Goal: Contribute content: Contribute content

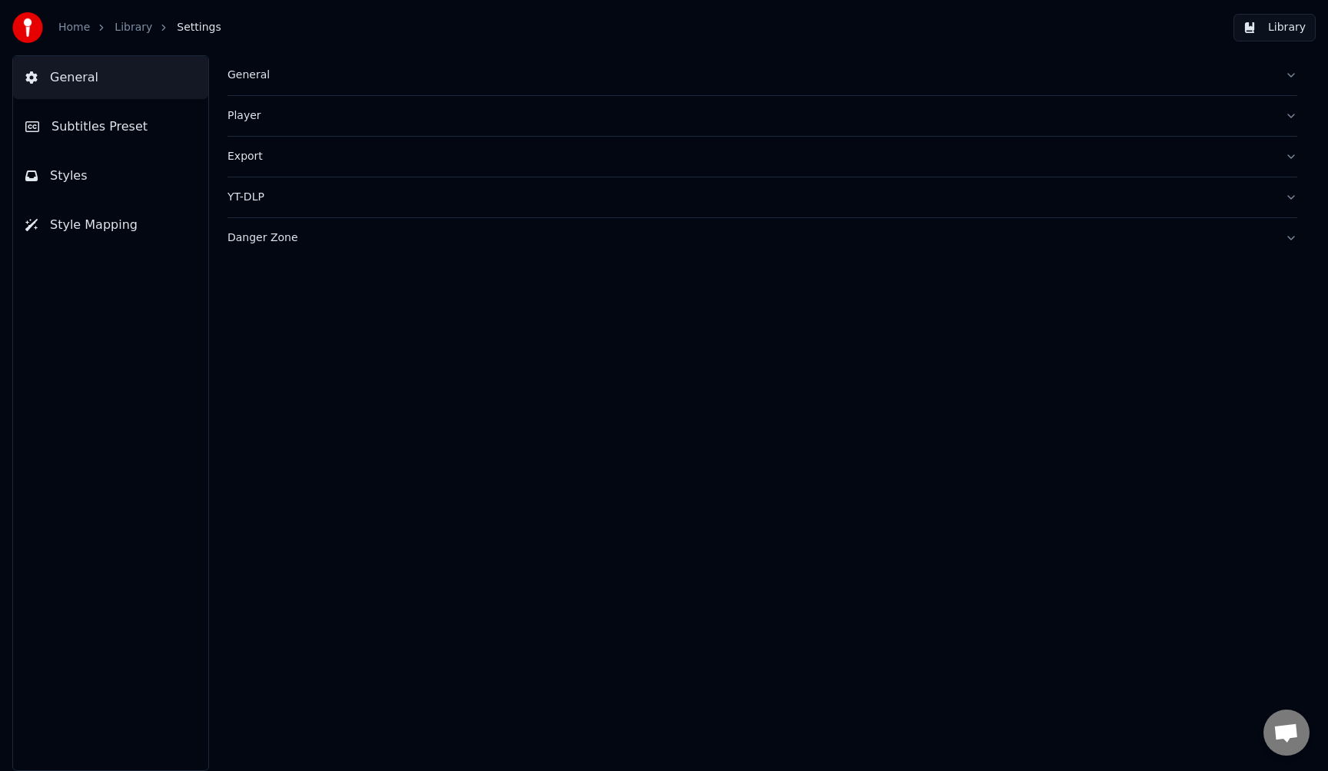
click at [78, 29] on link "Home" at bounding box center [74, 27] width 32 height 15
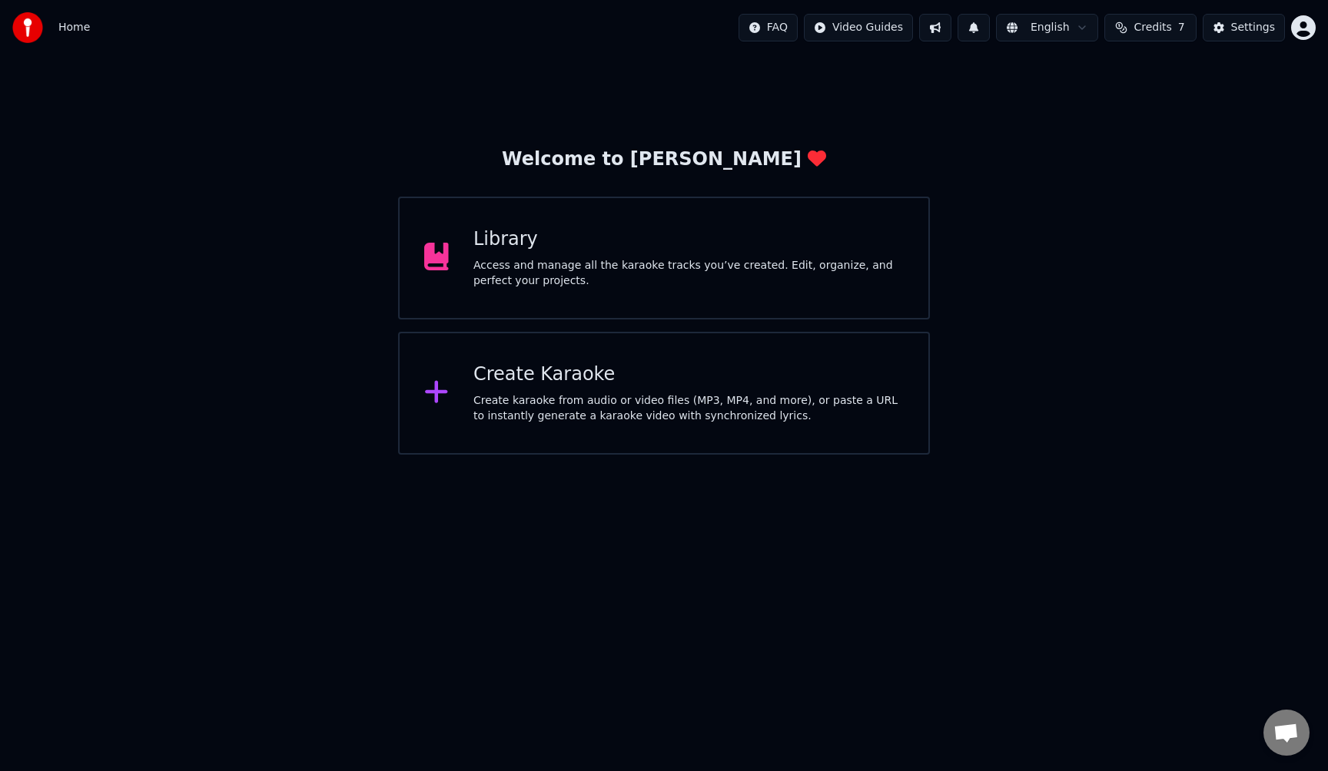
click at [507, 272] on div "Access and manage all the karaoke tracks you’ve created. Edit, organize, and pe…" at bounding box center [688, 273] width 430 height 31
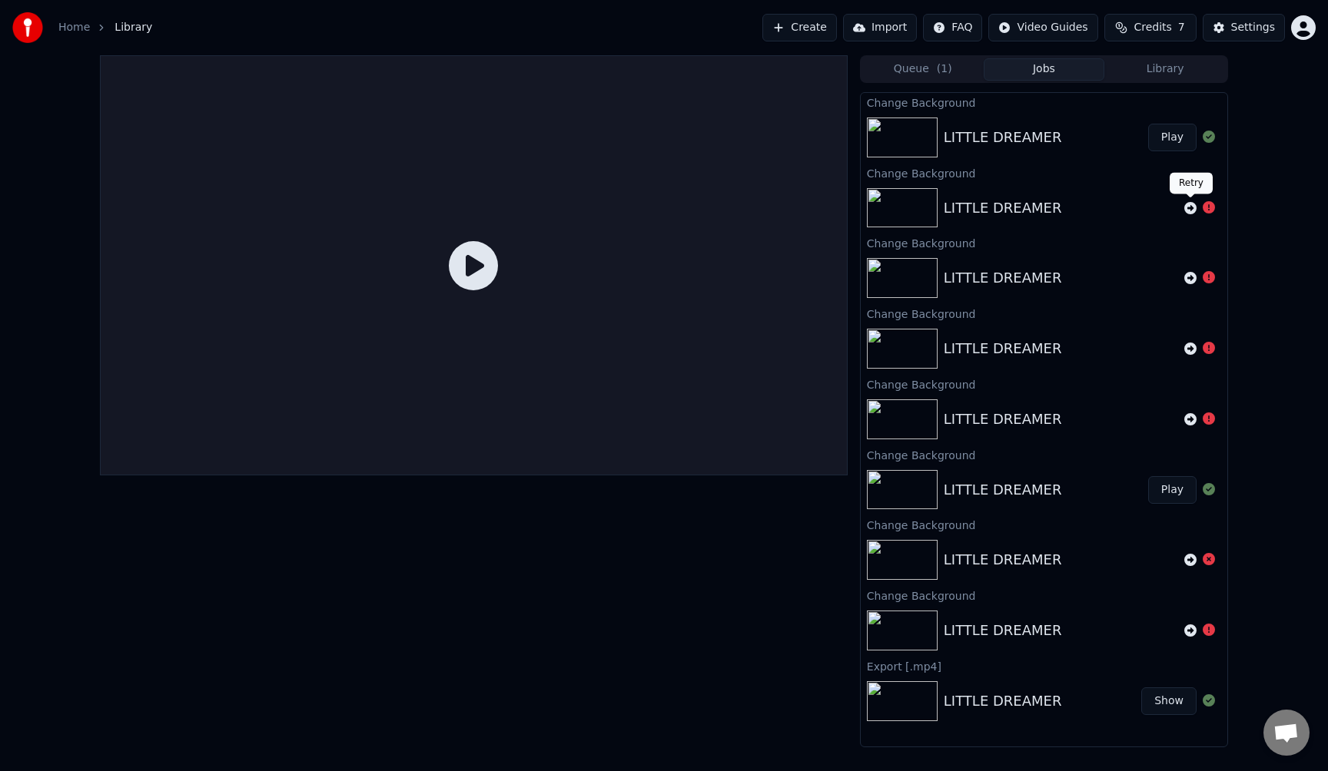
click at [1191, 207] on icon at bounding box center [1190, 208] width 12 height 12
click at [1191, 139] on icon at bounding box center [1190, 137] width 12 height 12
click at [642, 46] on div "Home Library Create Import FAQ Video Guides Credits 7 Settings" at bounding box center [664, 27] width 1328 height 55
click at [915, 134] on img at bounding box center [902, 138] width 71 height 40
click at [1166, 277] on button "Play" at bounding box center [1172, 278] width 48 height 28
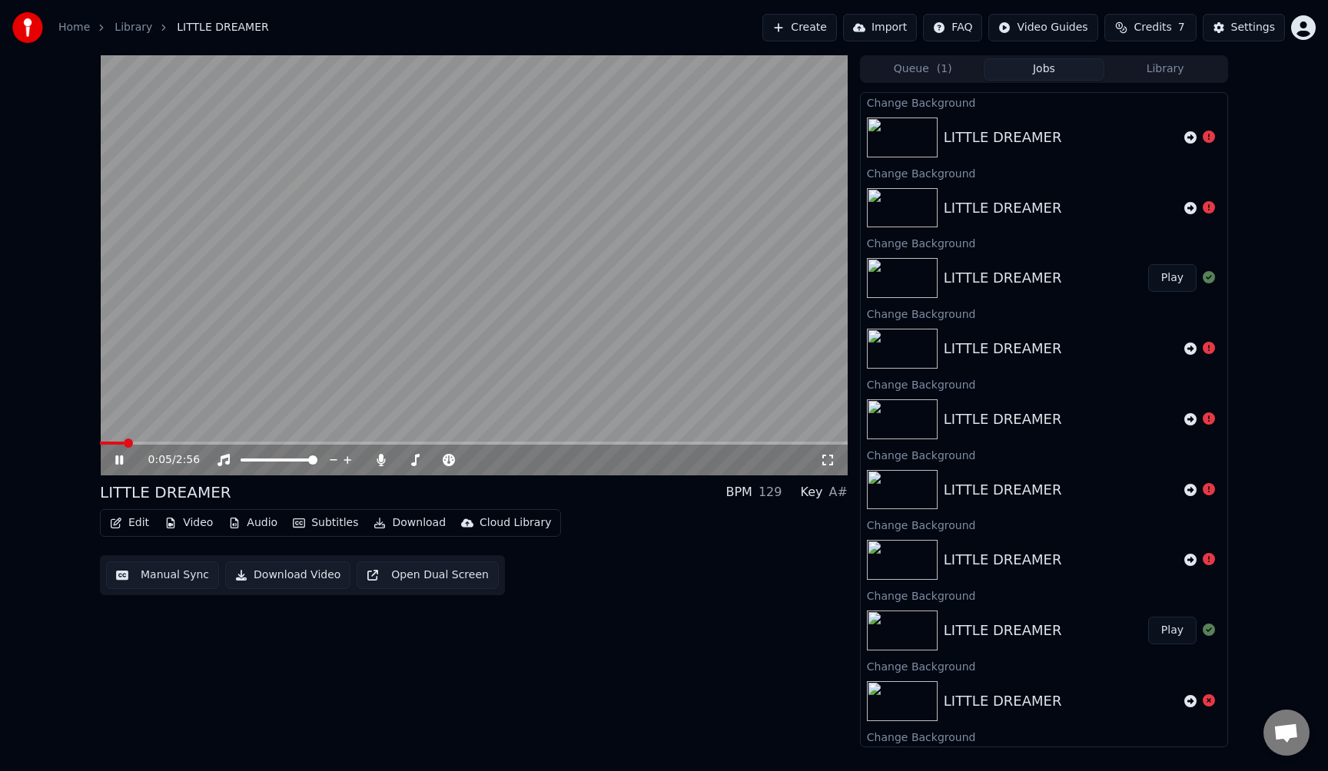
click at [518, 310] on video at bounding box center [474, 265] width 748 height 420
click at [181, 522] on button "Video" at bounding box center [188, 523] width 61 height 22
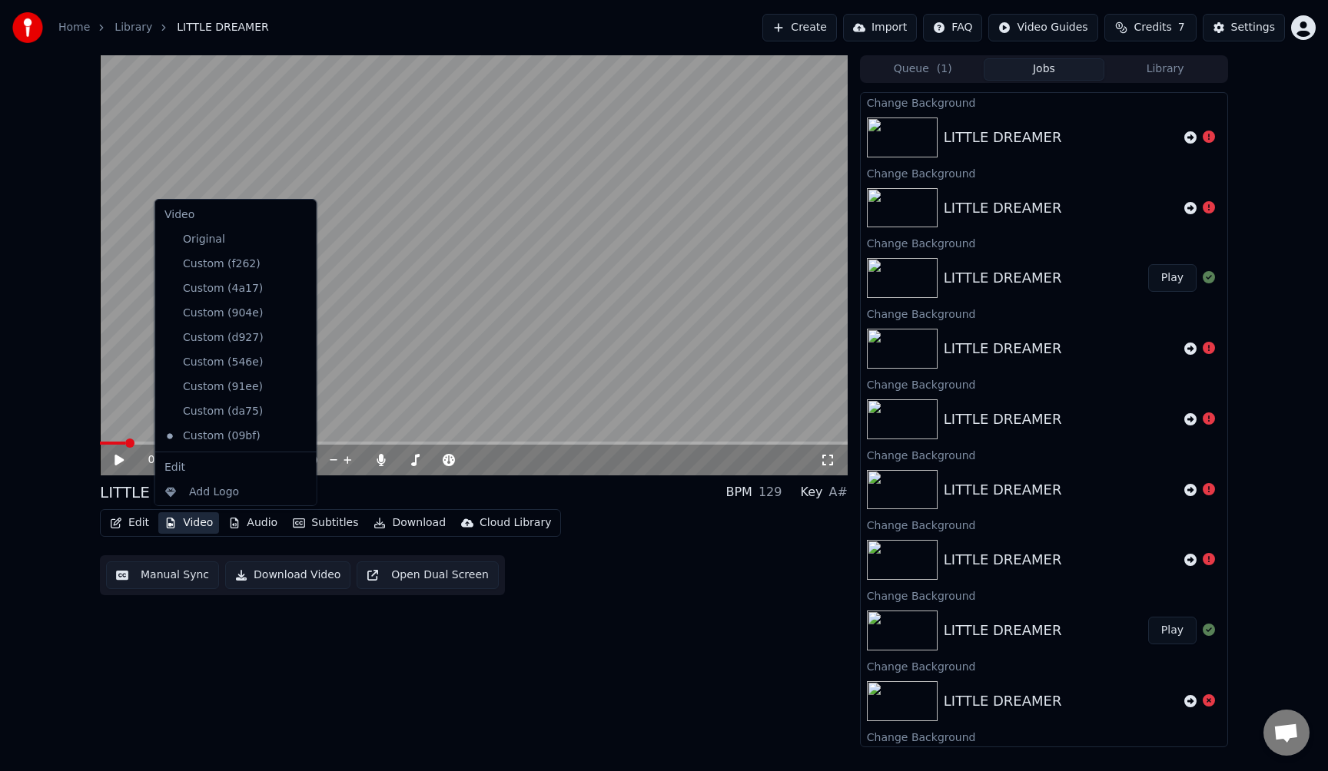
scroll to position [76, 0]
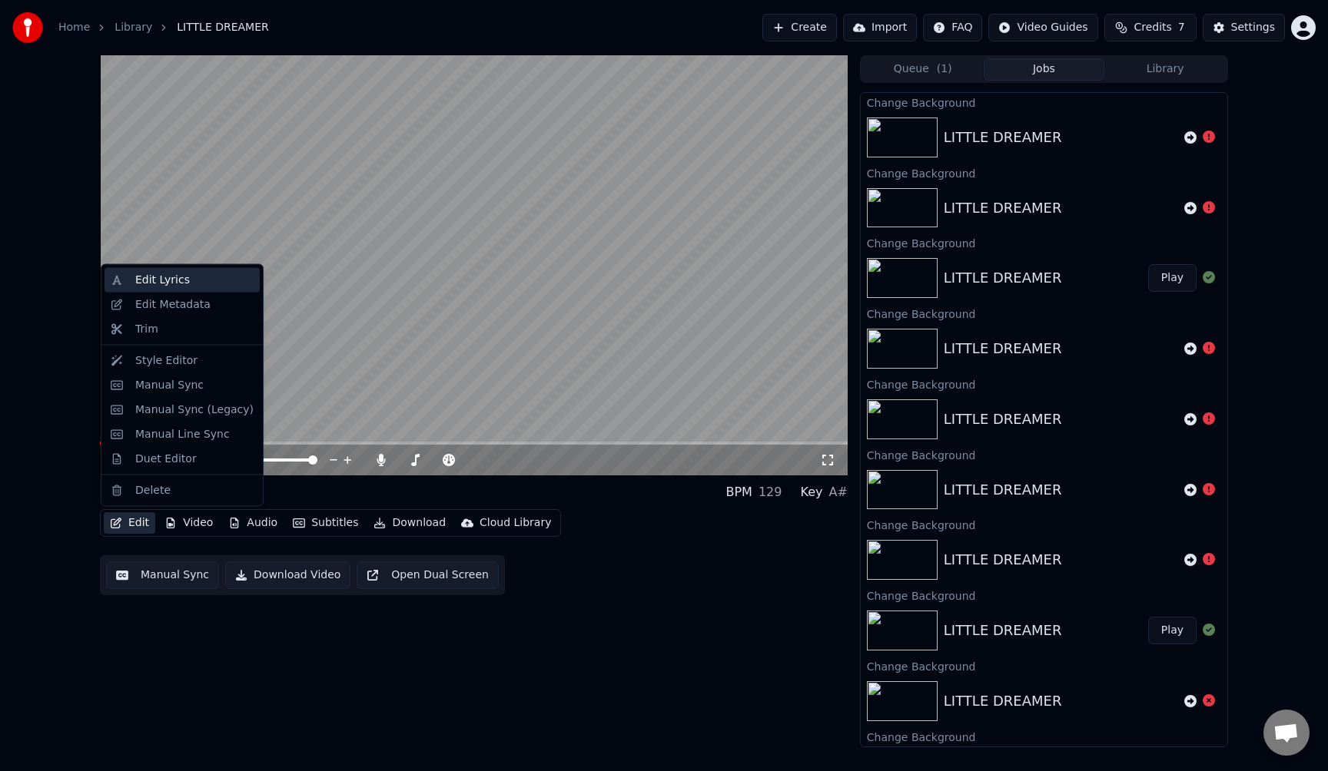
click at [184, 288] on div "Edit Lyrics" at bounding box center [181, 280] width 155 height 25
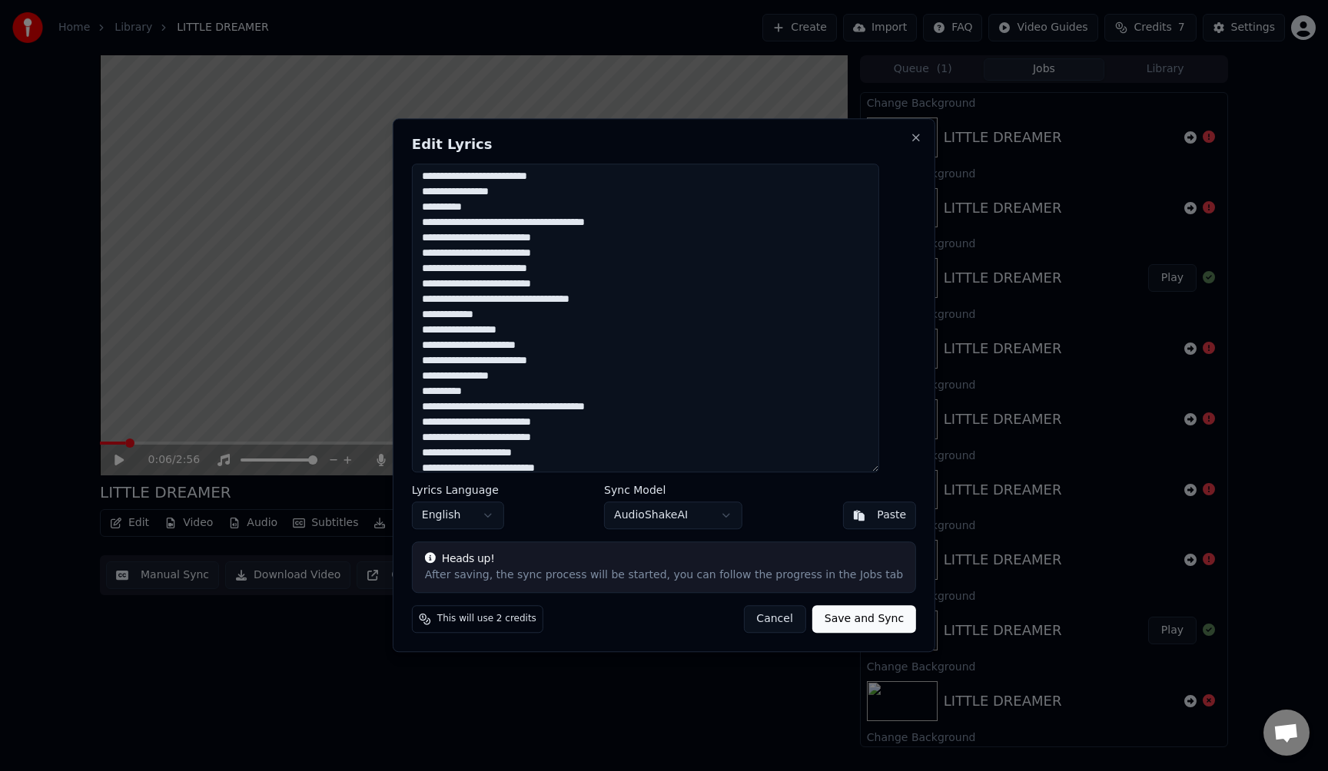
scroll to position [0, 0]
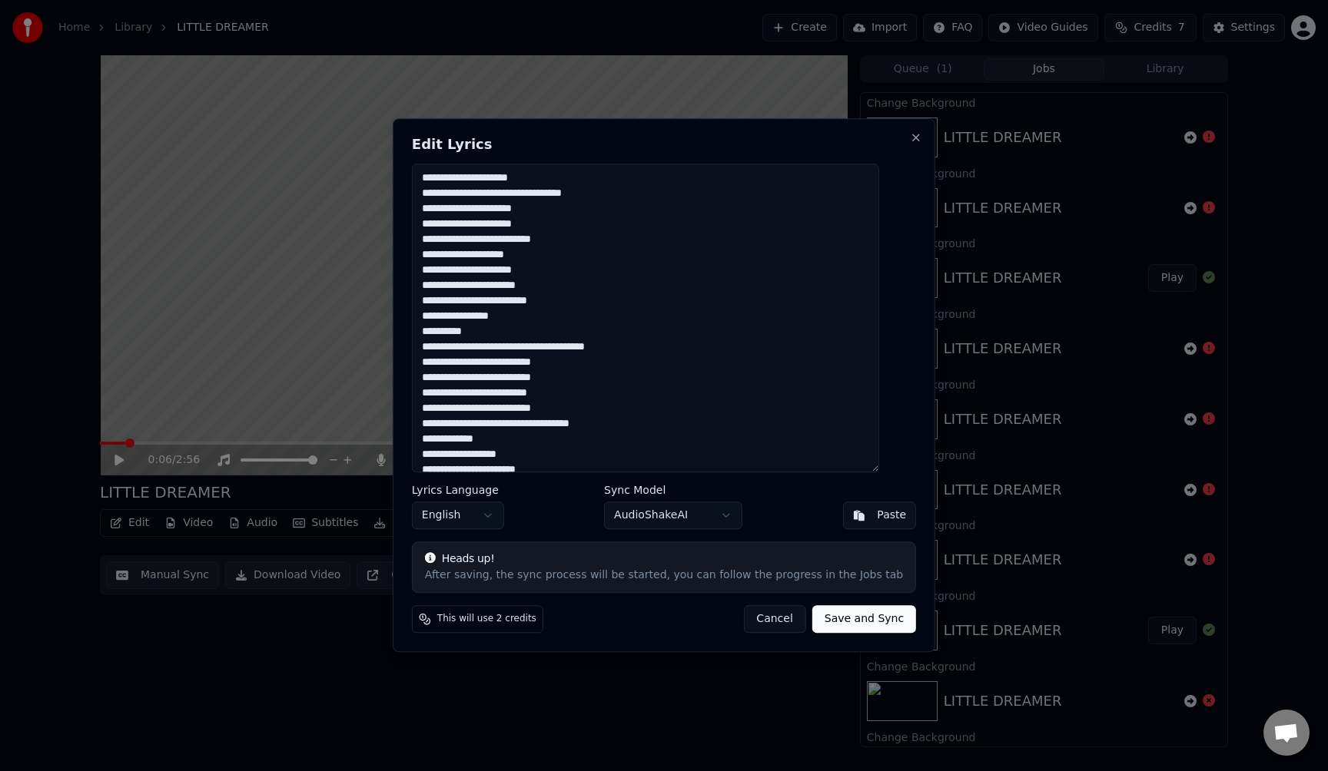
click at [723, 509] on body "Home Library LITTLE DREAMER Create Import FAQ Video Guides Credits 7 Settings 0…" at bounding box center [664, 385] width 1328 height 771
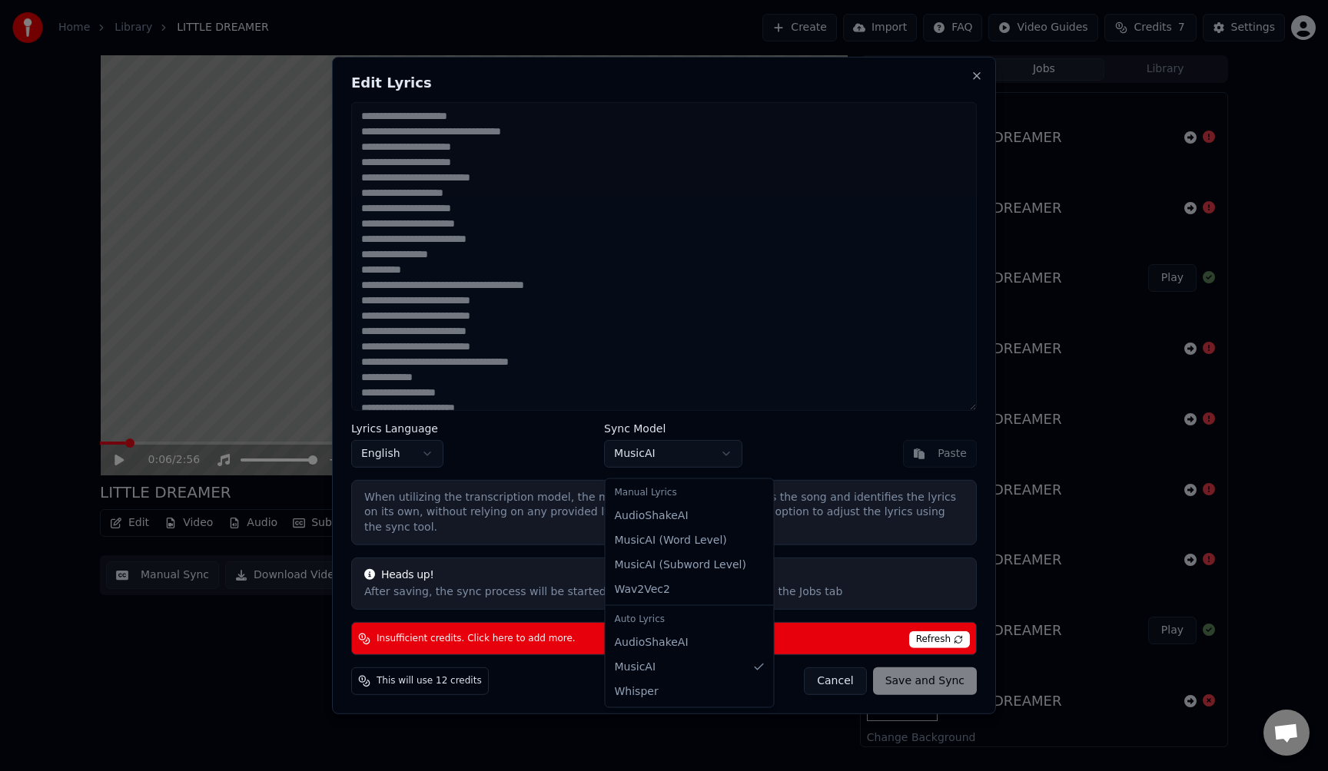
click at [717, 464] on body "Home Library LITTLE DREAMER Create Import FAQ Video Guides Credits 7 Settings 0…" at bounding box center [664, 385] width 1328 height 771
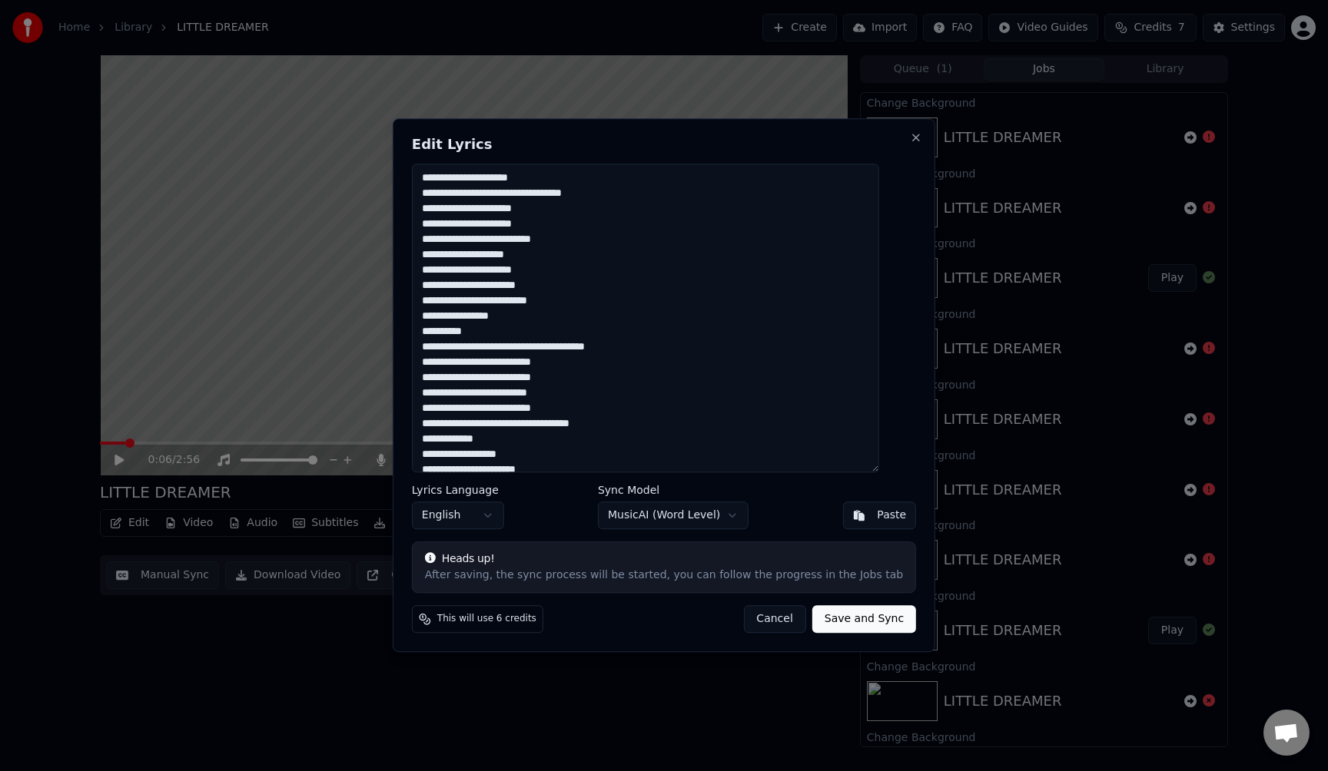
click at [770, 623] on button "Cancel" at bounding box center [774, 620] width 62 height 28
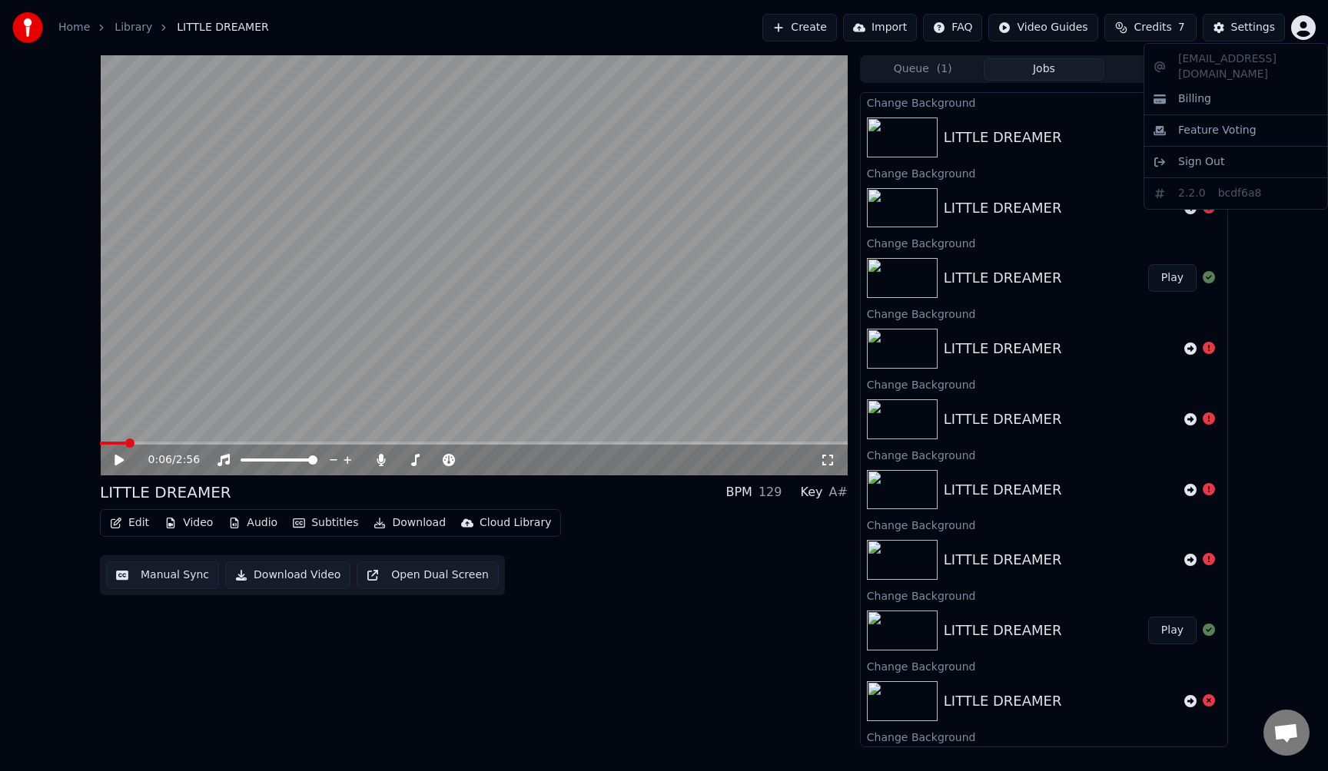
click at [1308, 32] on html "Home Library LITTLE DREAMER Create Import FAQ Video Guides Credits 7 Settings 0…" at bounding box center [664, 385] width 1328 height 771
click at [1233, 33] on html "Home Library LITTLE DREAMER Create Import FAQ Video Guides Credits 7 Settings 0…" at bounding box center [664, 385] width 1328 height 771
click at [1233, 33] on div "Settings" at bounding box center [1253, 27] width 44 height 15
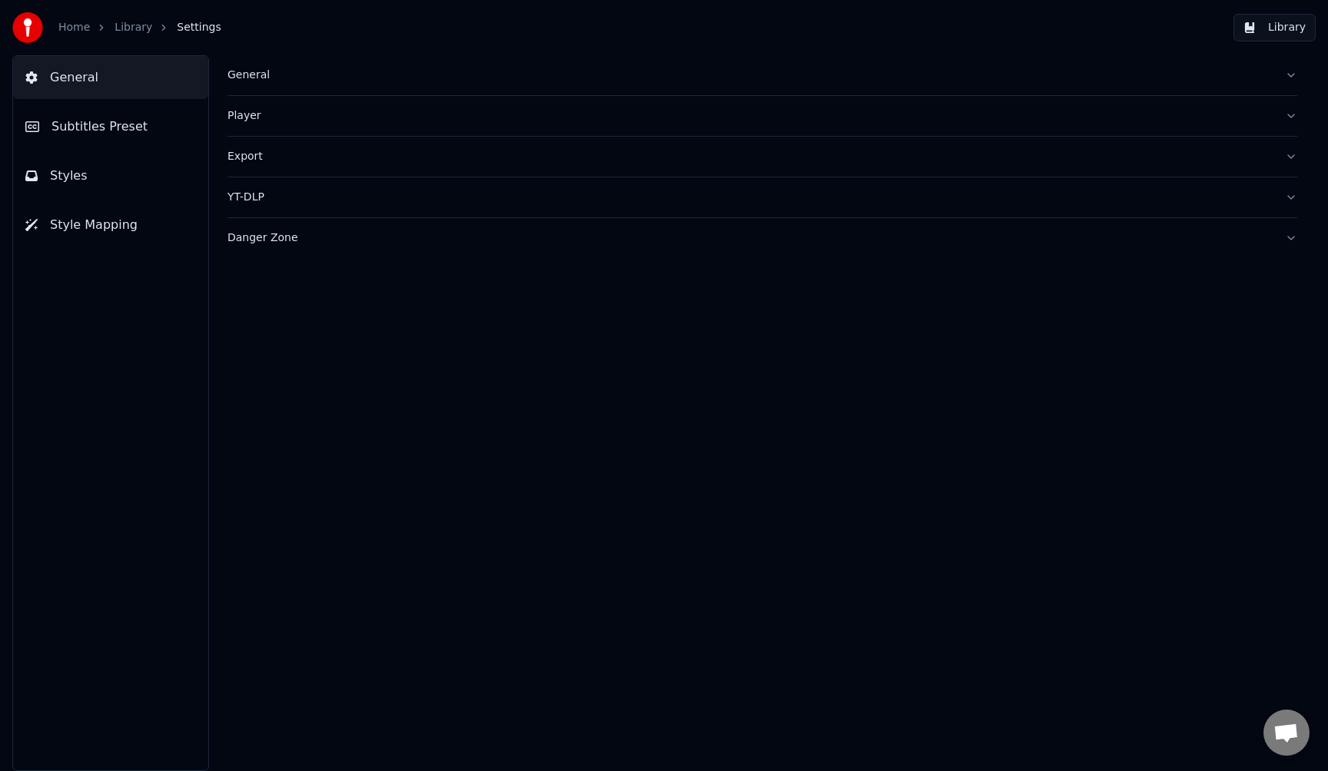
click at [1274, 28] on button "Library" at bounding box center [1274, 28] width 82 height 28
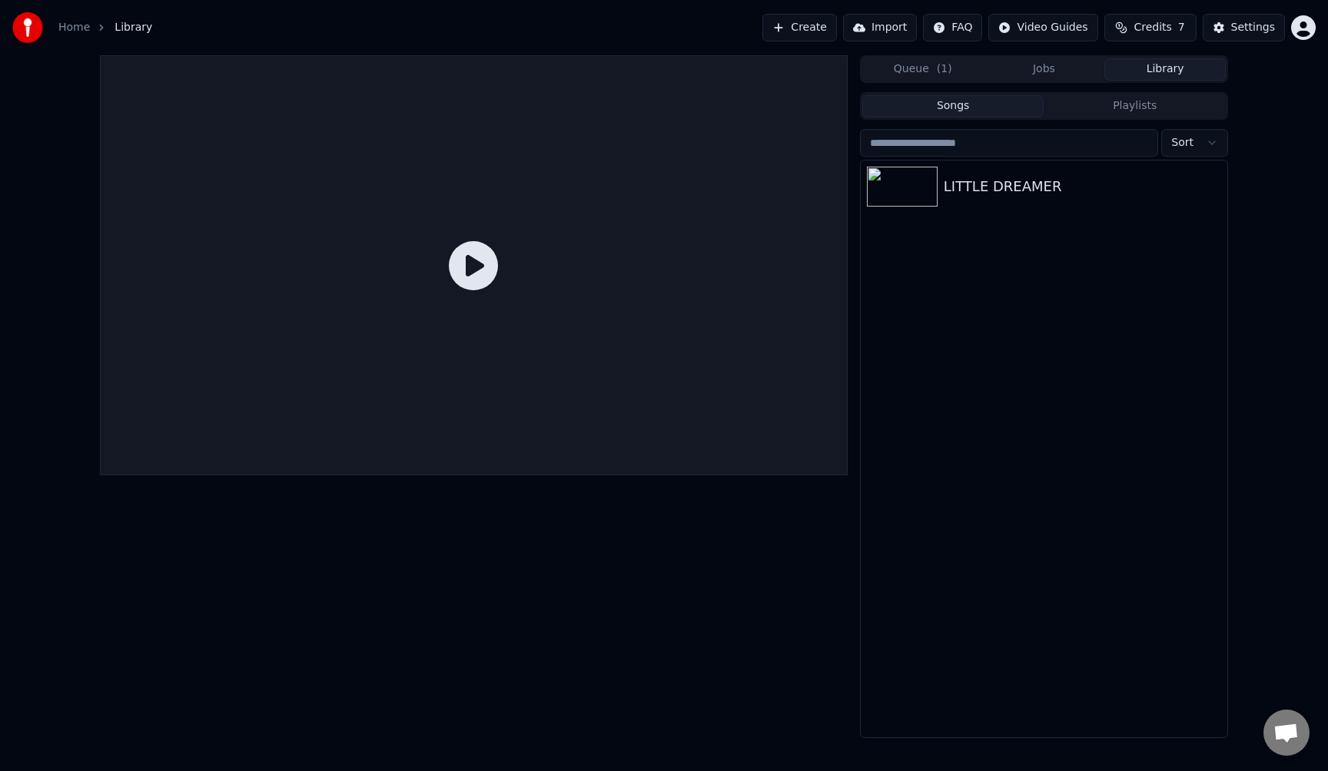
click at [1298, 38] on html "Home Library Create Import FAQ Video Guides Credits 7 Settings Queue ( 1 ) Jobs…" at bounding box center [664, 385] width 1328 height 771
click at [1268, 87] on div "Billing" at bounding box center [1235, 99] width 177 height 25
click at [963, 192] on div "LITTLE DREAMER" at bounding box center [1074, 187] width 262 height 22
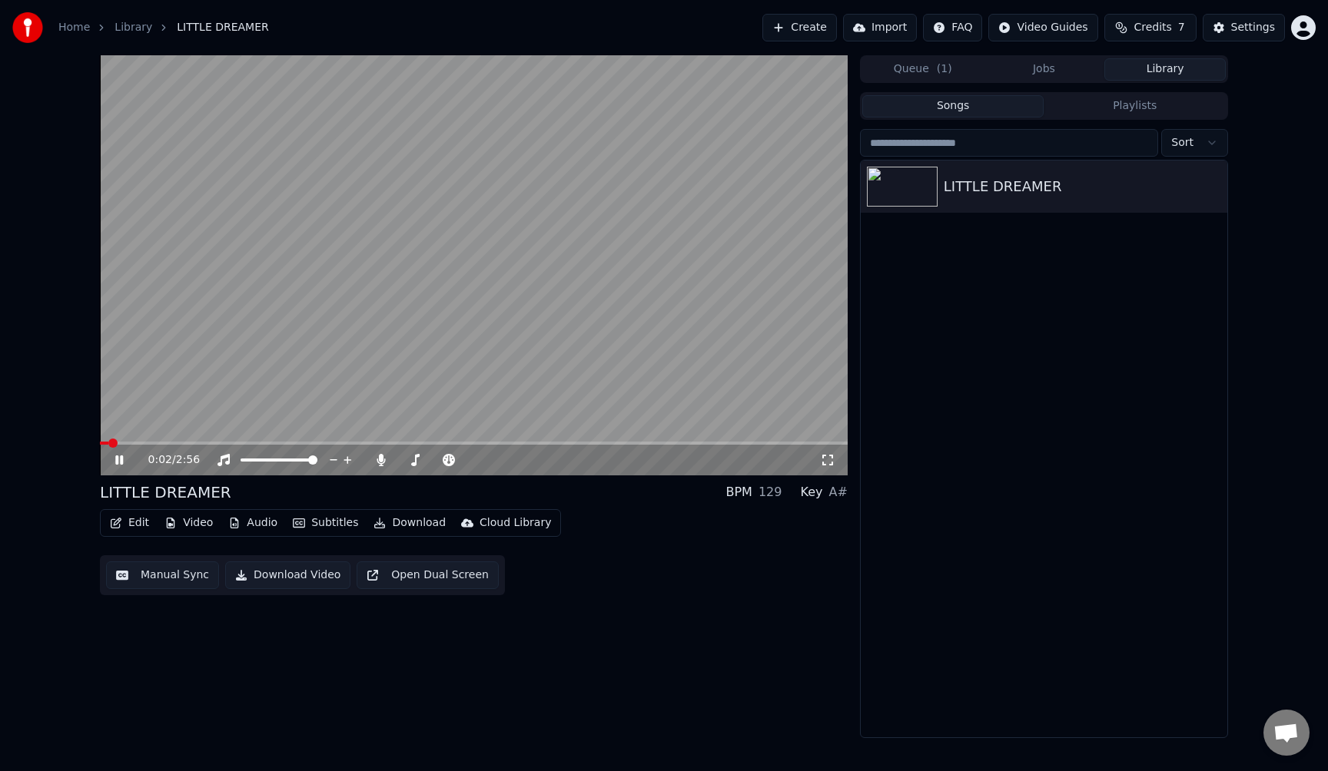
click at [483, 266] on video at bounding box center [474, 265] width 748 height 420
click at [114, 463] on icon at bounding box center [130, 460] width 36 height 12
click at [119, 461] on icon at bounding box center [130, 460] width 36 height 12
click at [119, 461] on icon at bounding box center [118, 460] width 9 height 11
click at [119, 461] on icon at bounding box center [130, 460] width 36 height 12
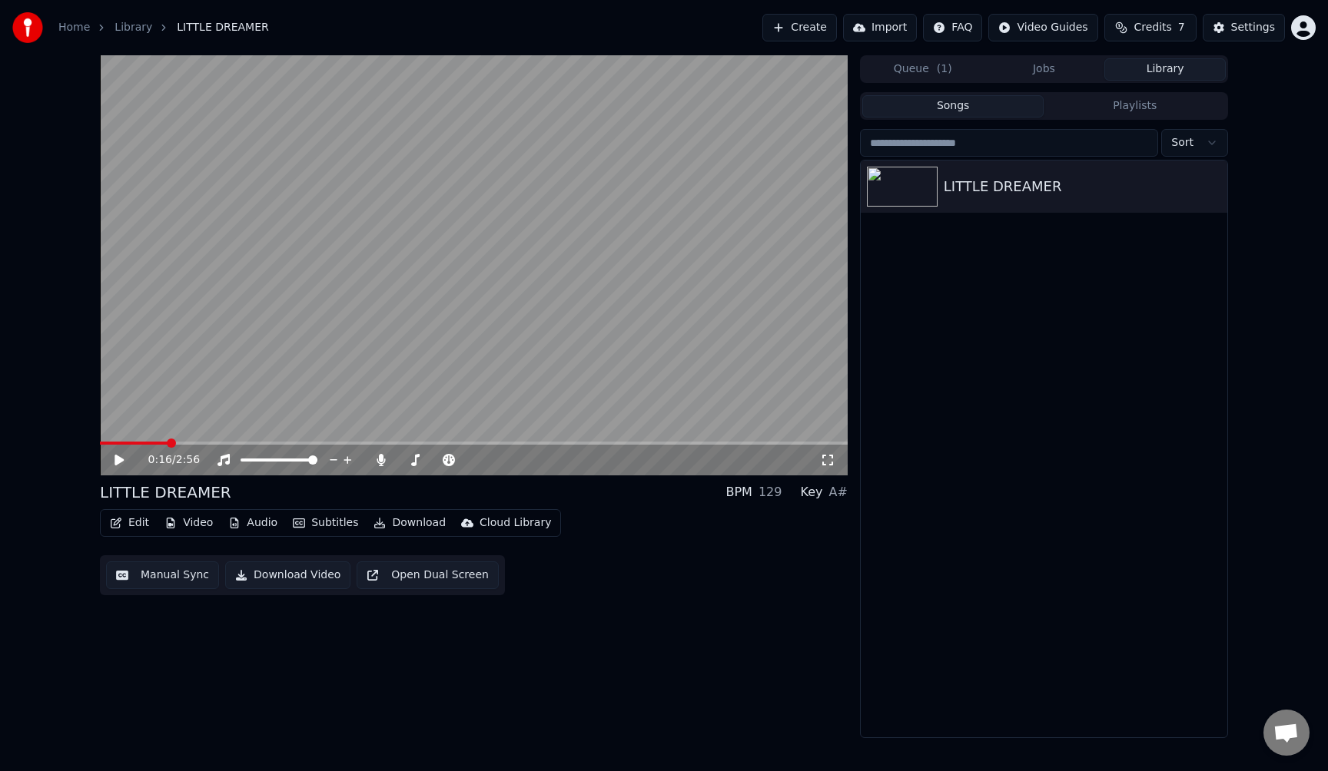
click at [133, 522] on button "Edit" at bounding box center [129, 523] width 51 height 22
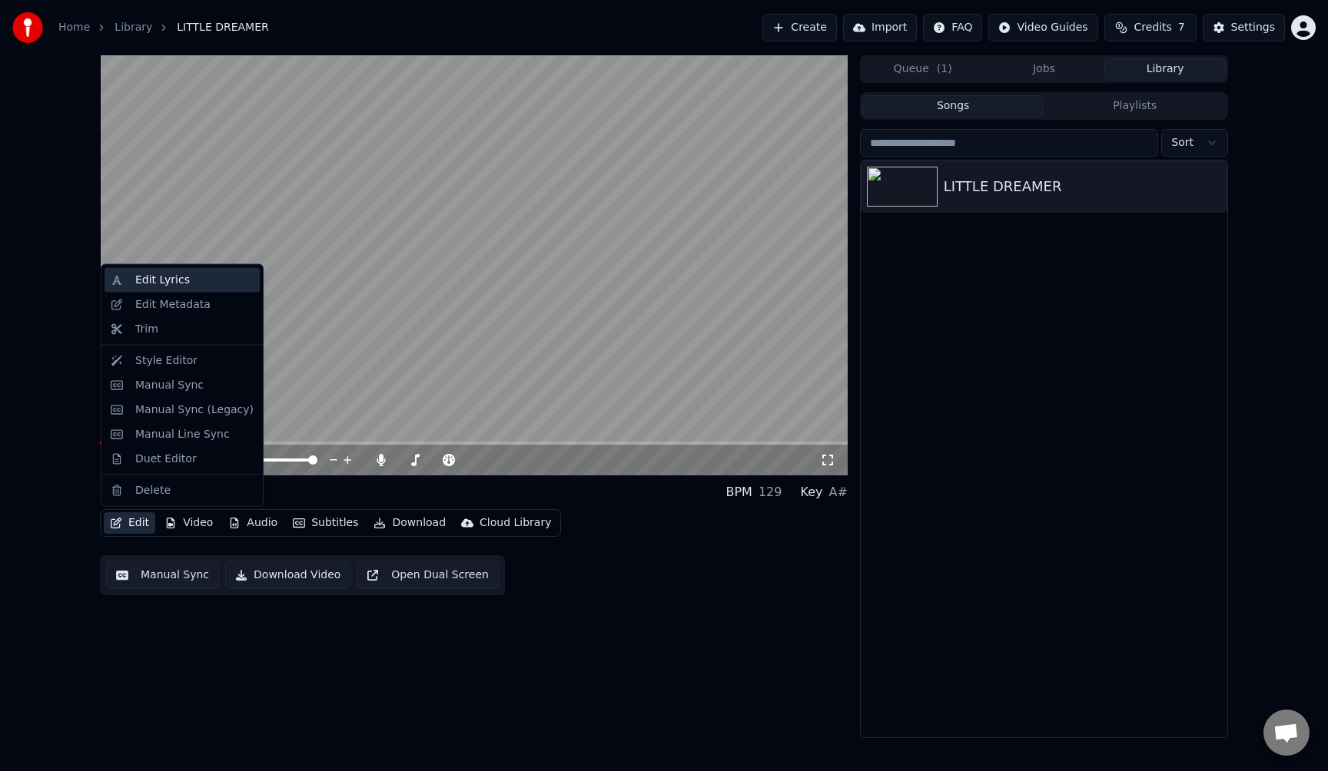
click at [177, 284] on div "Edit Lyrics" at bounding box center [162, 280] width 55 height 15
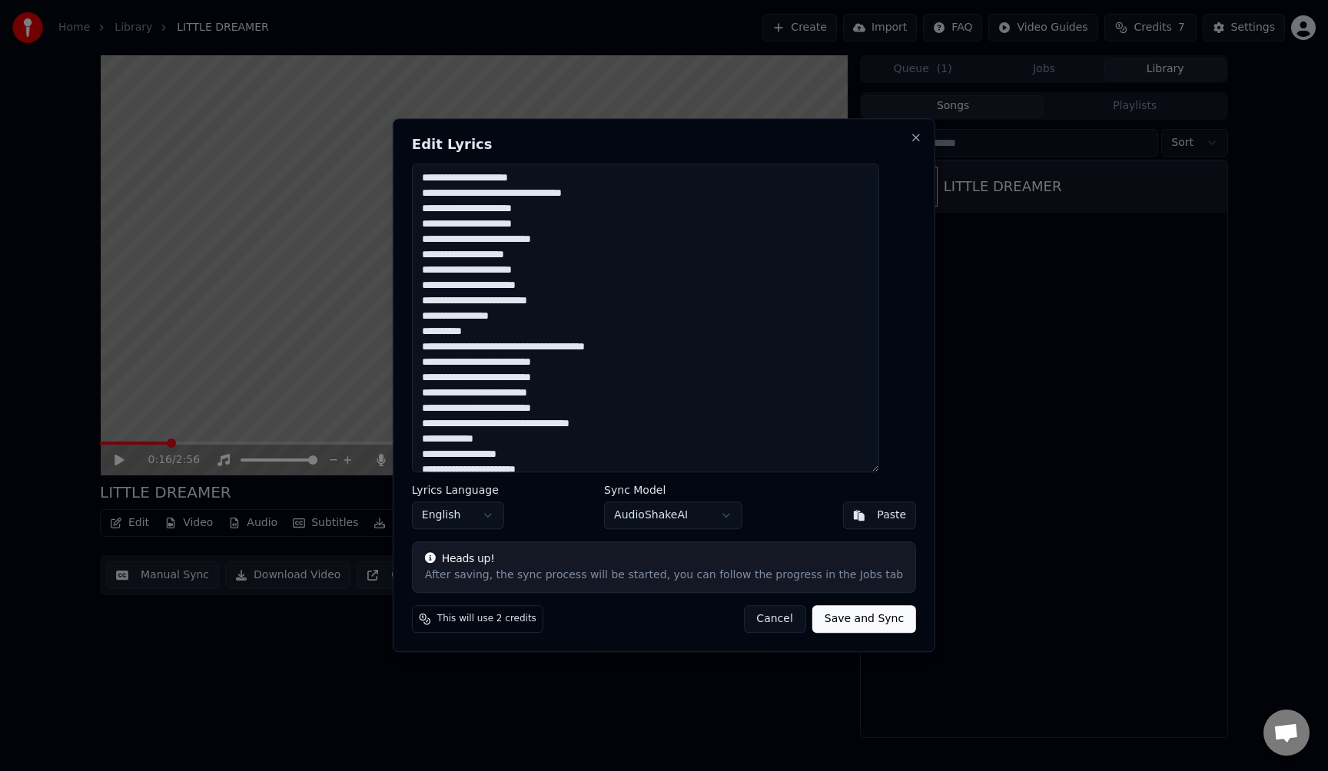
click at [760, 619] on button "Cancel" at bounding box center [774, 620] width 62 height 28
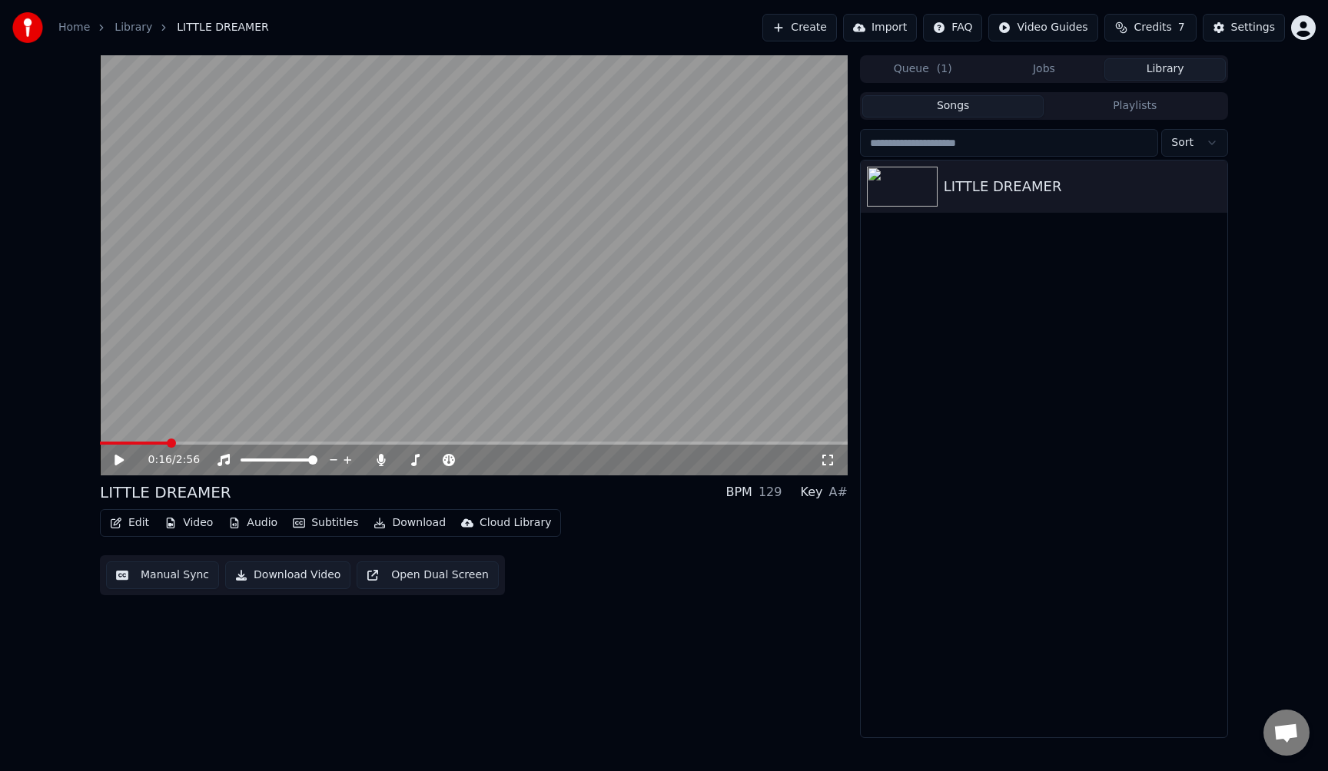
click at [131, 522] on button "Edit" at bounding box center [129, 523] width 51 height 22
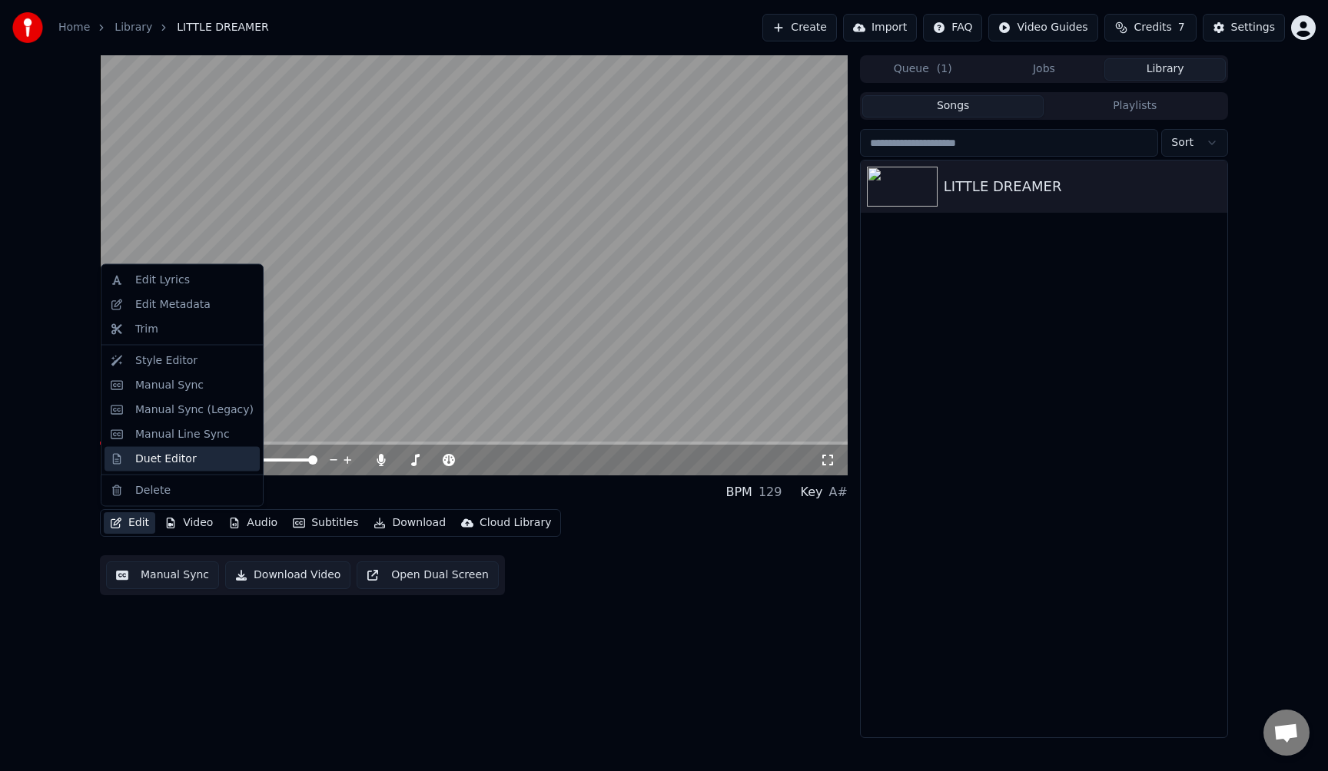
click at [174, 463] on div "Duet Editor" at bounding box center [165, 458] width 61 height 15
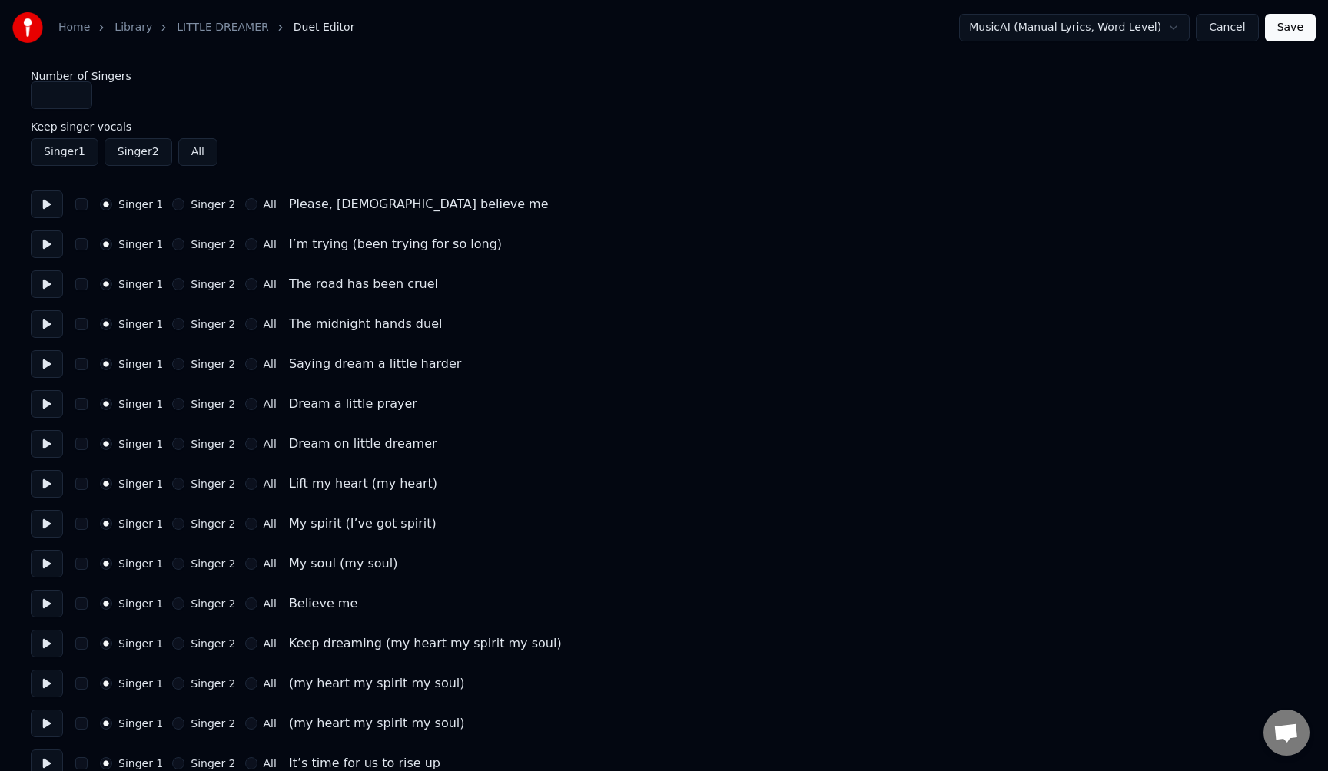
click at [339, 247] on div "I’m trying (been trying for so long)" at bounding box center [395, 244] width 213 height 18
click at [1236, 28] on button "Cancel" at bounding box center [1227, 28] width 62 height 28
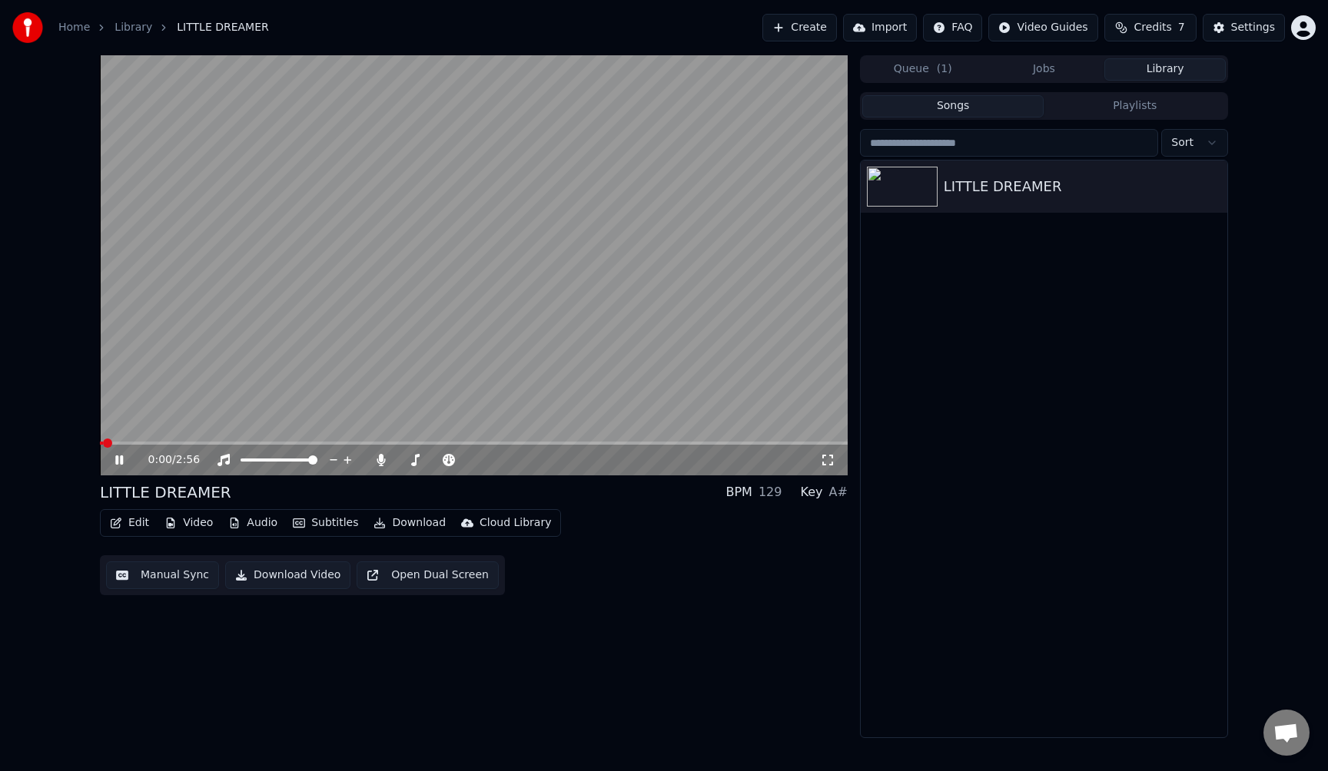
click at [141, 522] on button "Edit" at bounding box center [129, 523] width 51 height 22
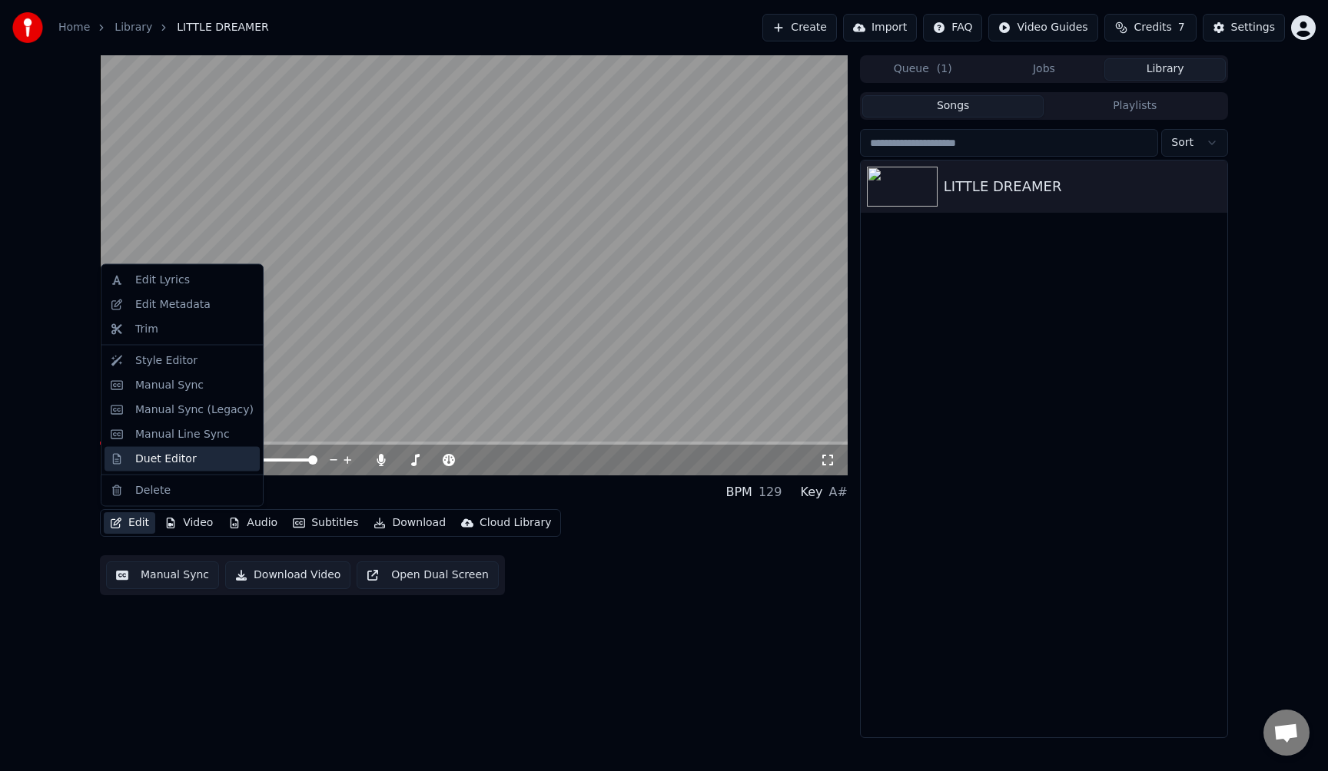
click at [179, 462] on div "Duet Editor" at bounding box center [165, 458] width 61 height 15
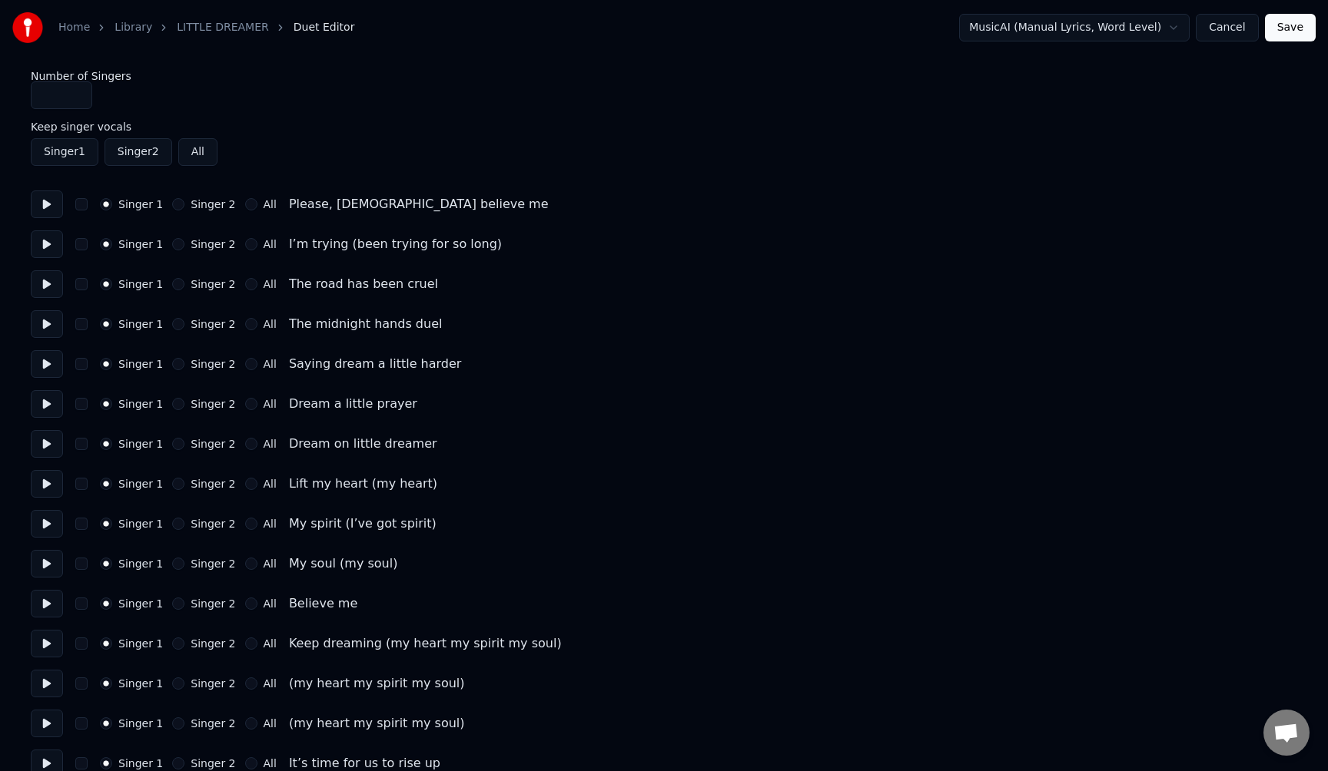
click at [326, 284] on div "The road has been cruel" at bounding box center [363, 284] width 149 height 18
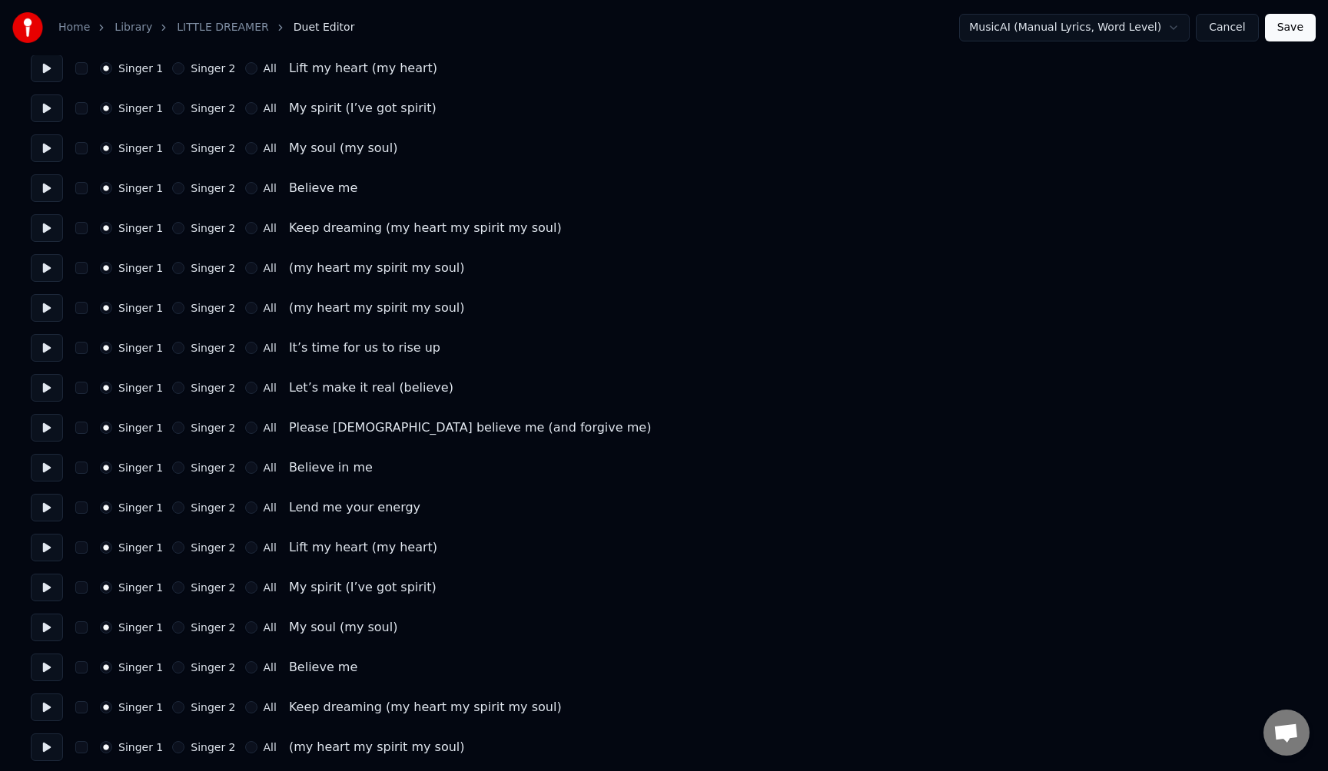
scroll to position [380, 0]
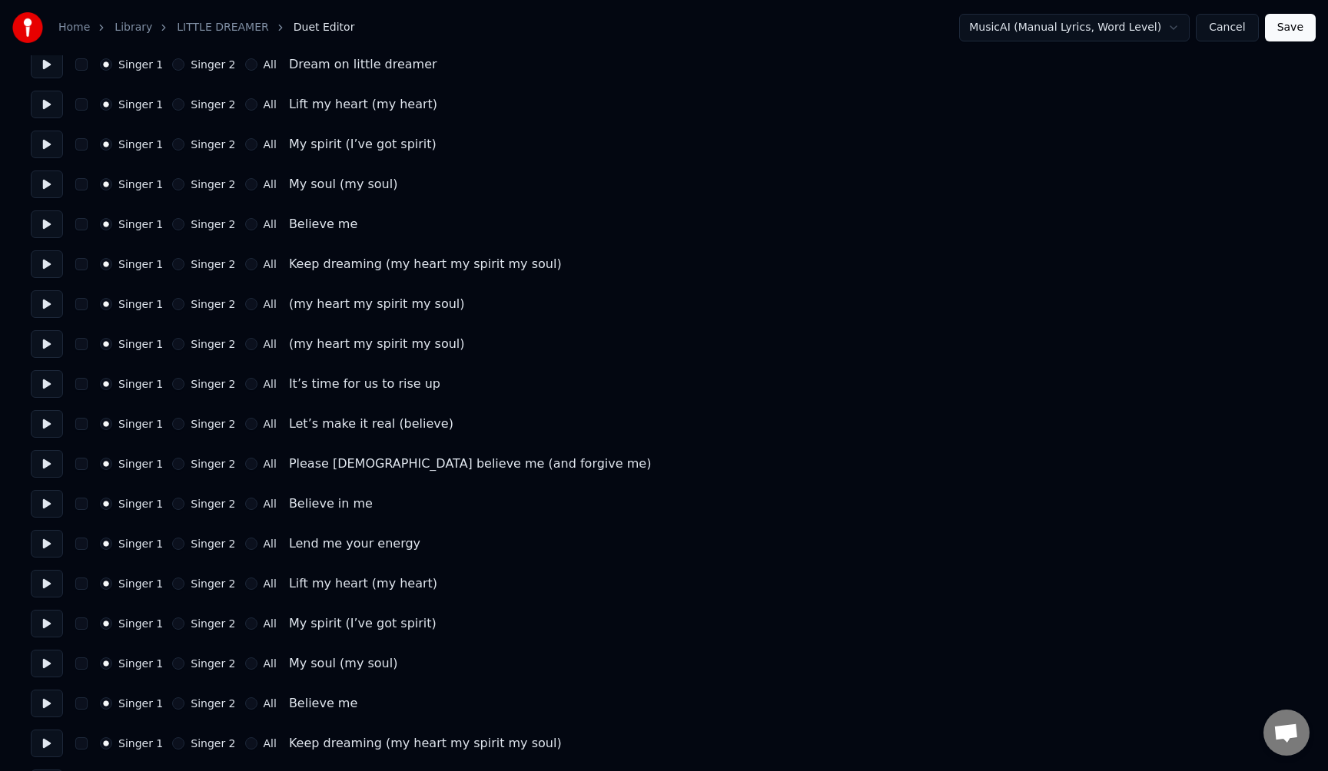
click at [333, 270] on div "Keep dreaming (my heart my spirit my soul)" at bounding box center [425, 264] width 273 height 18
click at [337, 264] on div "Keep dreaming (my heart my spirit my soul)" at bounding box center [425, 264] width 273 height 18
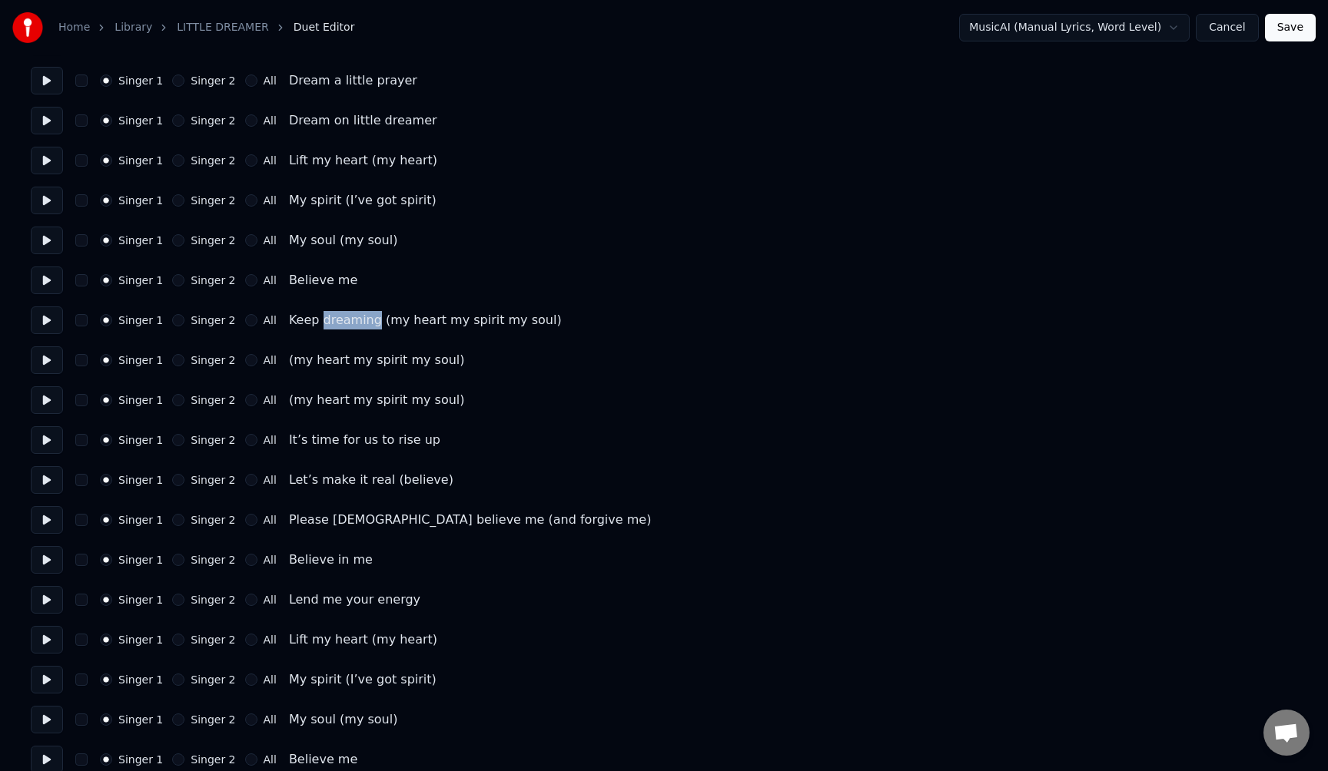
scroll to position [0, 0]
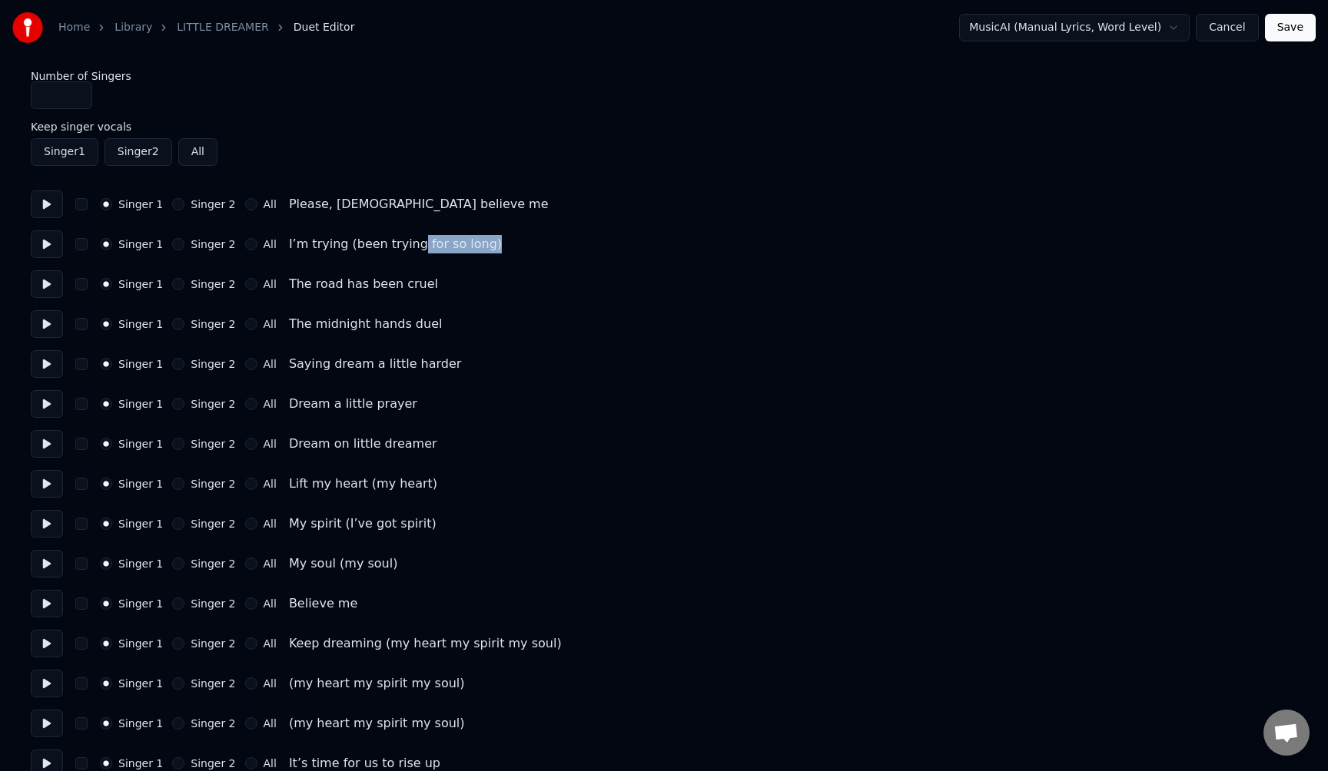
drag, startPoint x: 403, startPoint y: 240, endPoint x: 486, endPoint y: 240, distance: 82.2
click at [486, 240] on div "Singer 1 Singer 2 All I’m trying (been trying for so long)" at bounding box center [664, 244] width 1266 height 28
click at [1234, 29] on button "Cancel" at bounding box center [1227, 28] width 62 height 28
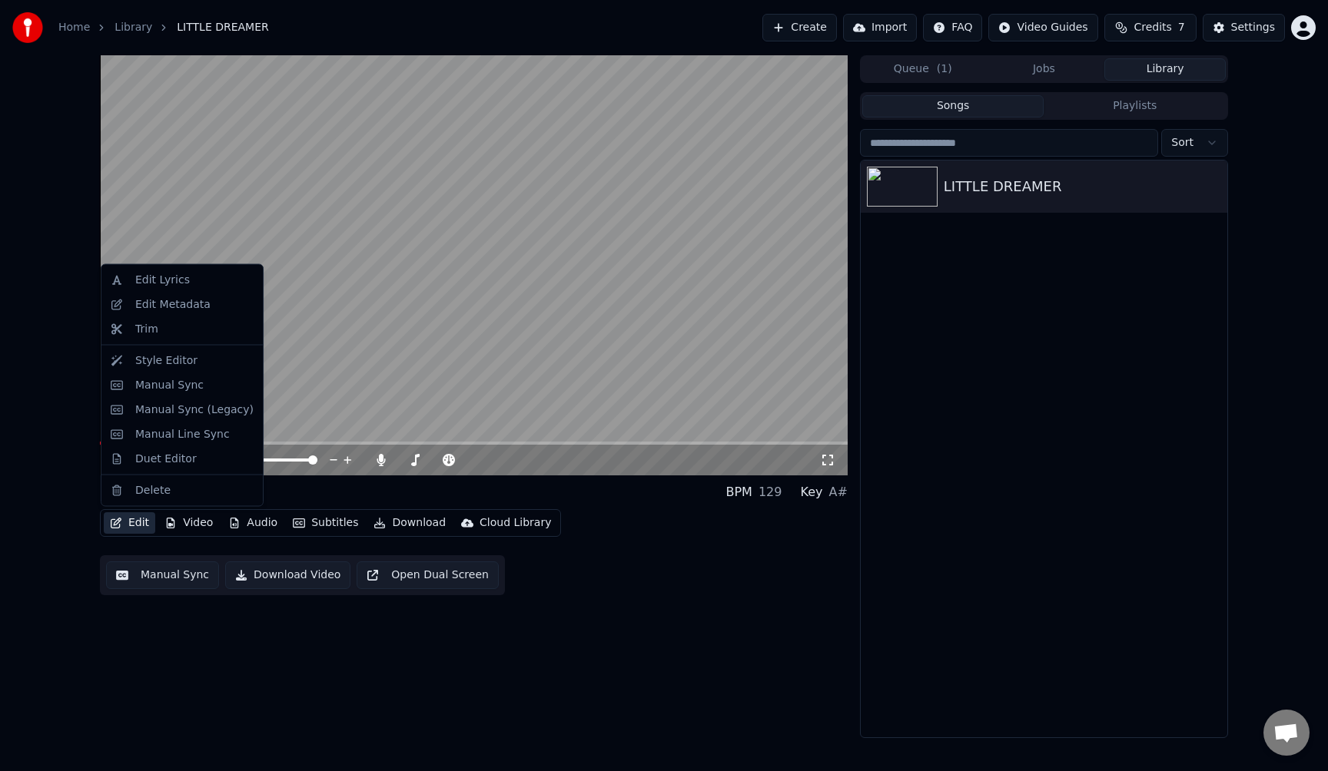
click at [130, 529] on button "Edit" at bounding box center [129, 523] width 51 height 22
click at [181, 284] on div "Edit Lyrics" at bounding box center [162, 280] width 55 height 15
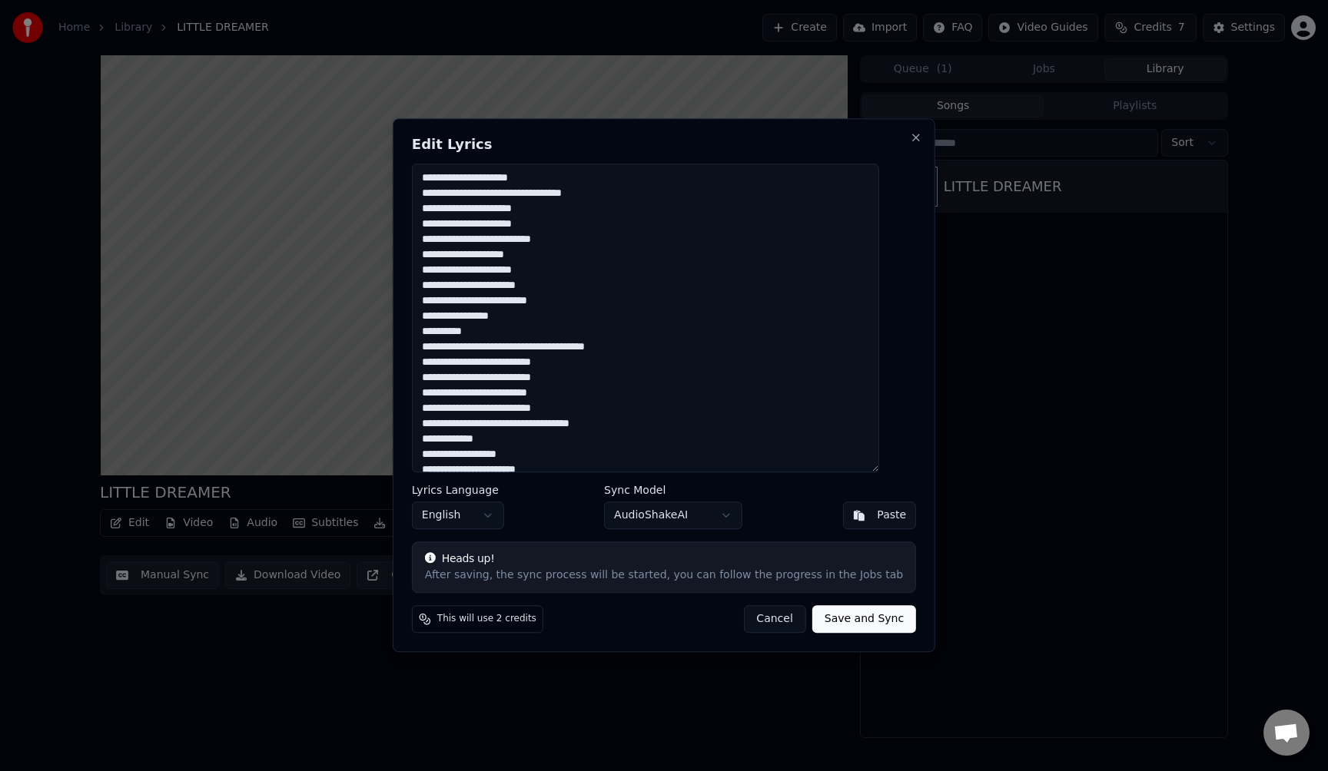
click at [489, 194] on textarea "**********" at bounding box center [645, 318] width 467 height 309
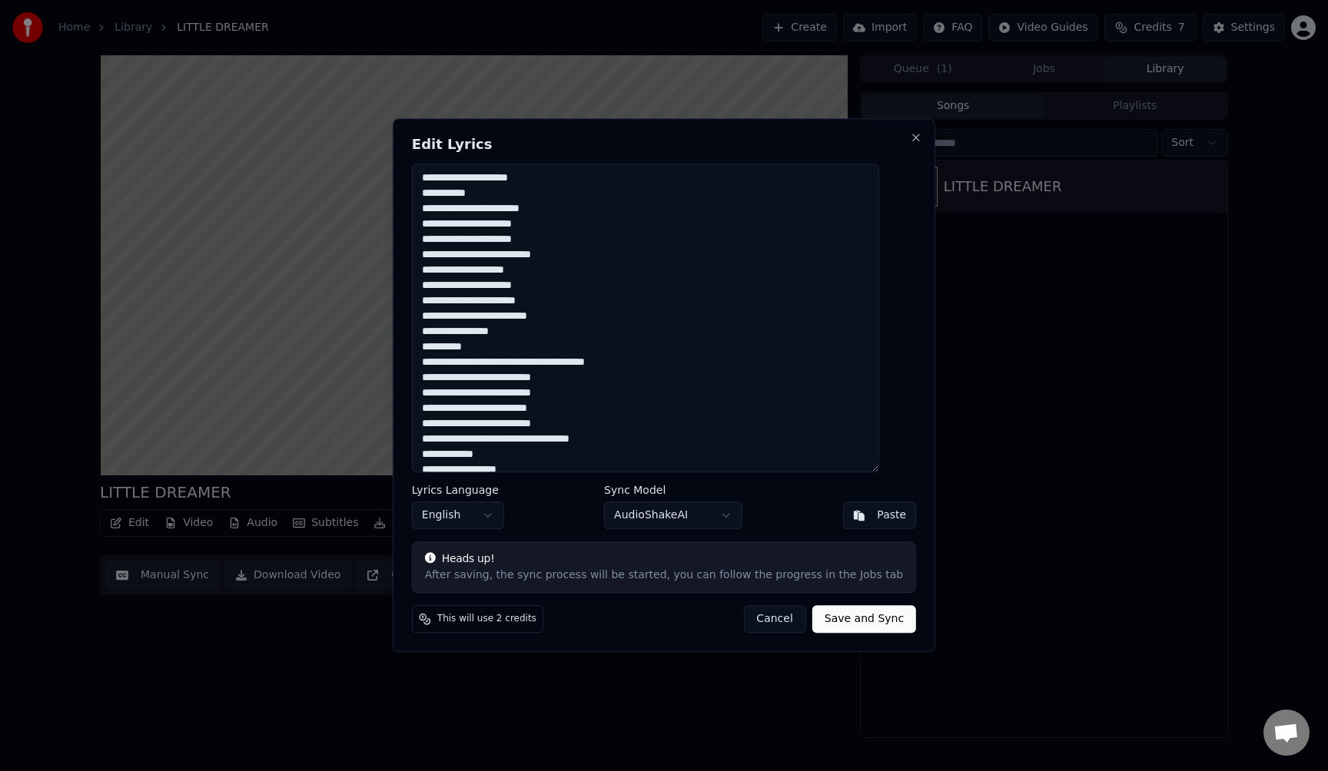
click at [506, 300] on textarea "**********" at bounding box center [645, 318] width 467 height 309
click at [486, 331] on textarea "**********" at bounding box center [645, 318] width 467 height 309
click at [482, 363] on textarea "**********" at bounding box center [645, 318] width 467 height 309
click at [519, 362] on textarea "**********" at bounding box center [645, 318] width 467 height 309
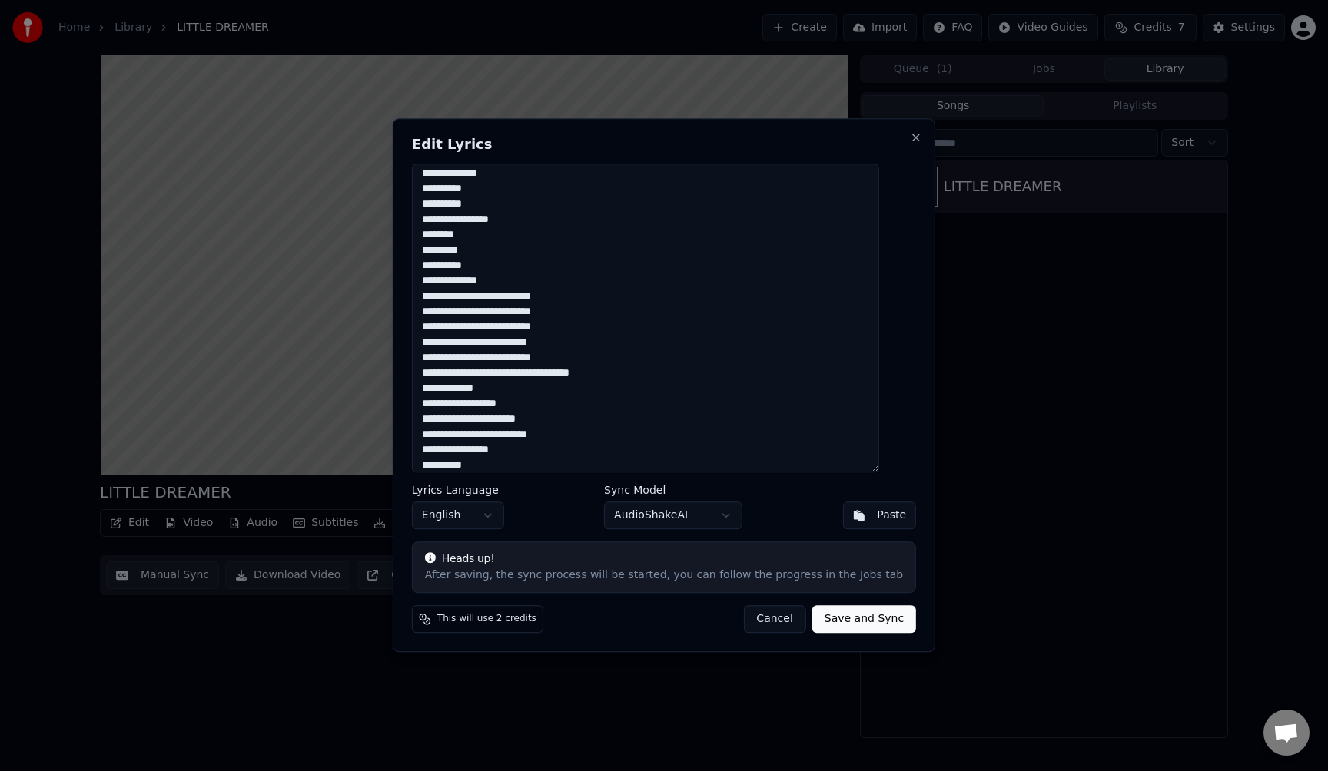
scroll to position [130, 0]
click at [528, 355] on textarea "**********" at bounding box center [645, 318] width 467 height 309
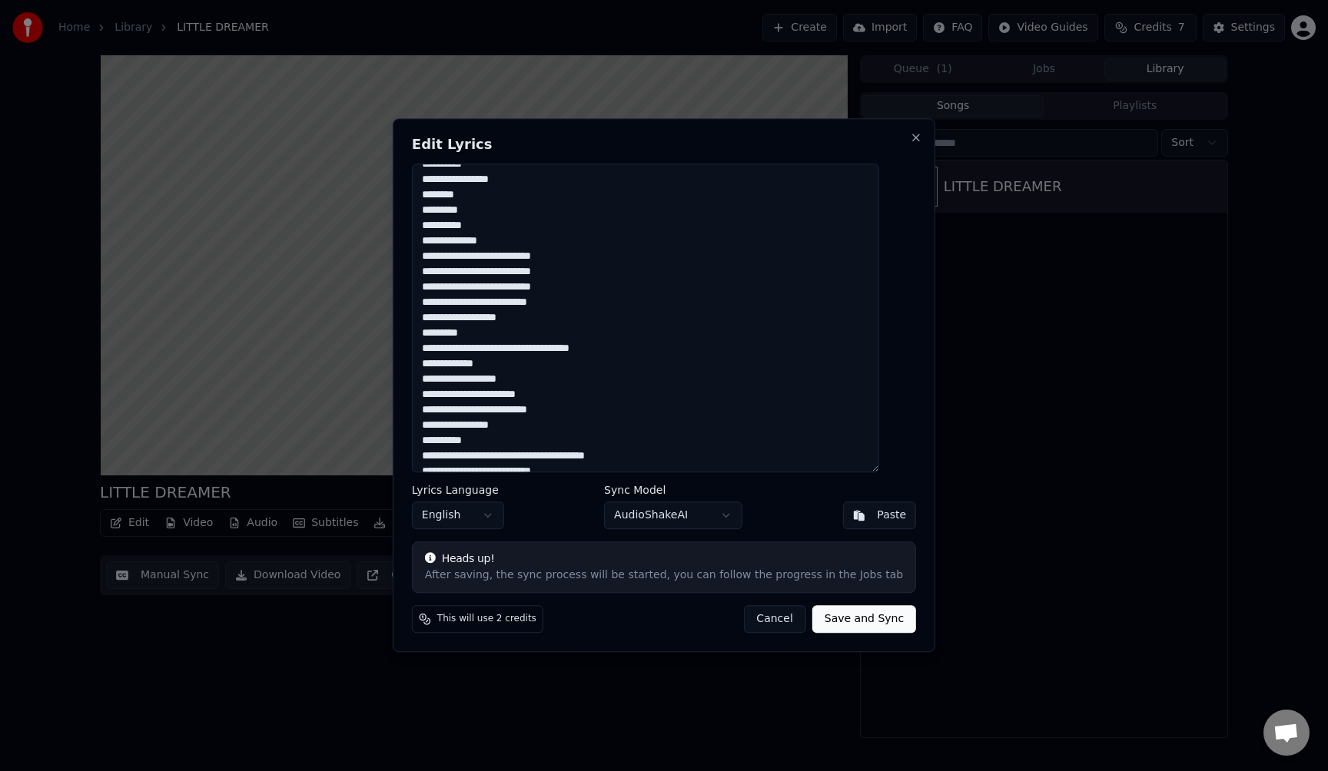
click at [555, 351] on textarea "**********" at bounding box center [645, 318] width 467 height 309
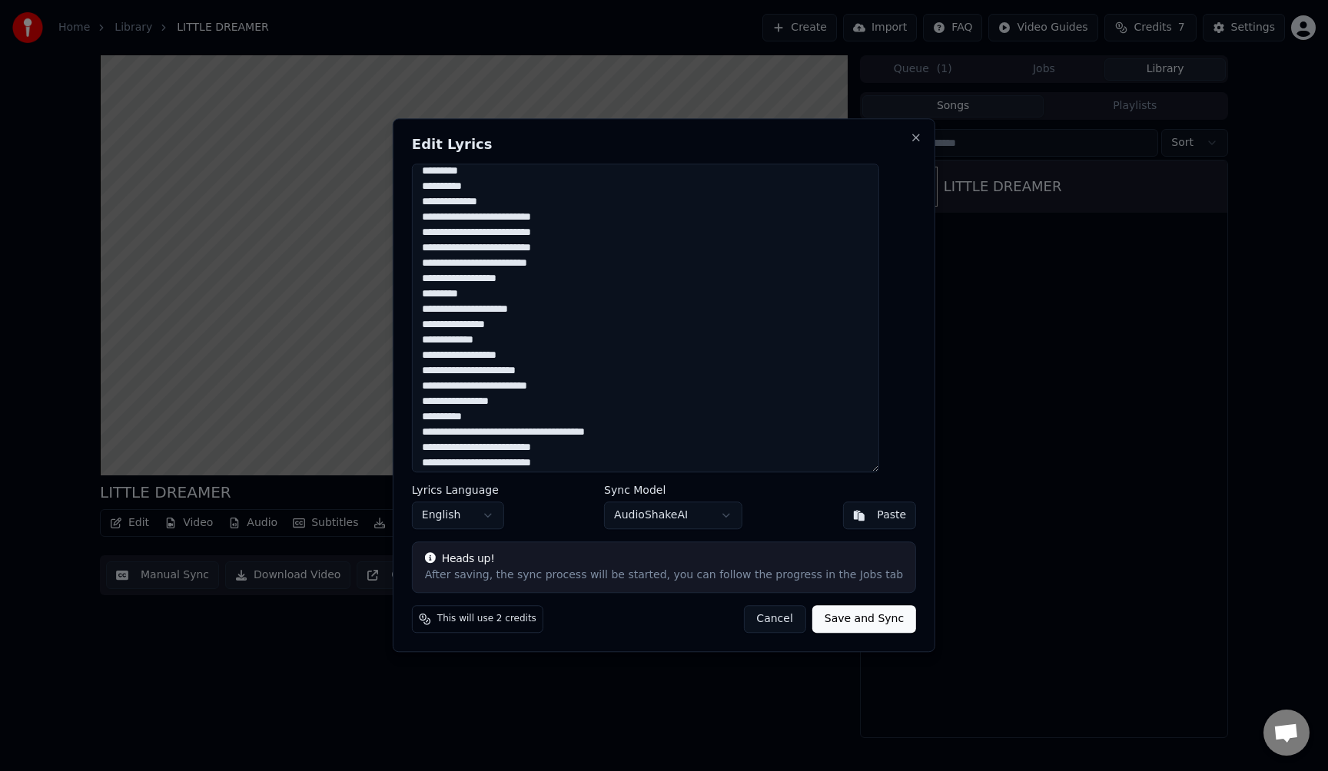
scroll to position [234, 0]
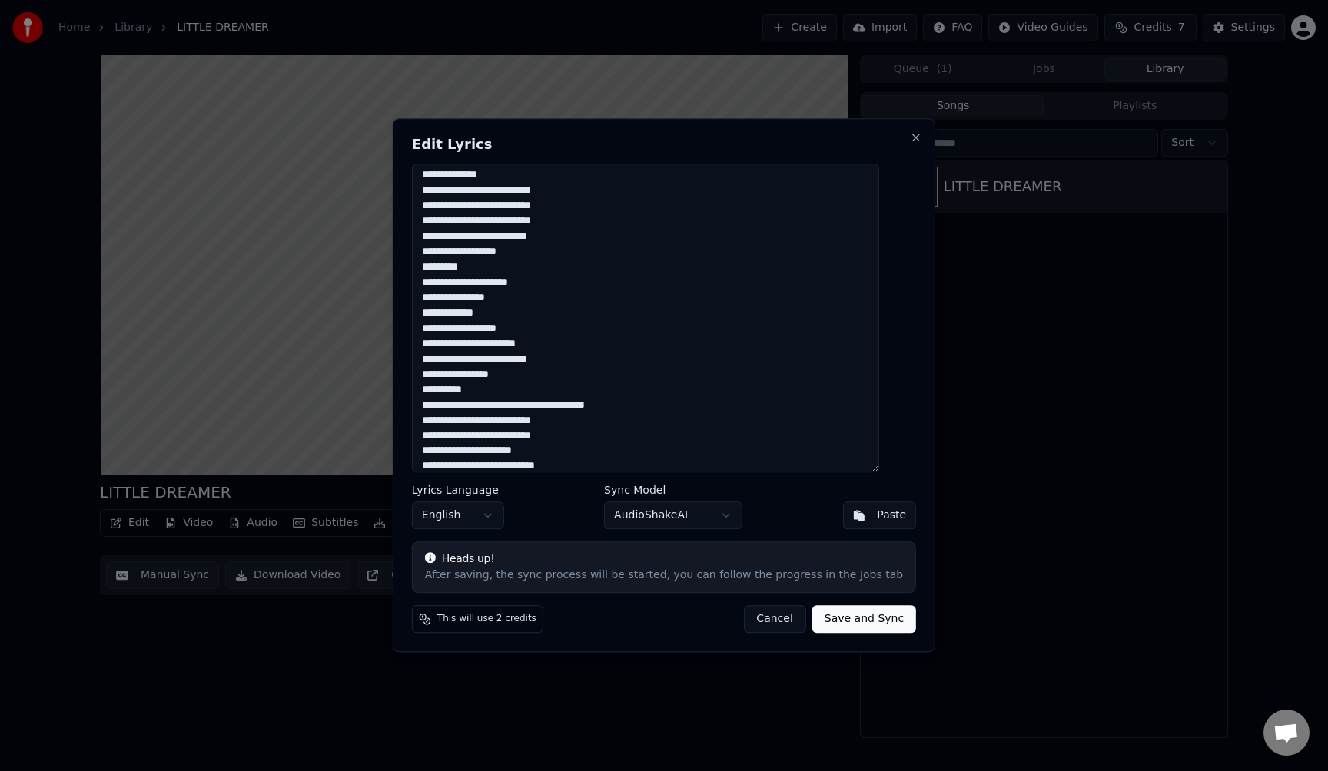
click at [507, 343] on textarea "**********" at bounding box center [645, 318] width 467 height 309
click at [489, 373] on textarea "**********" at bounding box center [645, 318] width 467 height 309
click at [482, 376] on textarea "**********" at bounding box center [645, 318] width 467 height 309
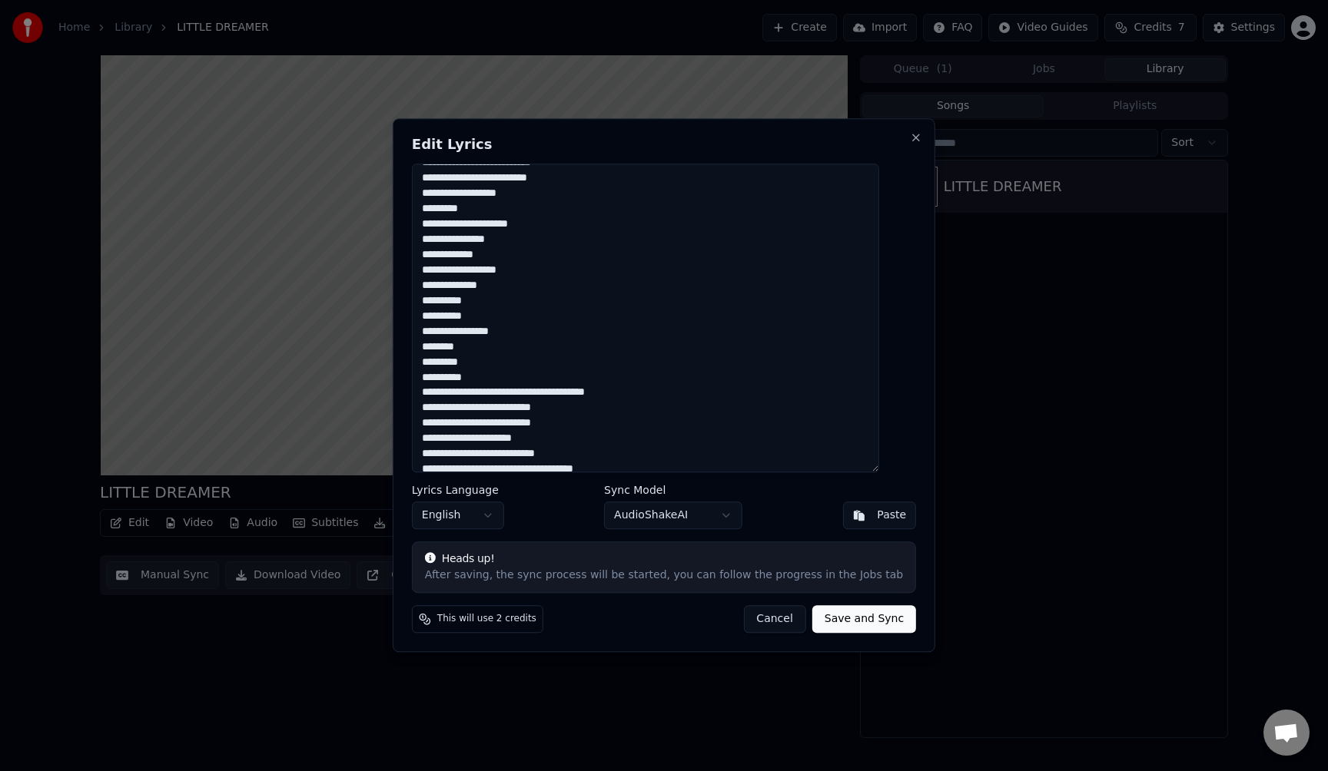
scroll to position [307, 0]
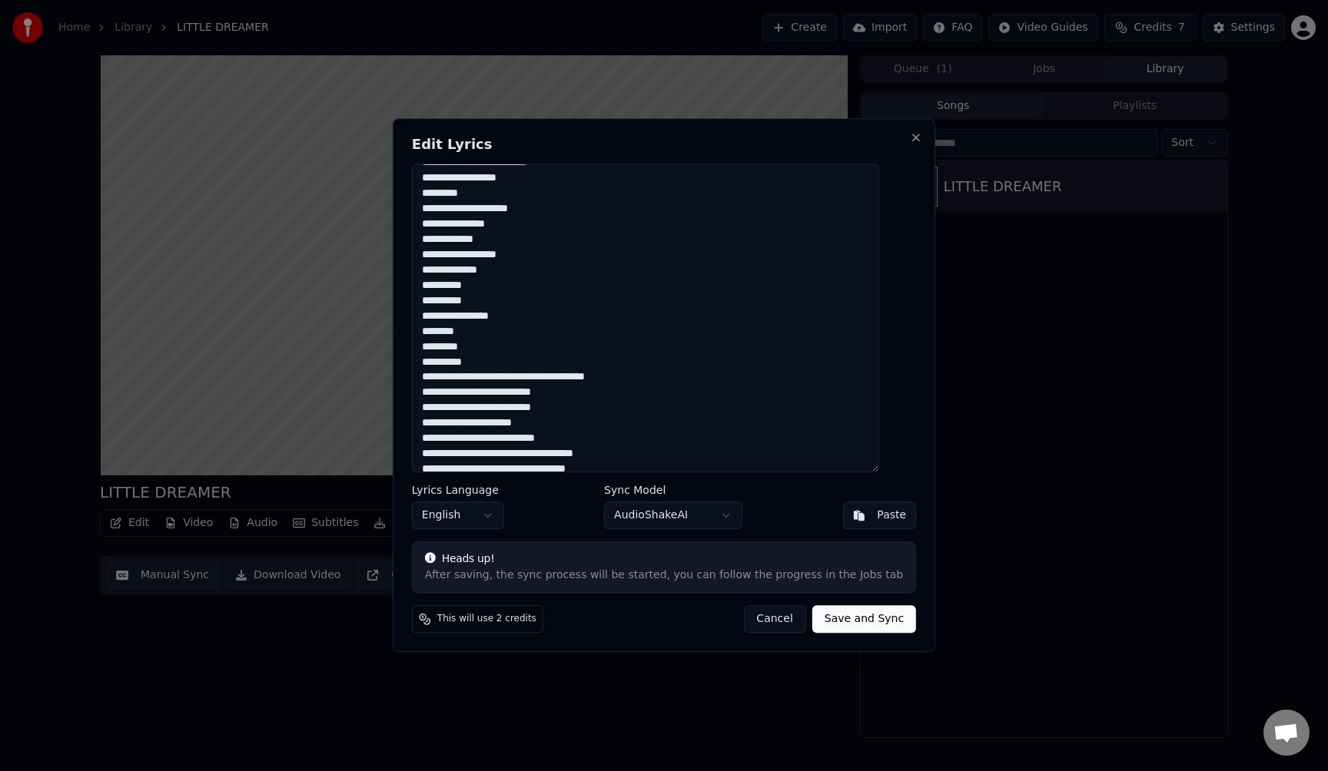
click at [519, 378] on textarea "**********" at bounding box center [645, 318] width 467 height 309
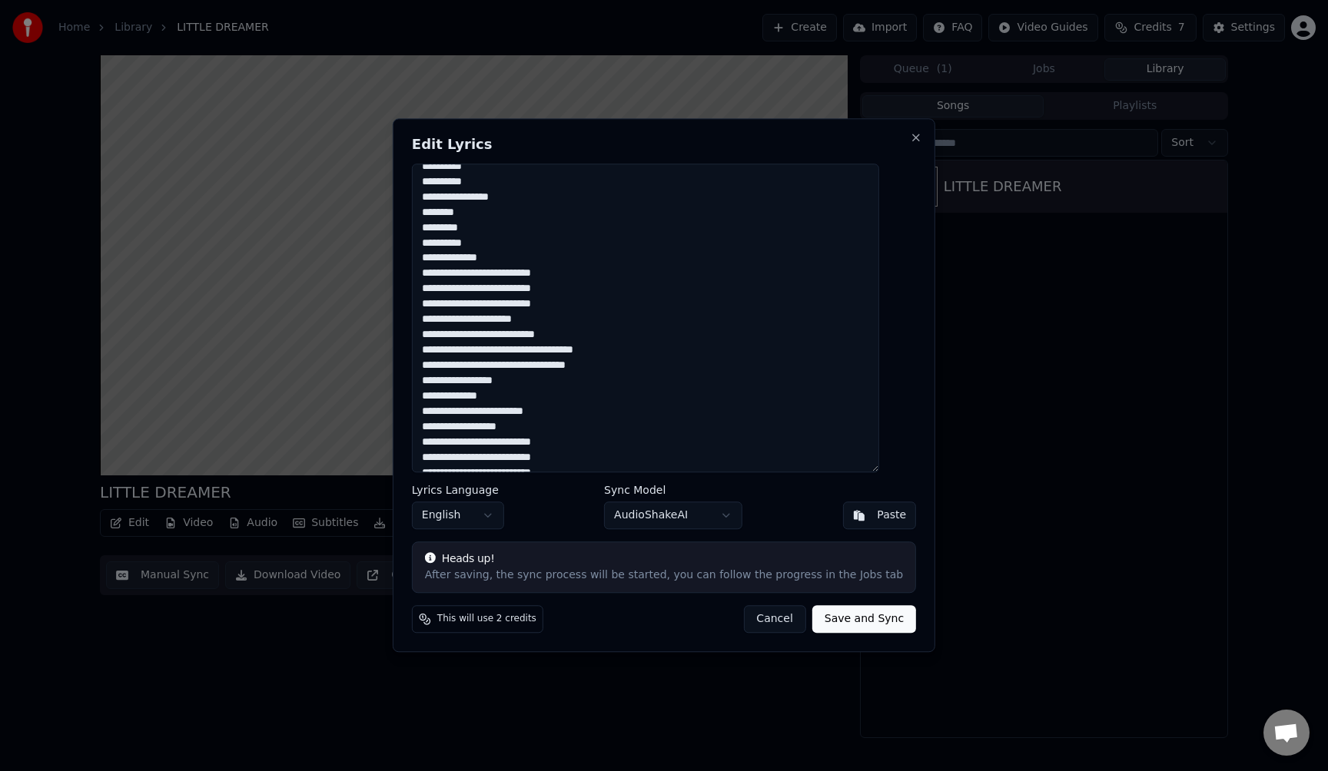
scroll to position [443, 0]
click at [493, 410] on textarea "**********" at bounding box center [645, 318] width 467 height 309
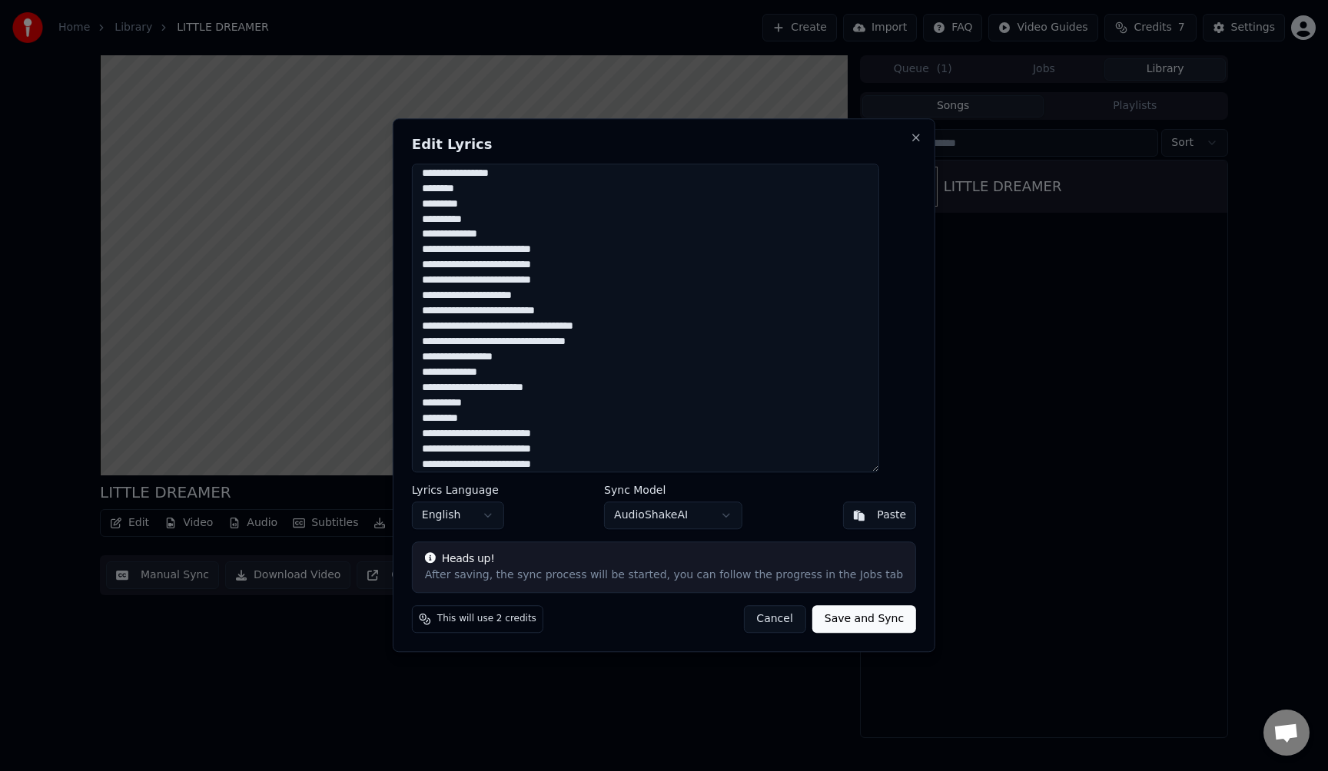
scroll to position [458, 0]
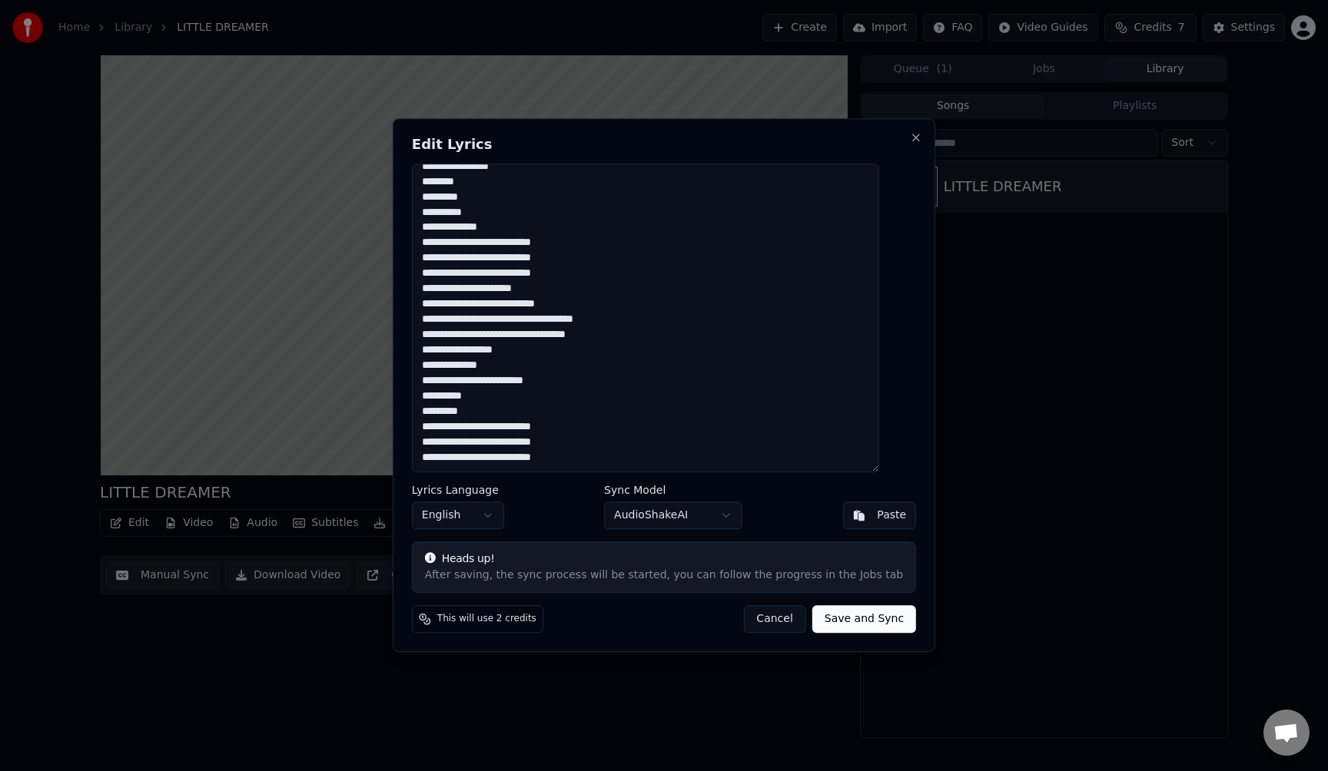
type textarea "**********"
click at [853, 615] on button "Save and Sync" at bounding box center [864, 620] width 104 height 28
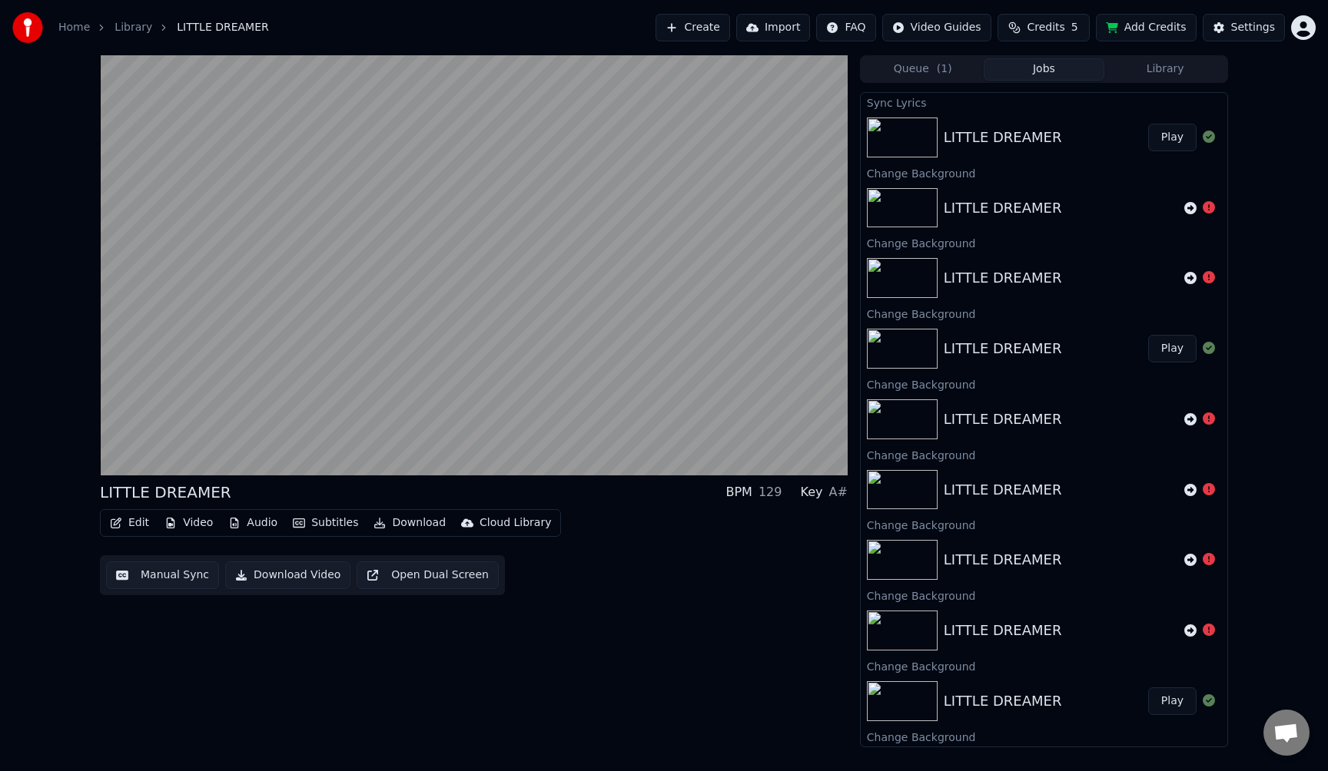
click at [1178, 140] on button "Play" at bounding box center [1172, 138] width 48 height 28
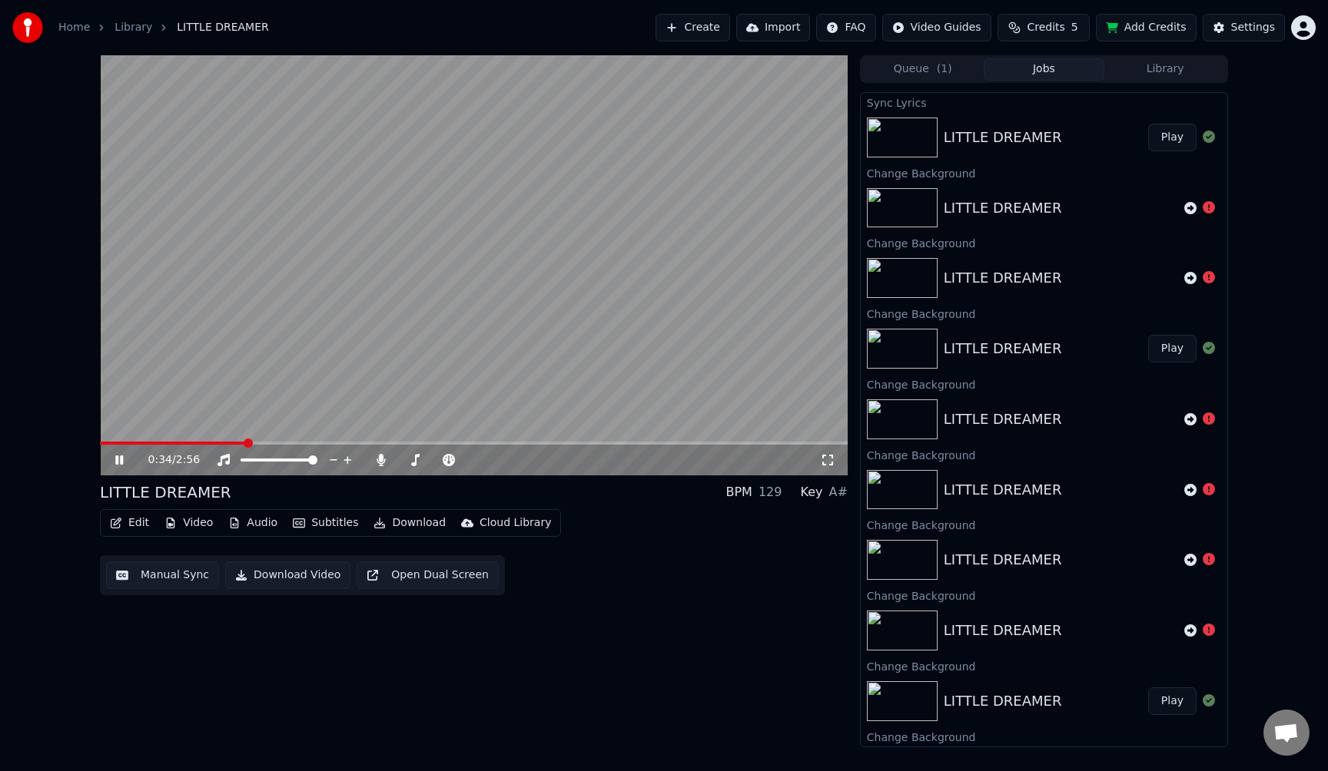
click at [126, 528] on button "Edit" at bounding box center [129, 523] width 51 height 22
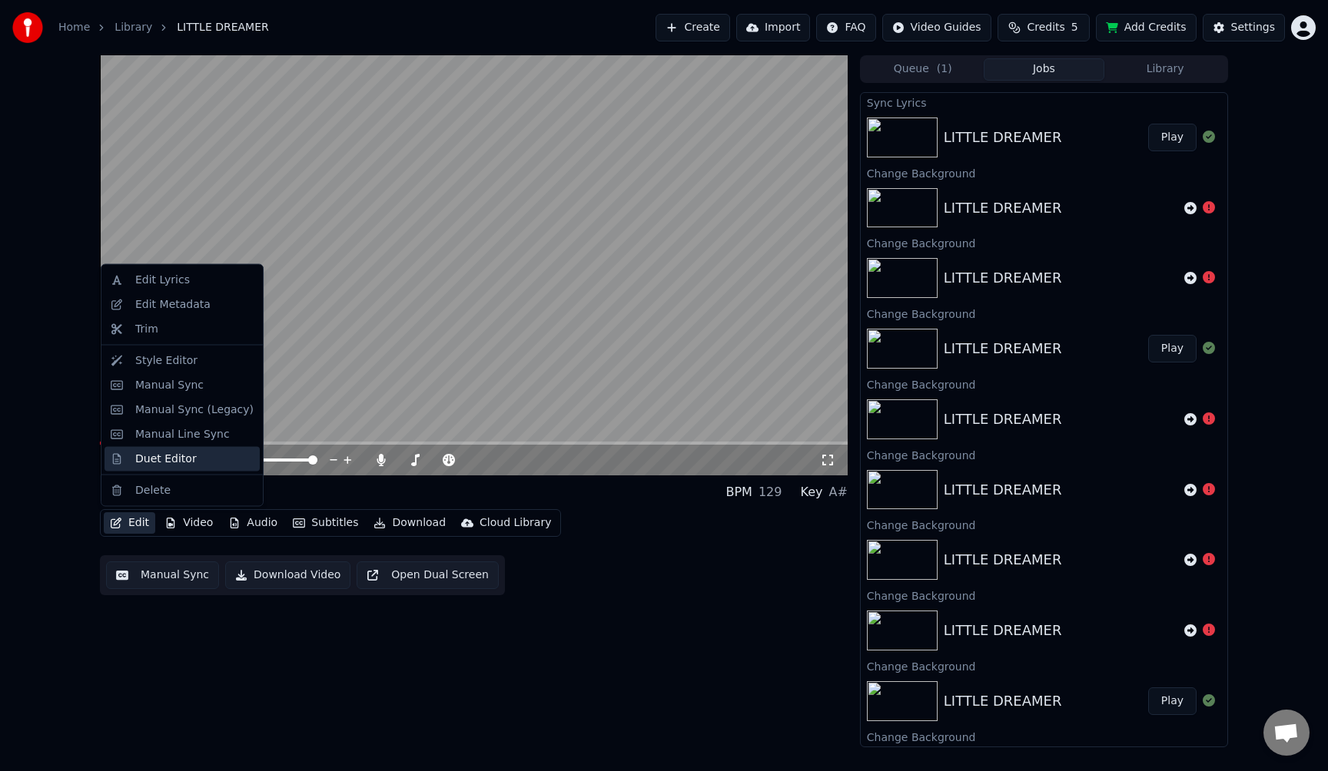
click at [164, 462] on div "Duet Editor" at bounding box center [165, 458] width 61 height 15
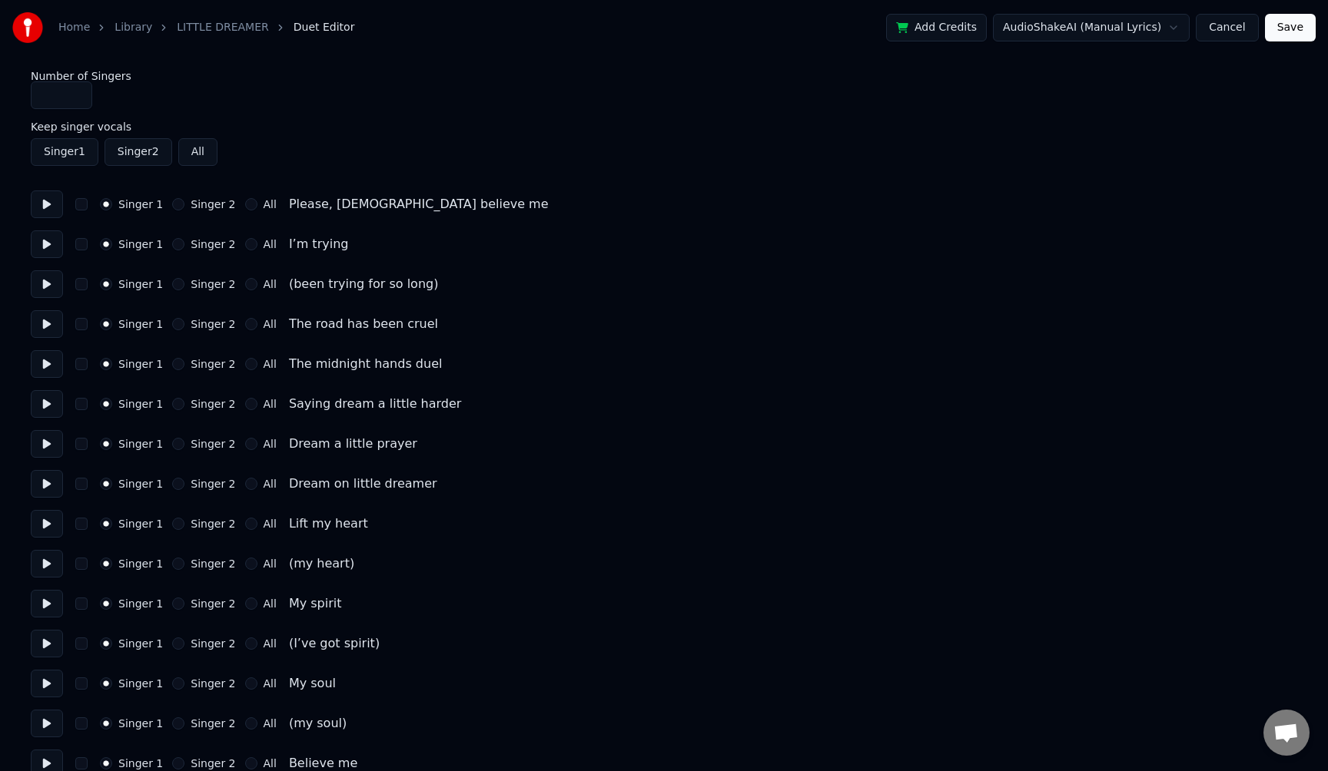
click at [175, 285] on button "Singer 2" at bounding box center [178, 284] width 12 height 12
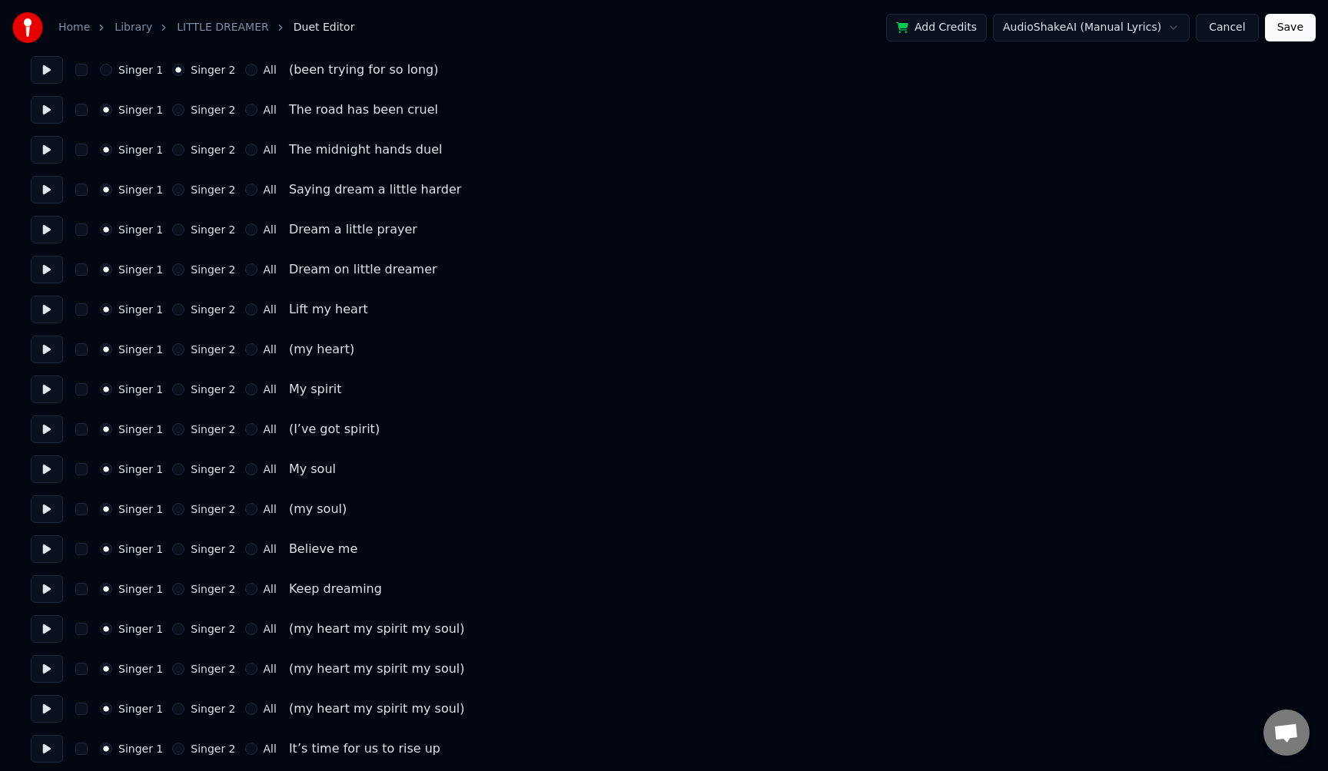
scroll to position [217, 0]
click at [179, 348] on button "Singer 2" at bounding box center [178, 346] width 12 height 12
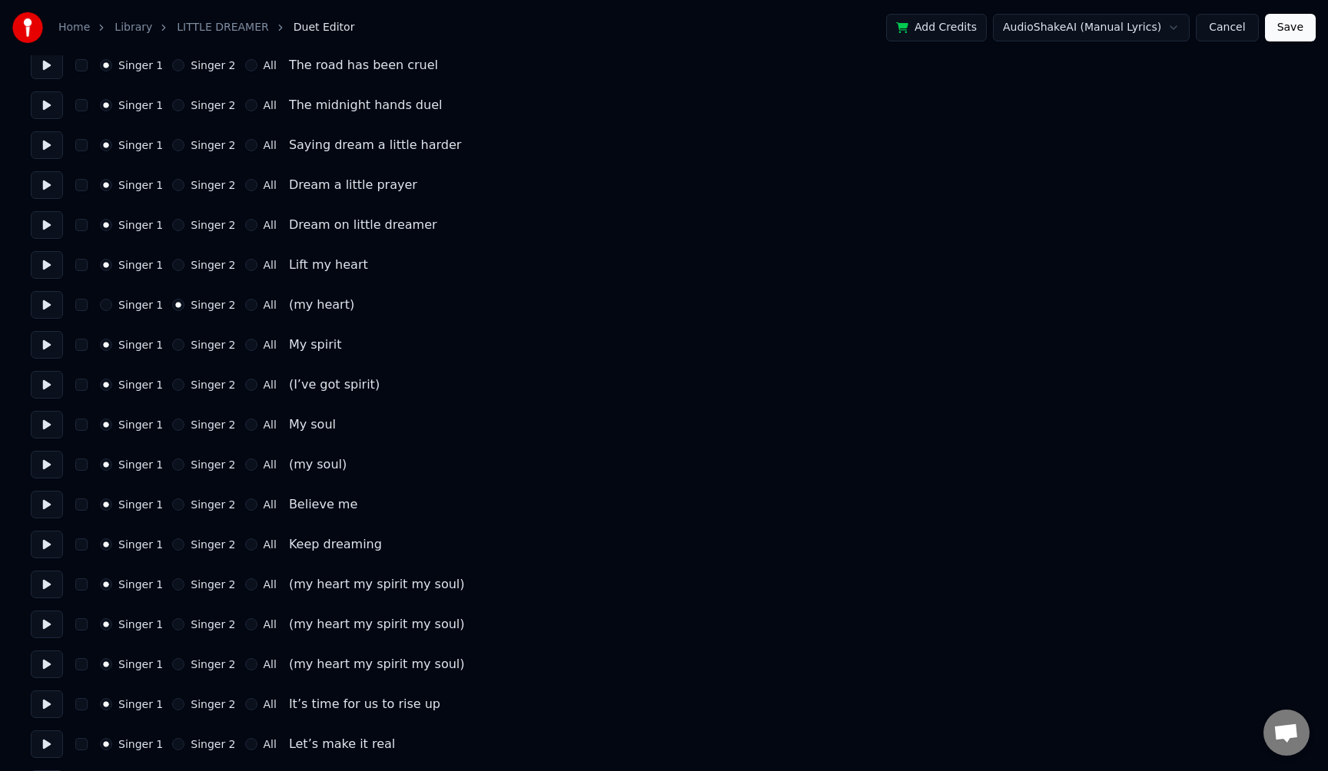
scroll to position [263, 0]
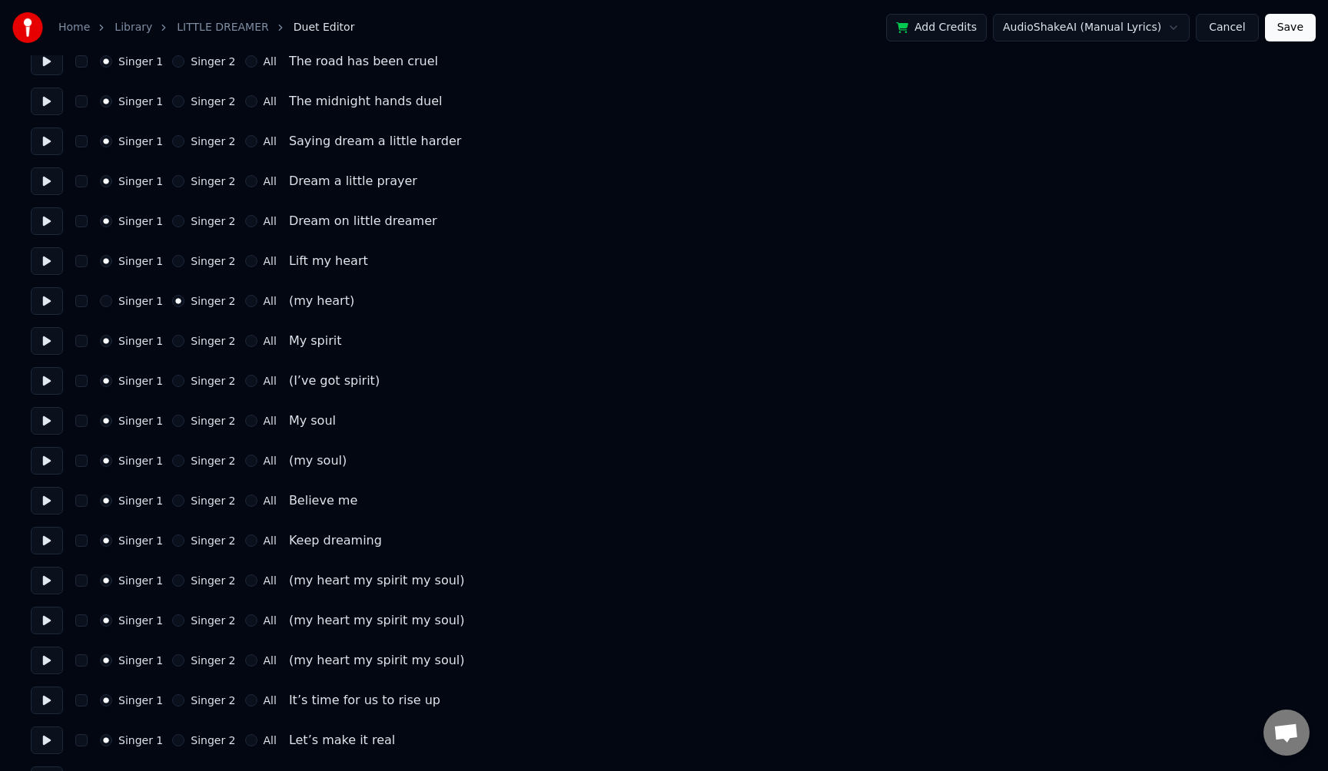
click at [177, 381] on button "Singer 2" at bounding box center [178, 381] width 12 height 12
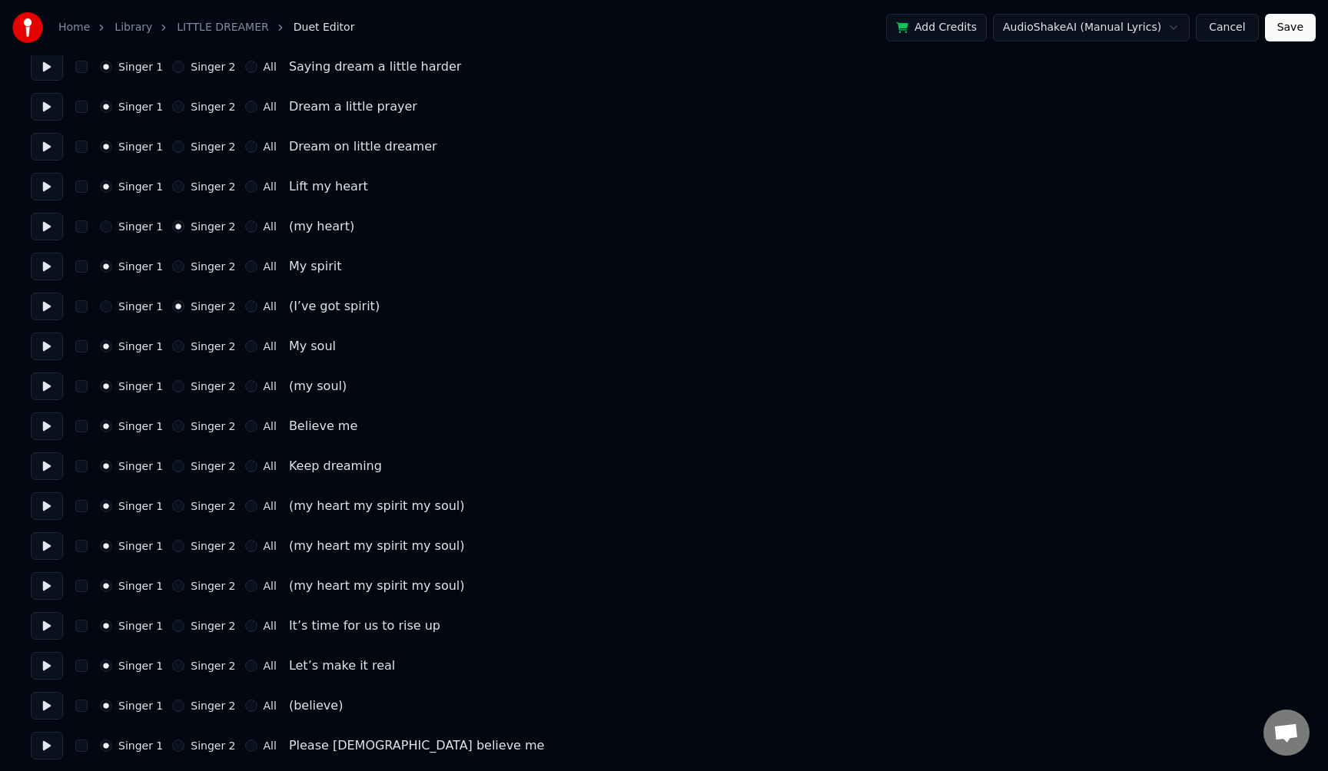
scroll to position [338, 0]
click at [174, 384] on button "Singer 2" at bounding box center [178, 386] width 12 height 12
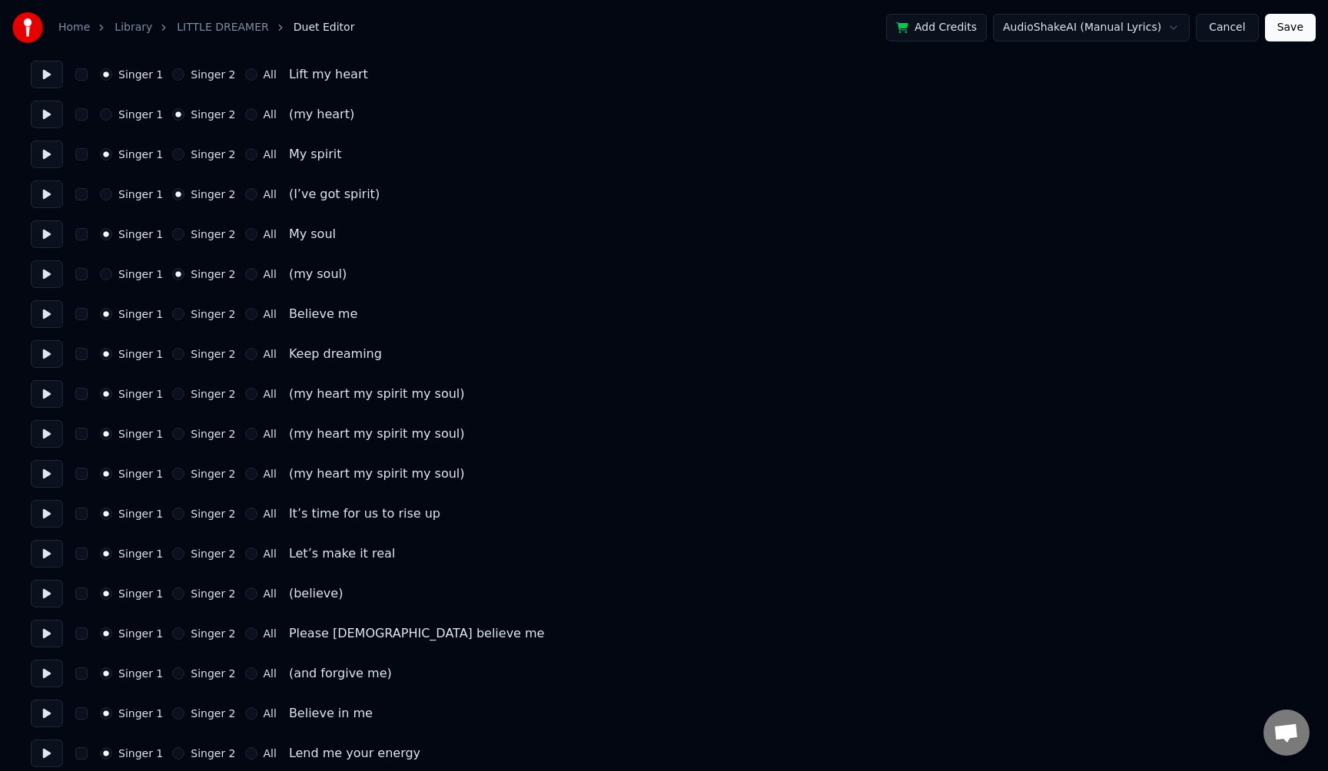
scroll to position [459, 0]
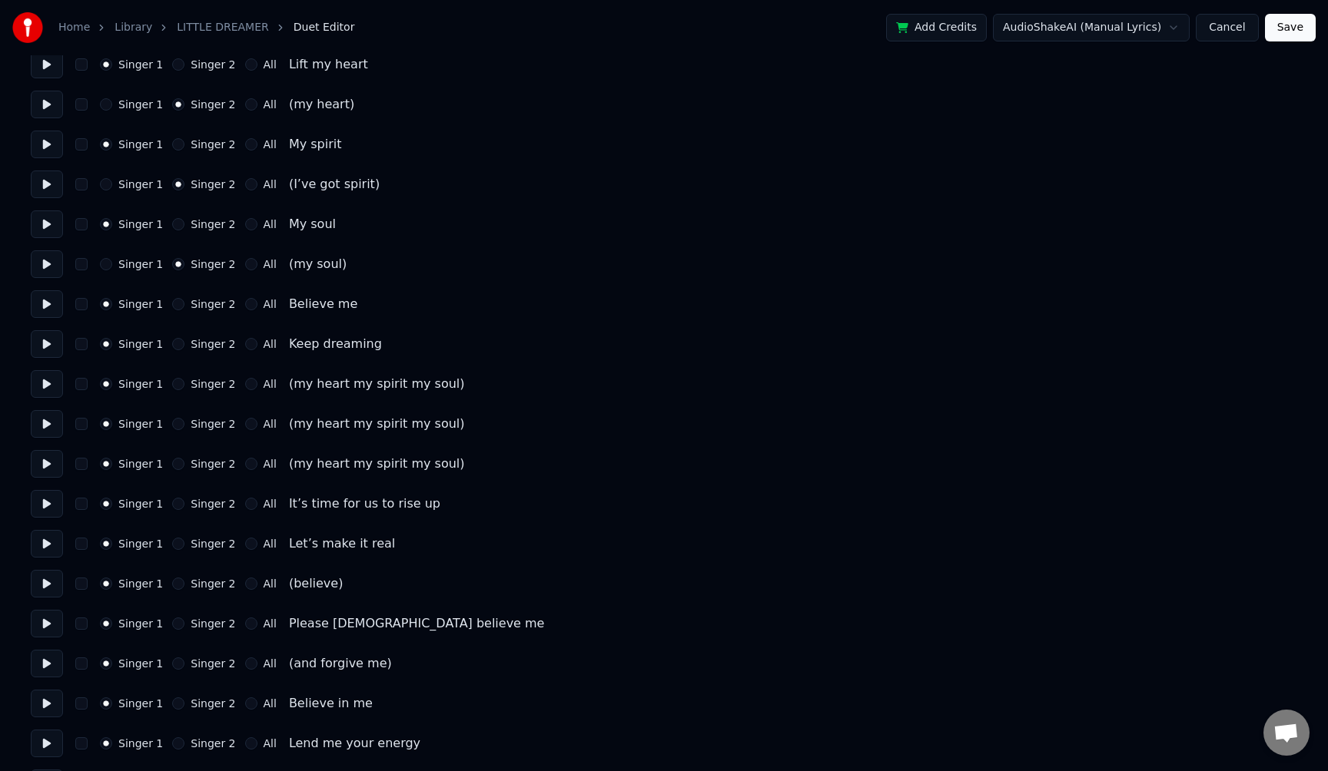
click at [175, 385] on button "Singer 2" at bounding box center [178, 384] width 12 height 12
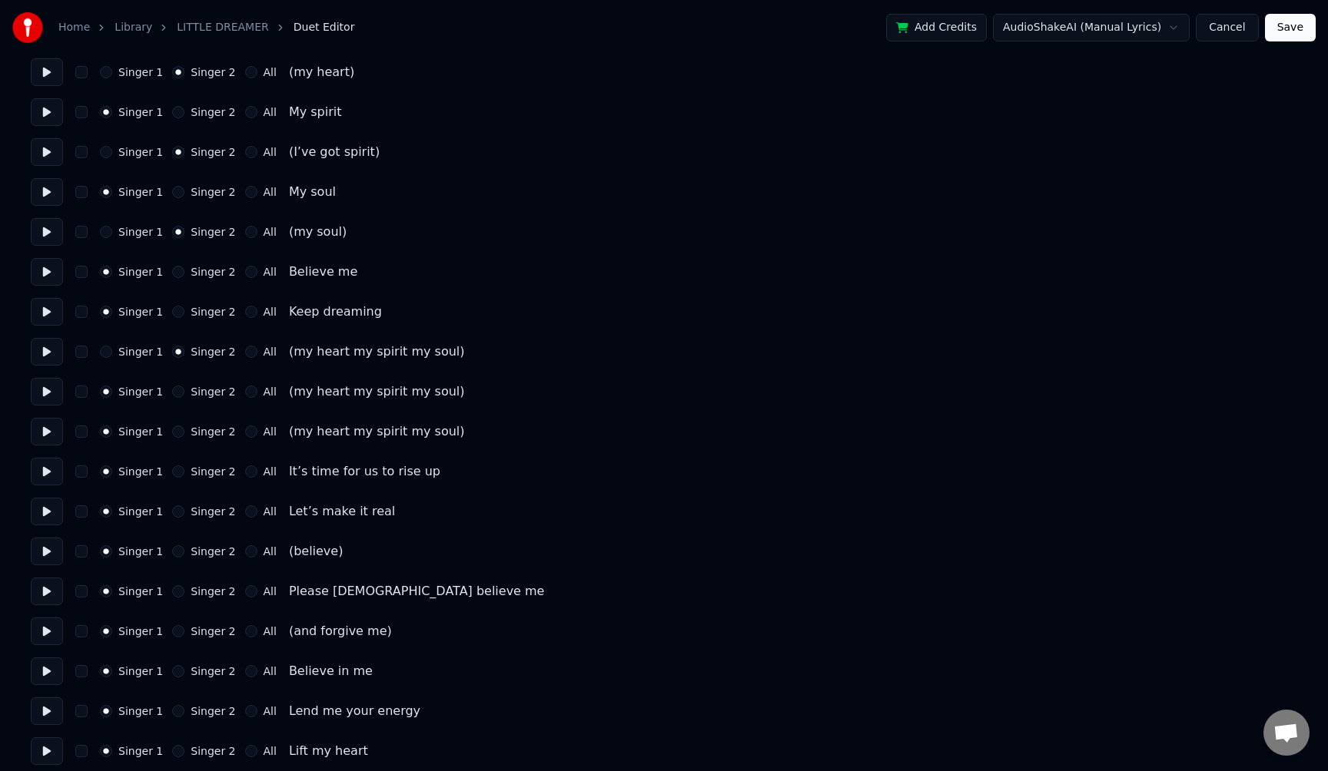
scroll to position [497, 0]
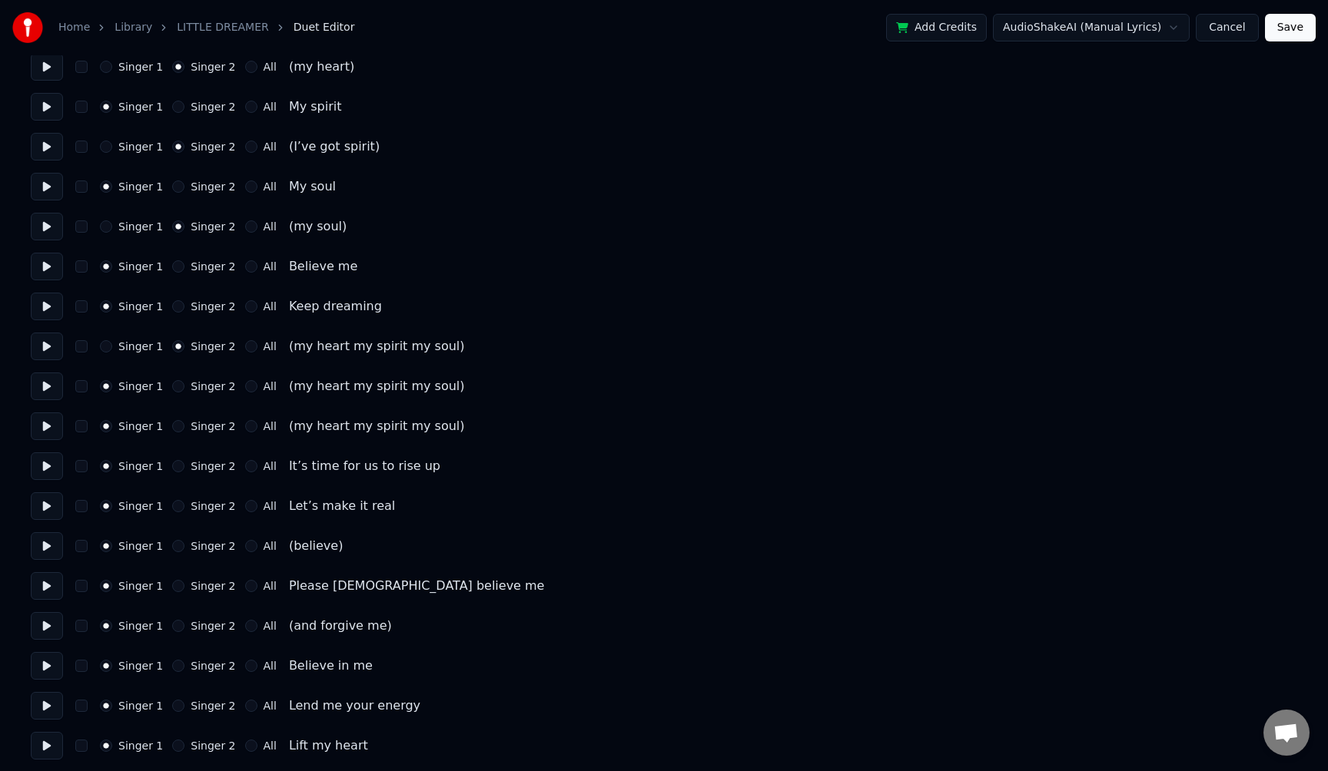
click at [245, 387] on button "All" at bounding box center [251, 386] width 12 height 12
click at [245, 425] on button "All" at bounding box center [251, 426] width 12 height 12
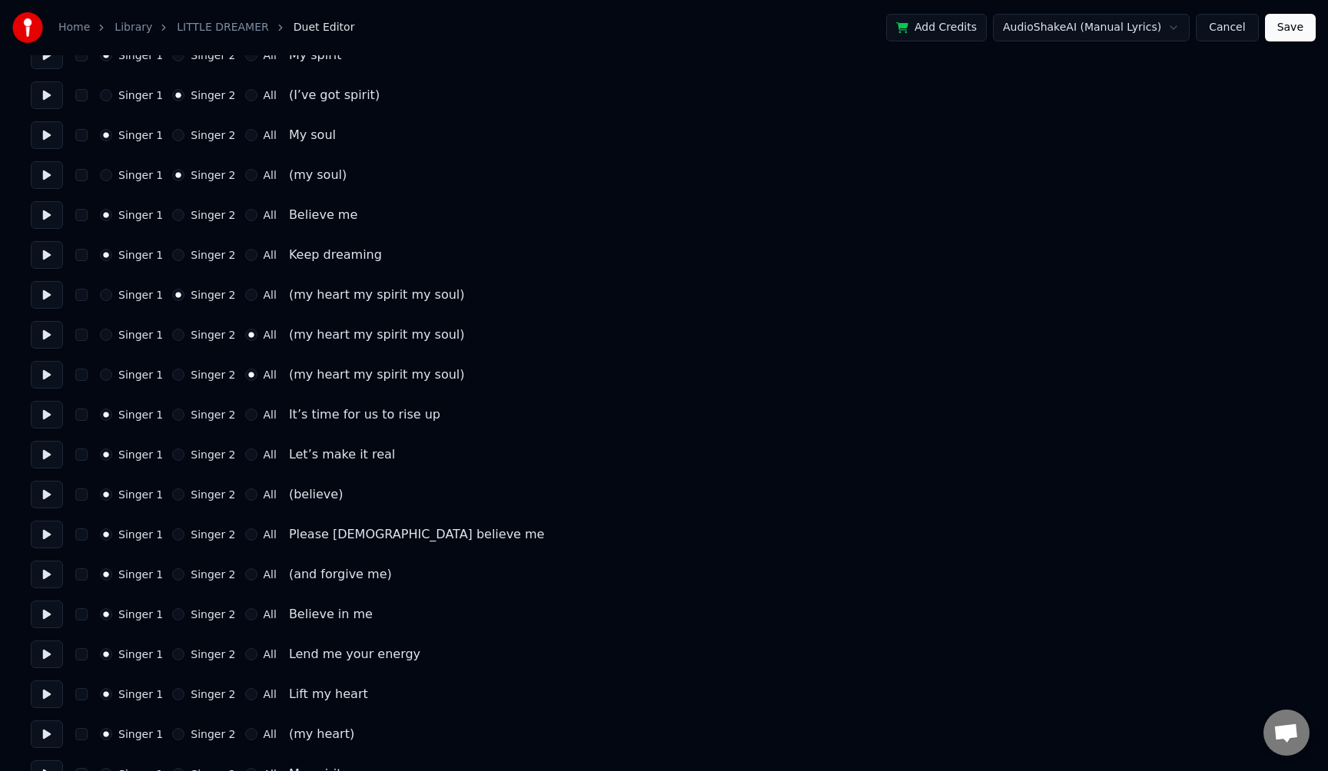
scroll to position [564, 0]
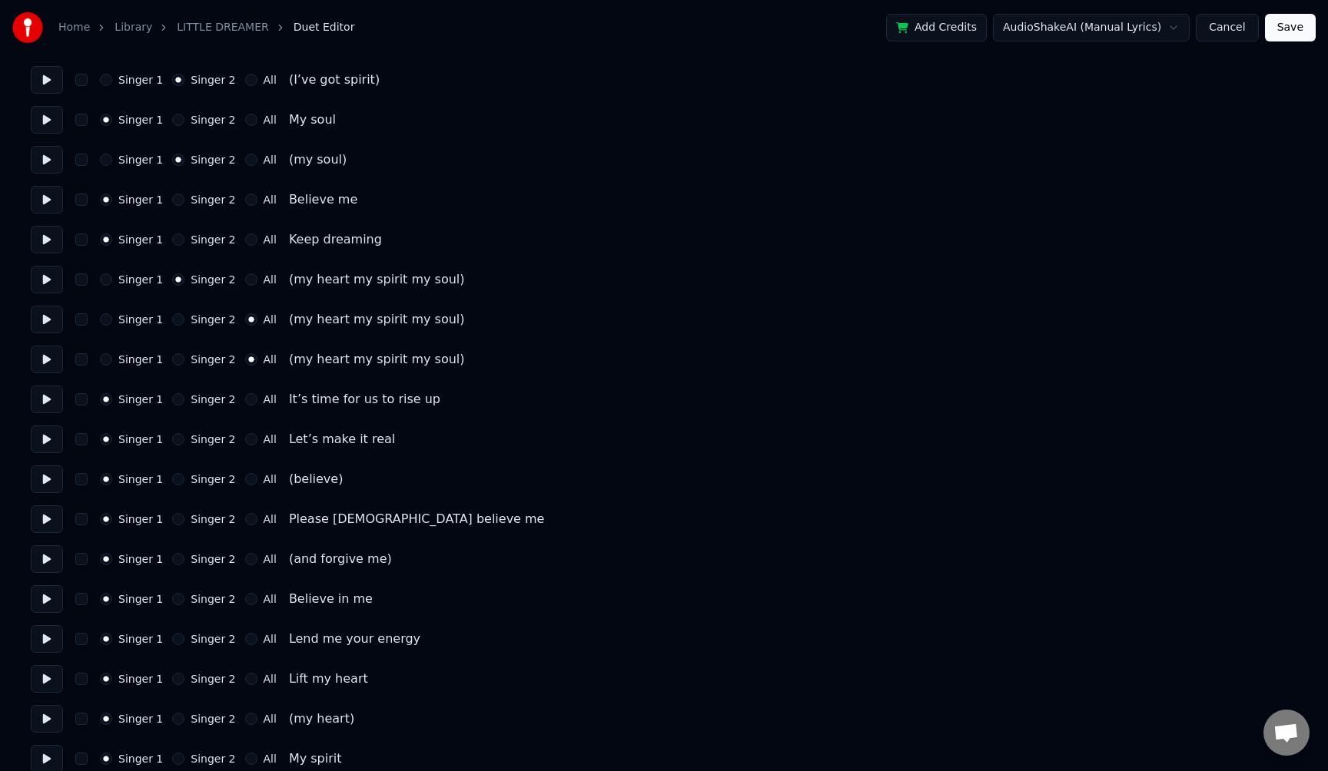
click at [177, 403] on button "Singer 2" at bounding box center [178, 399] width 12 height 12
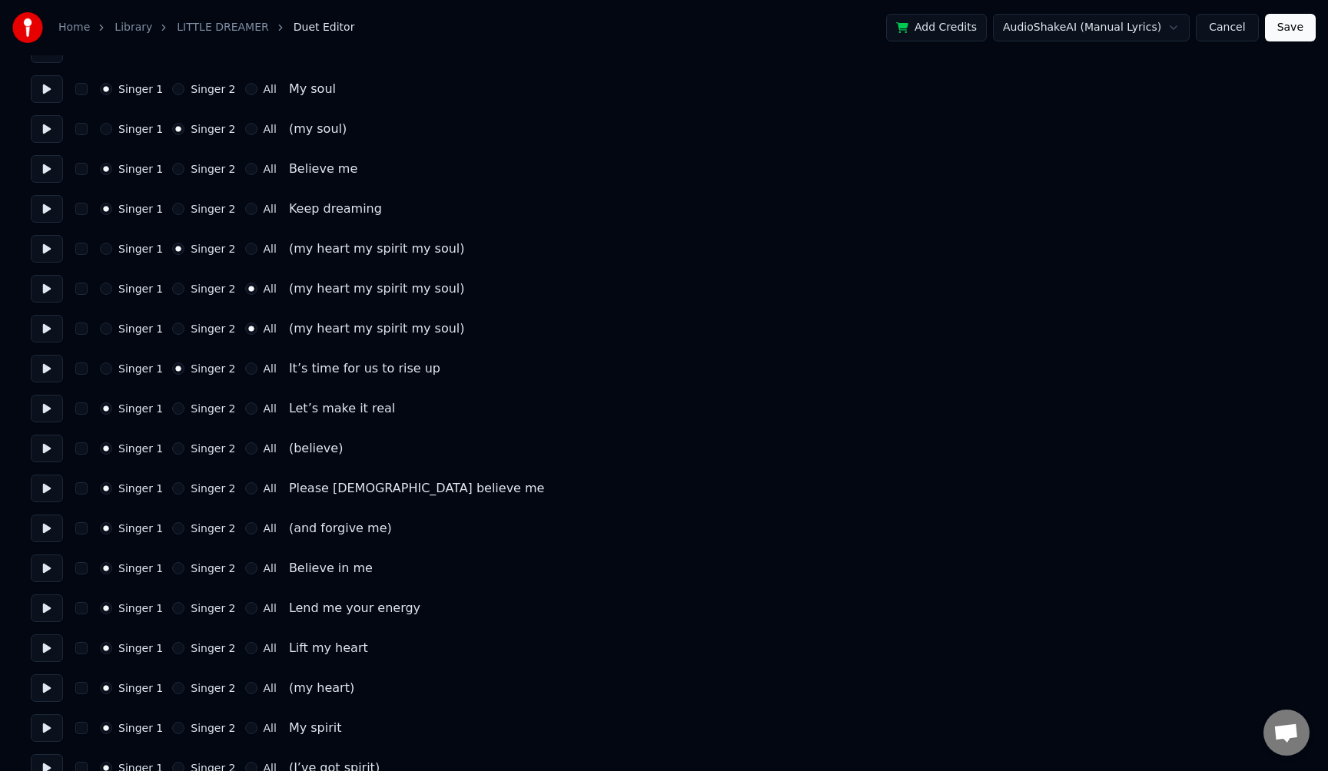
scroll to position [599, 0]
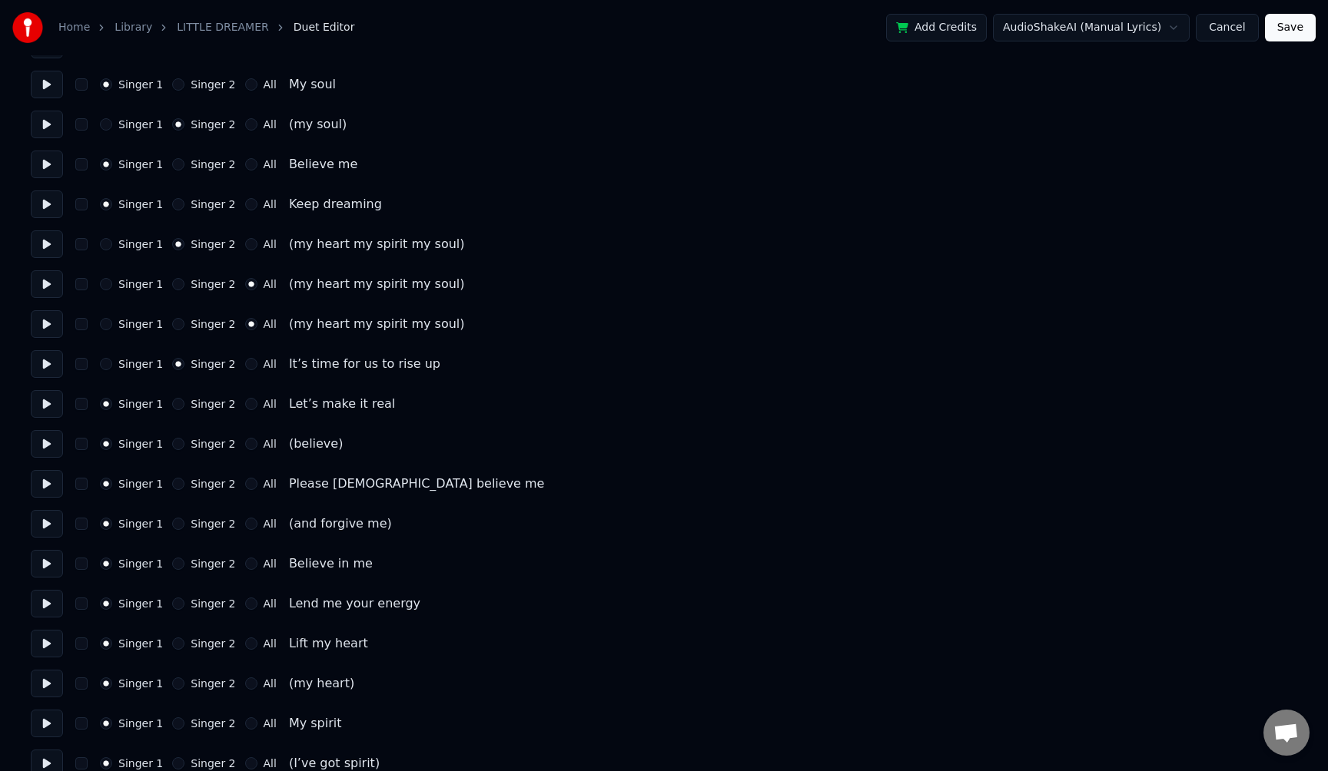
click at [176, 407] on button "Singer 2" at bounding box center [178, 404] width 12 height 12
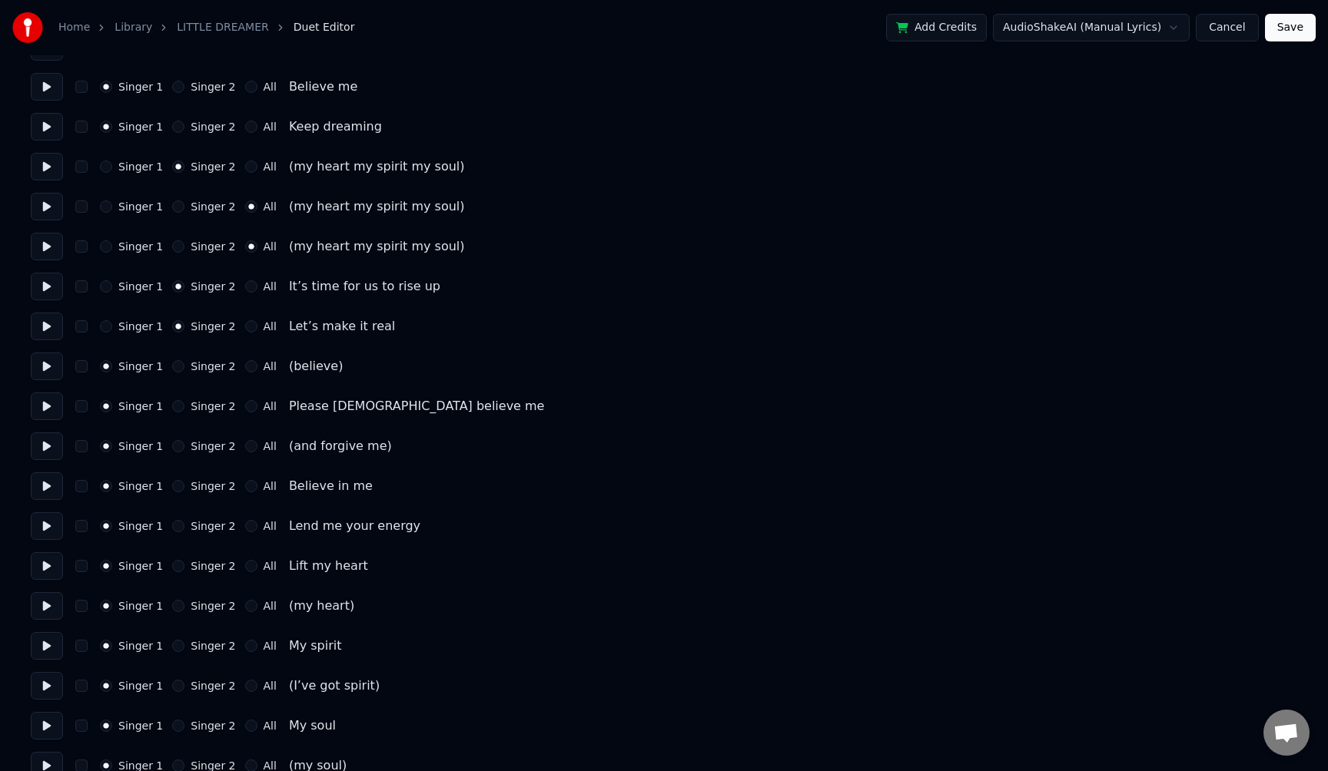
scroll to position [678, 0]
click at [177, 403] on button "Singer 2" at bounding box center [178, 406] width 12 height 12
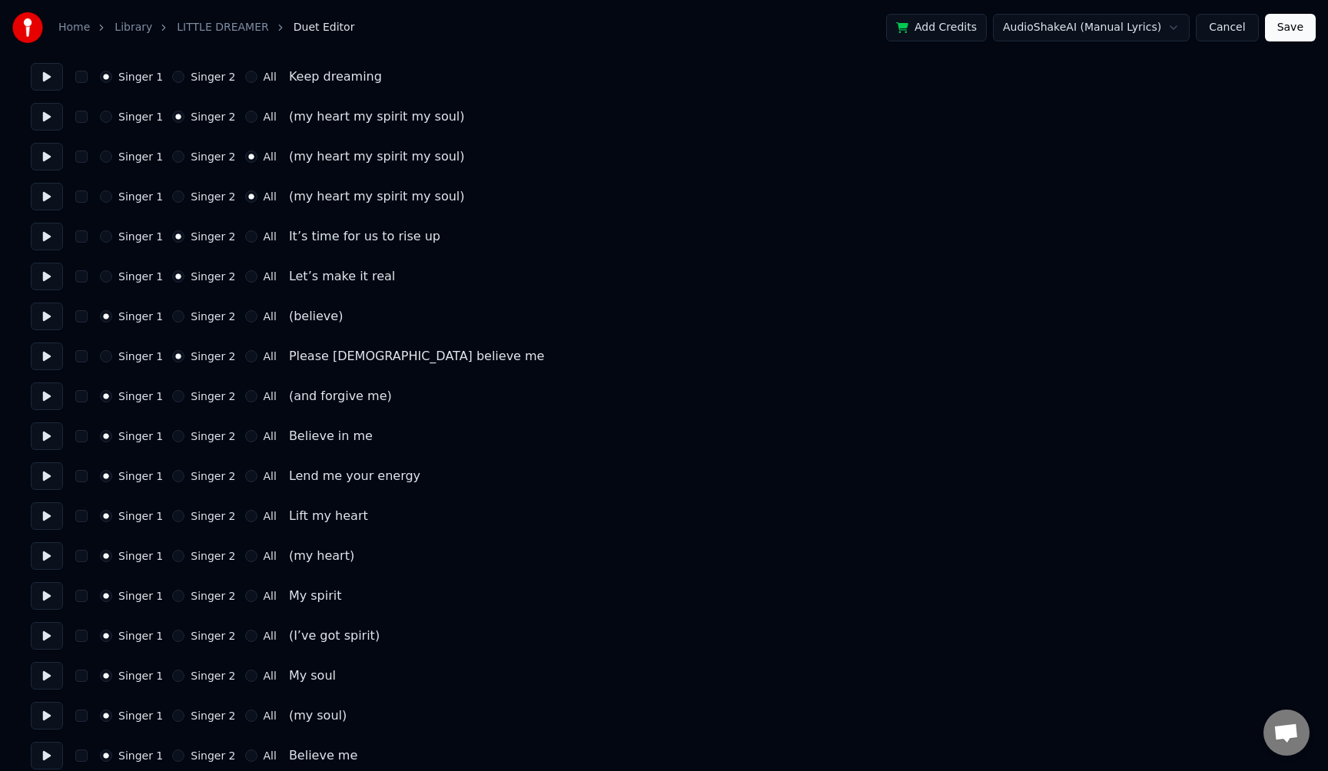
scroll to position [736, 0]
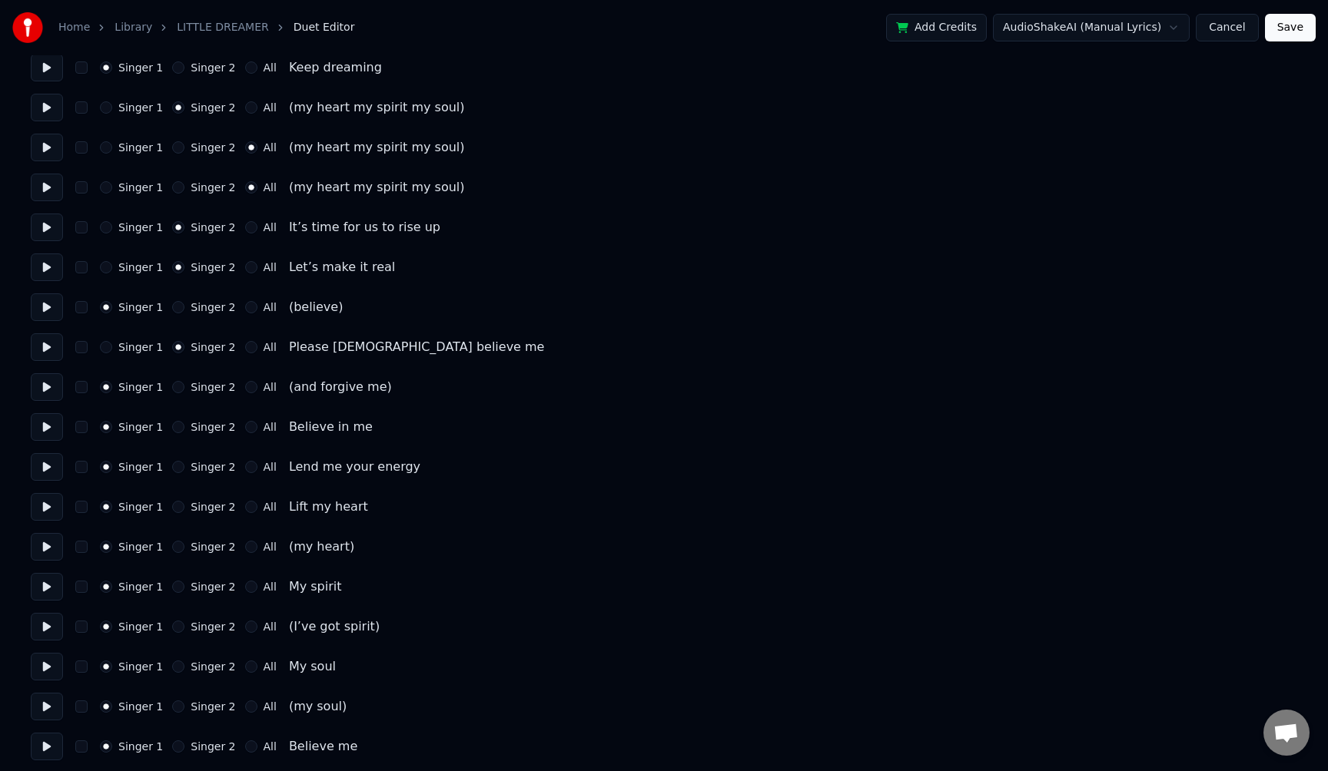
click at [176, 429] on button "Singer 2" at bounding box center [178, 427] width 12 height 12
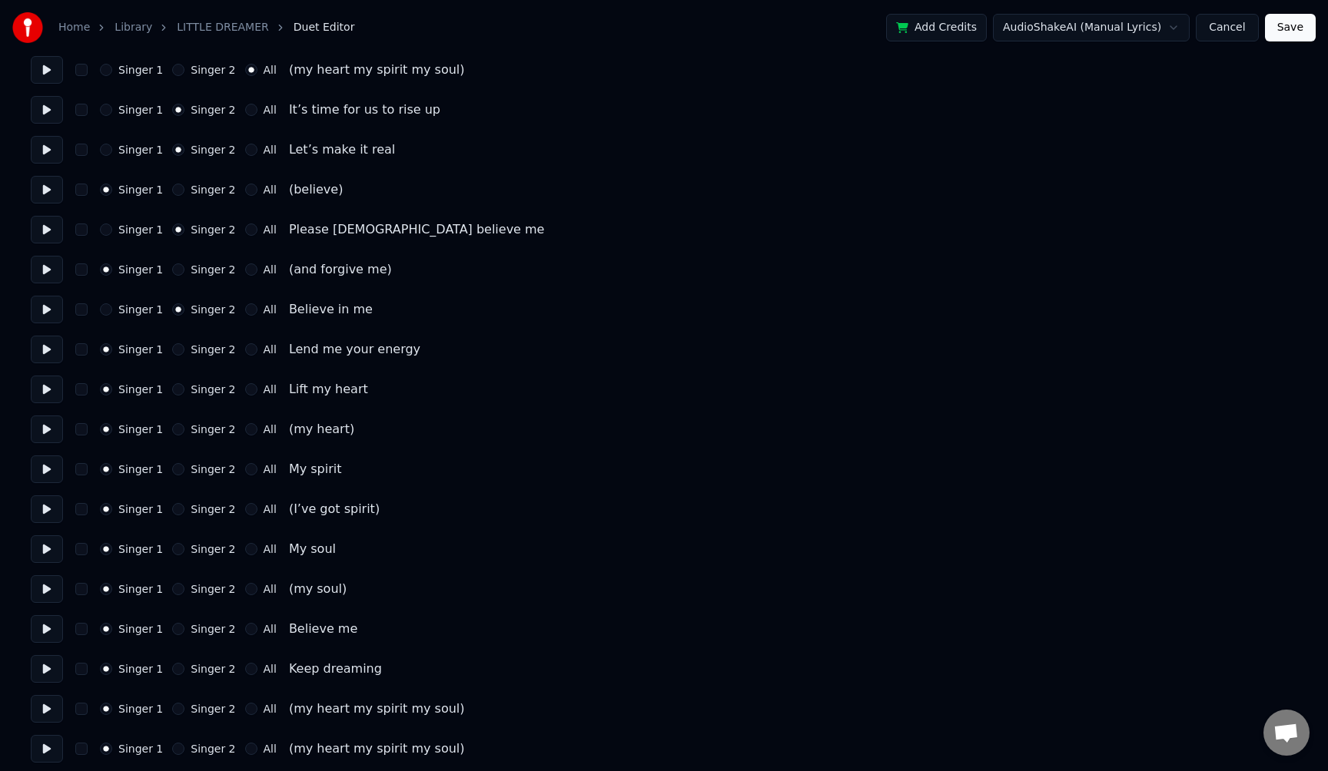
scroll to position [854, 0]
click at [175, 429] on button "Singer 2" at bounding box center [178, 429] width 12 height 12
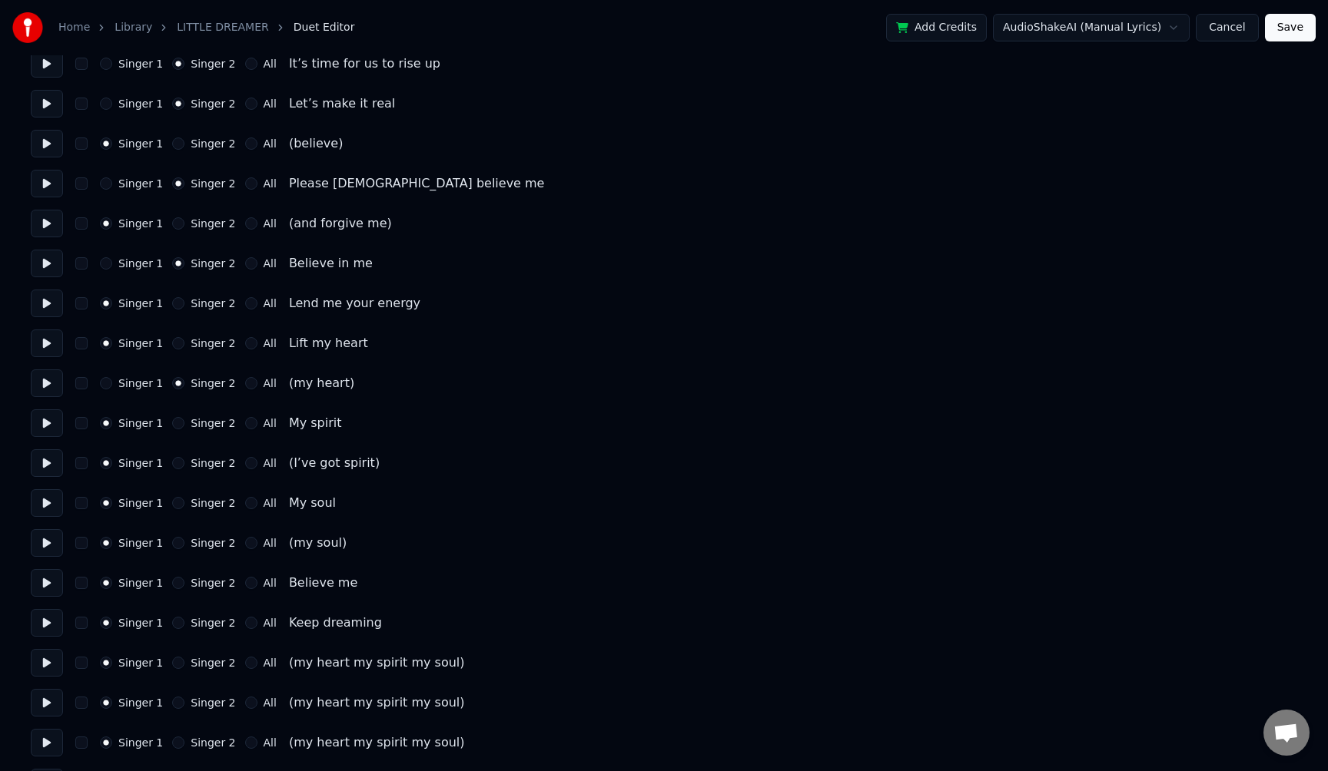
scroll to position [909, 0]
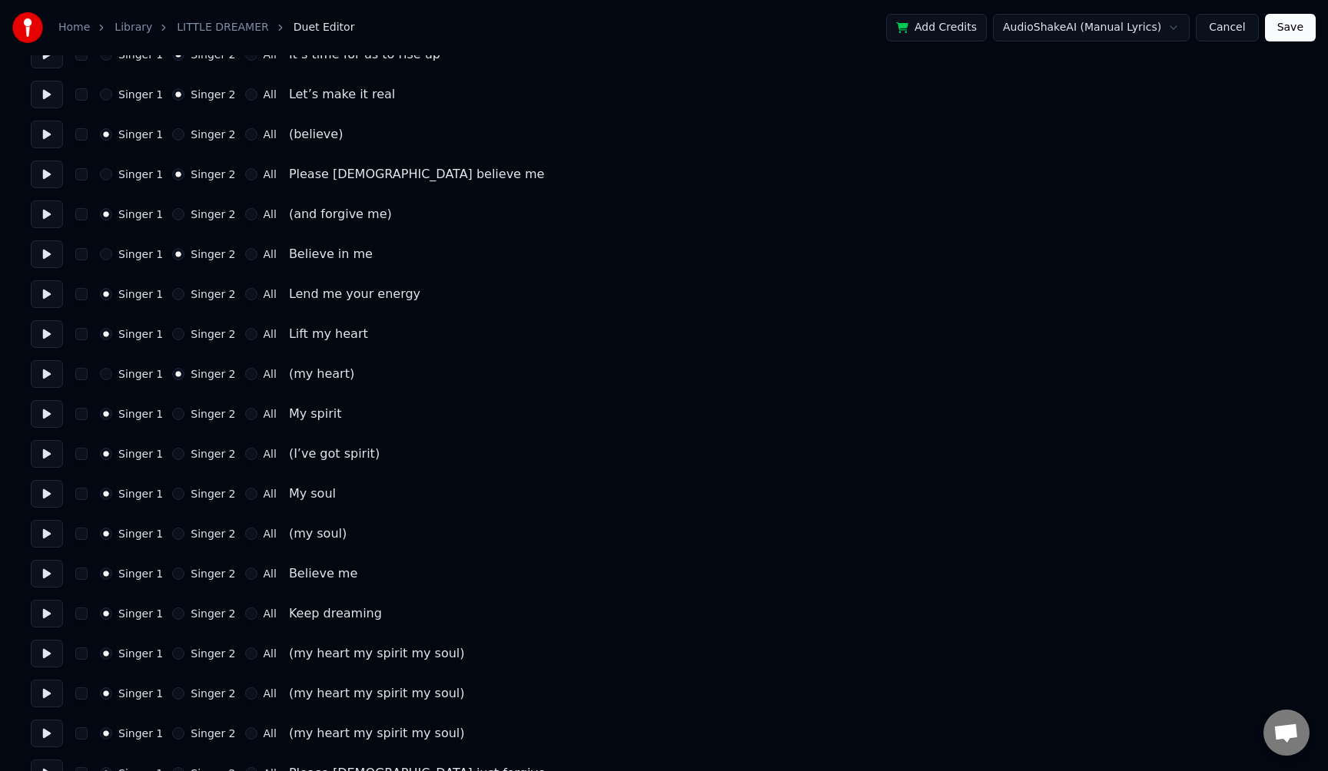
click at [175, 455] on button "Singer 2" at bounding box center [178, 454] width 12 height 12
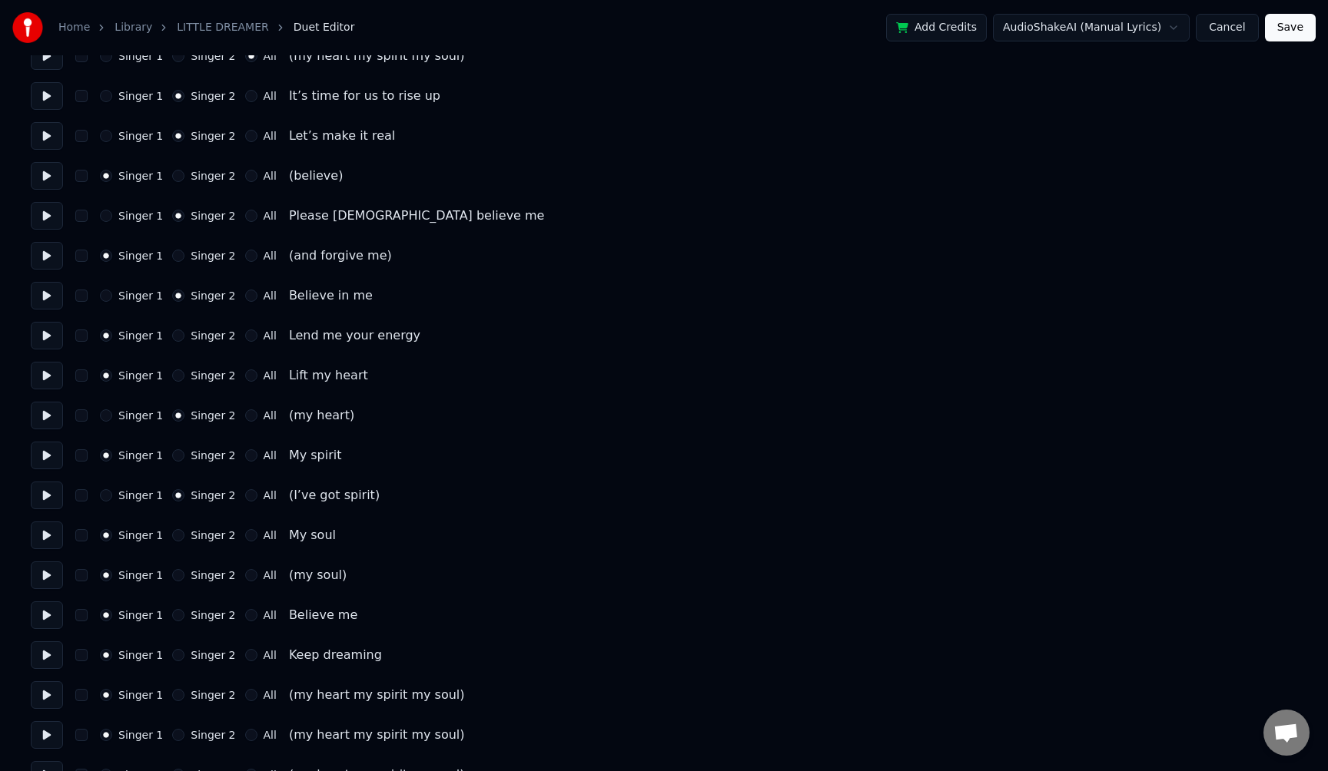
scroll to position [865, 0]
click at [174, 380] on button "Singer 2" at bounding box center [178, 378] width 12 height 12
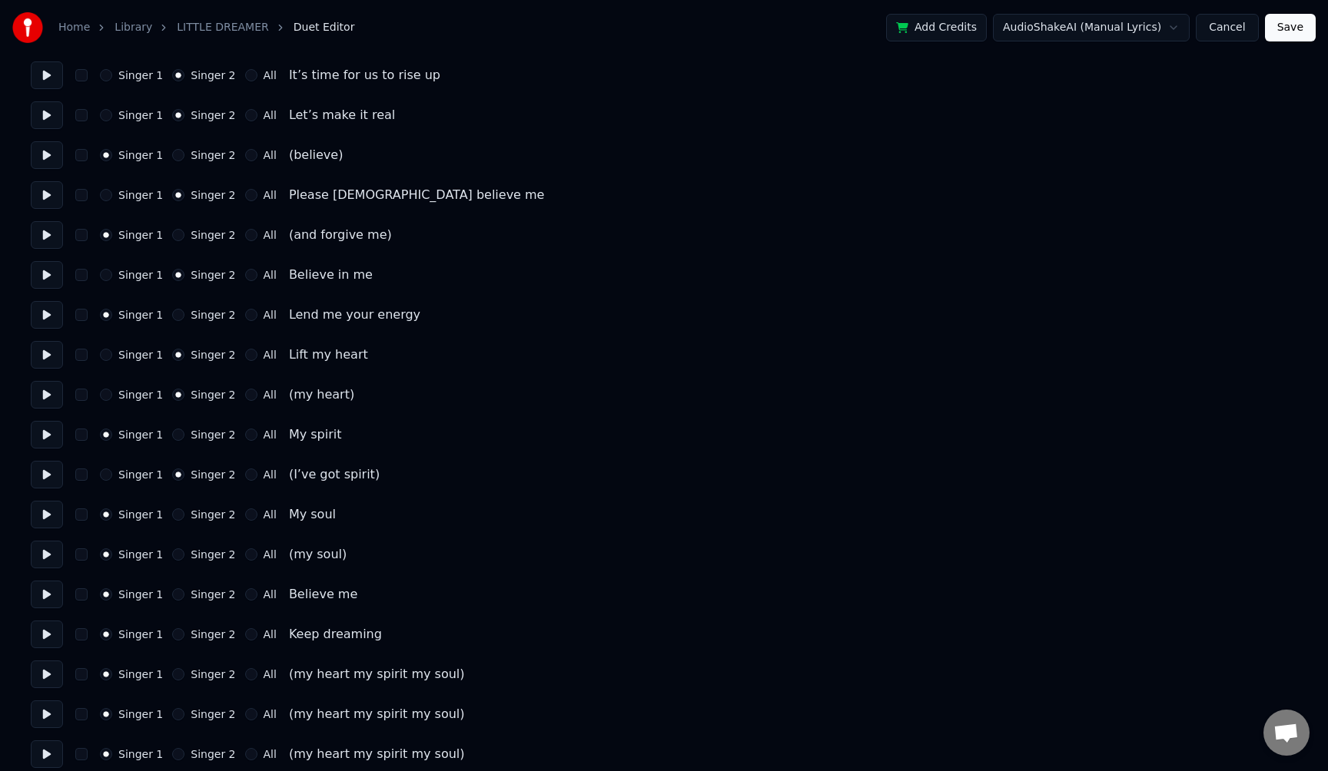
click at [108, 394] on button "Singer 1" at bounding box center [106, 395] width 12 height 12
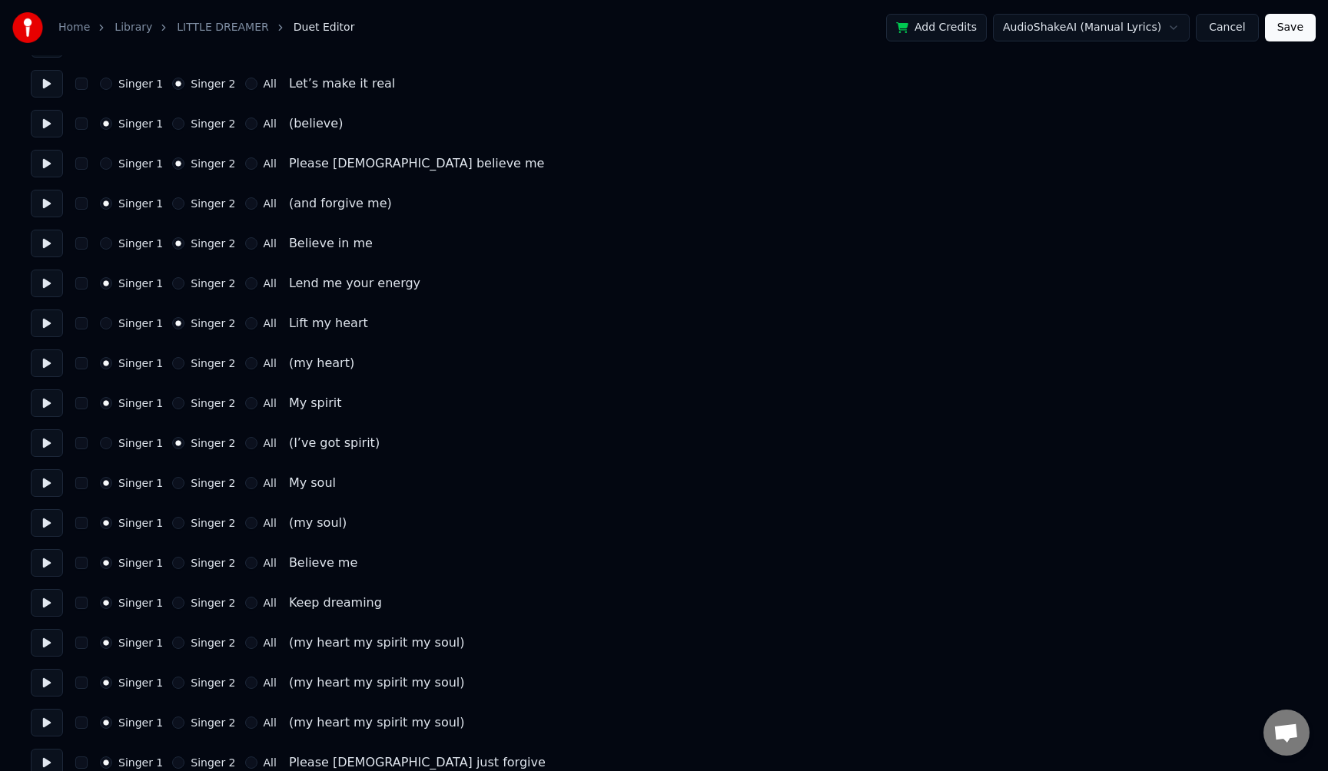
scroll to position [925, 0]
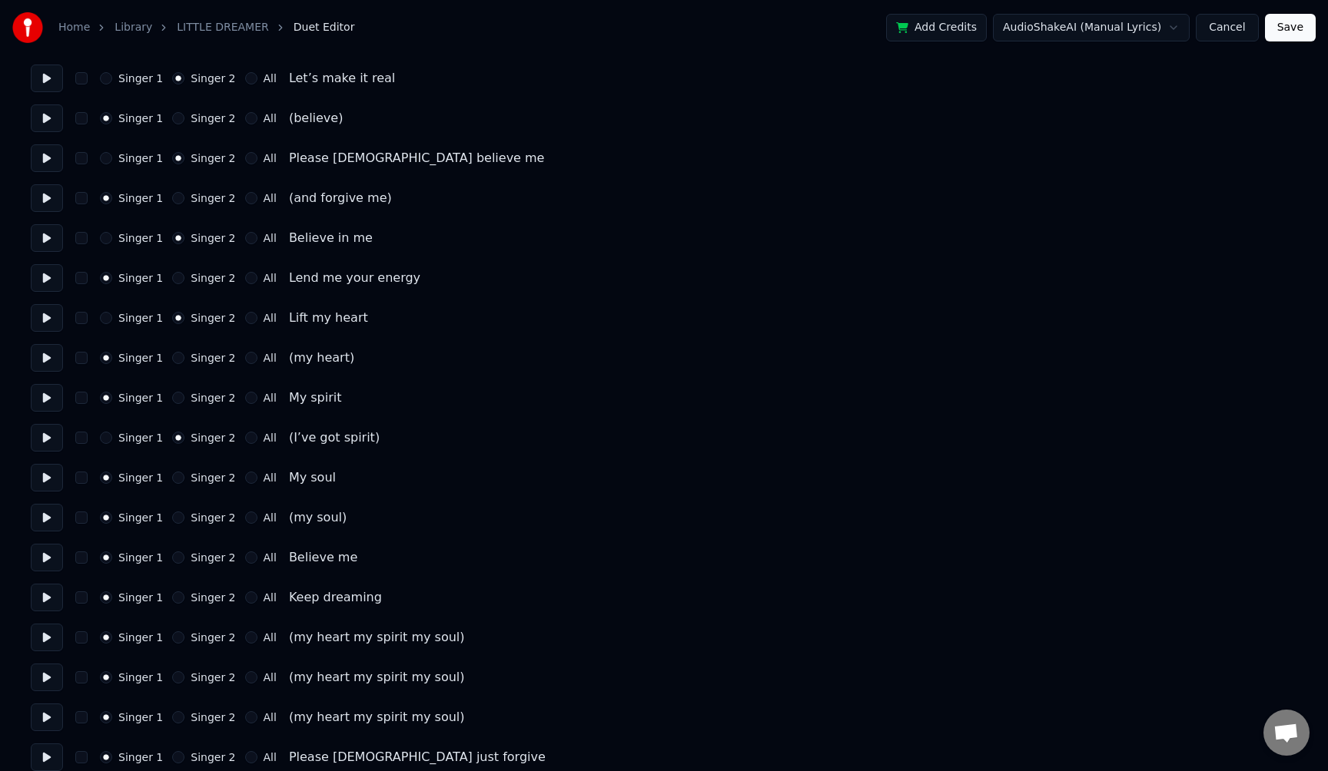
click at [179, 396] on button "Singer 2" at bounding box center [178, 398] width 12 height 12
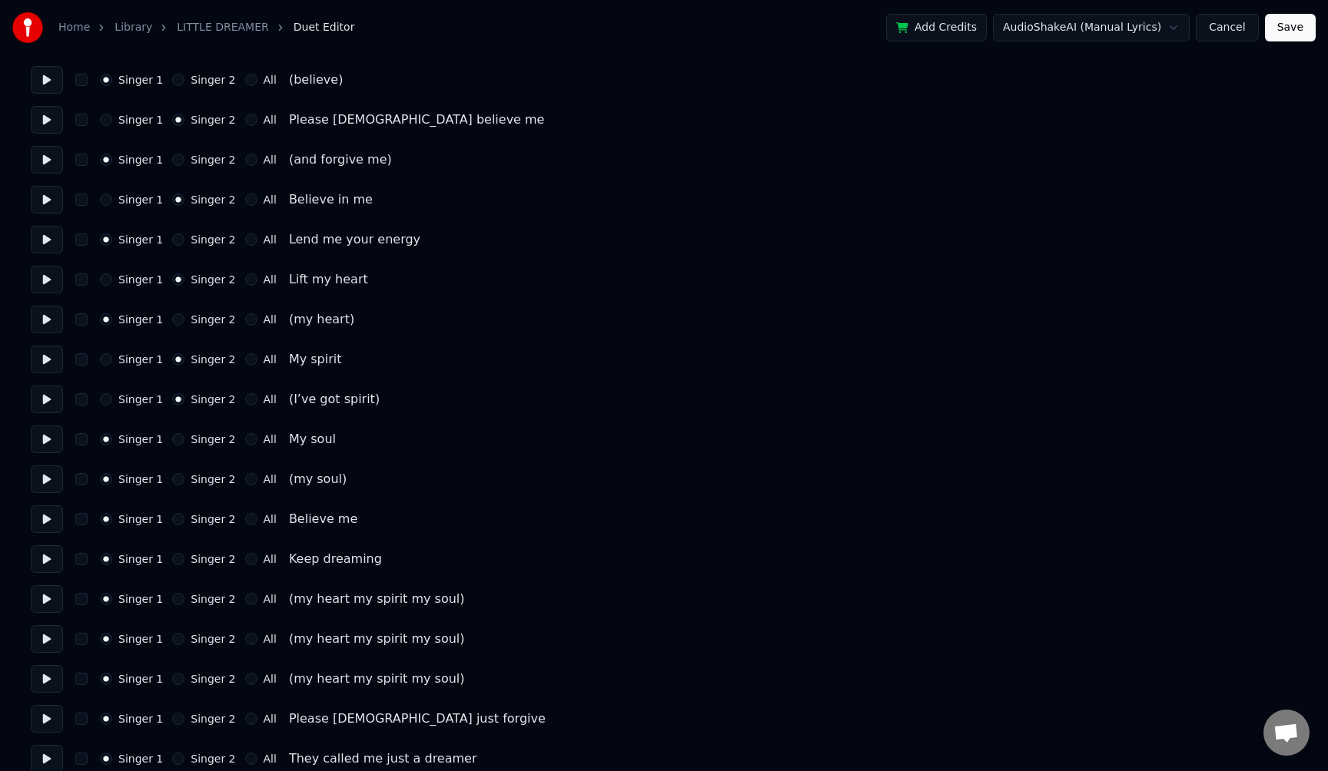
scroll to position [965, 0]
click at [112, 399] on div "Singer 1" at bounding box center [131, 398] width 63 height 12
click at [106, 400] on button "Singer 1" at bounding box center [106, 398] width 12 height 12
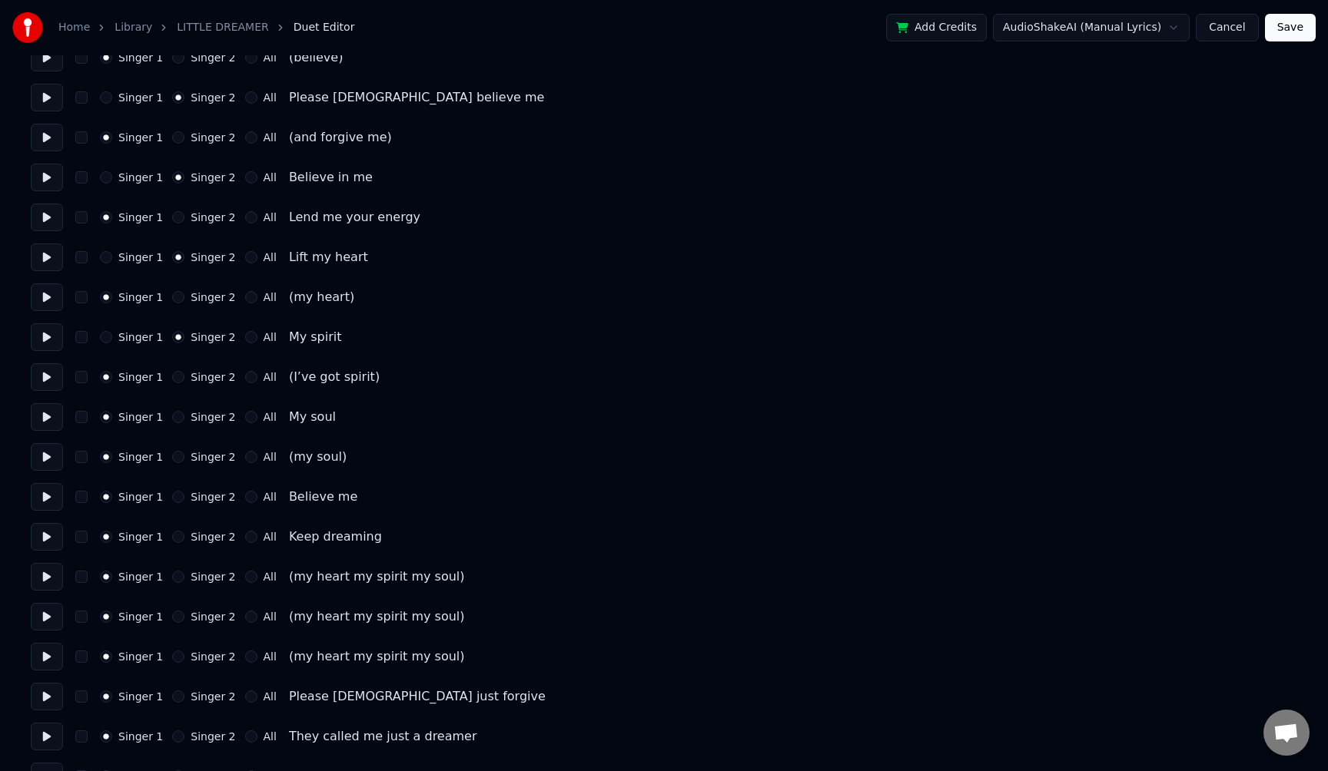
click at [177, 416] on button "Singer 2" at bounding box center [178, 417] width 12 height 12
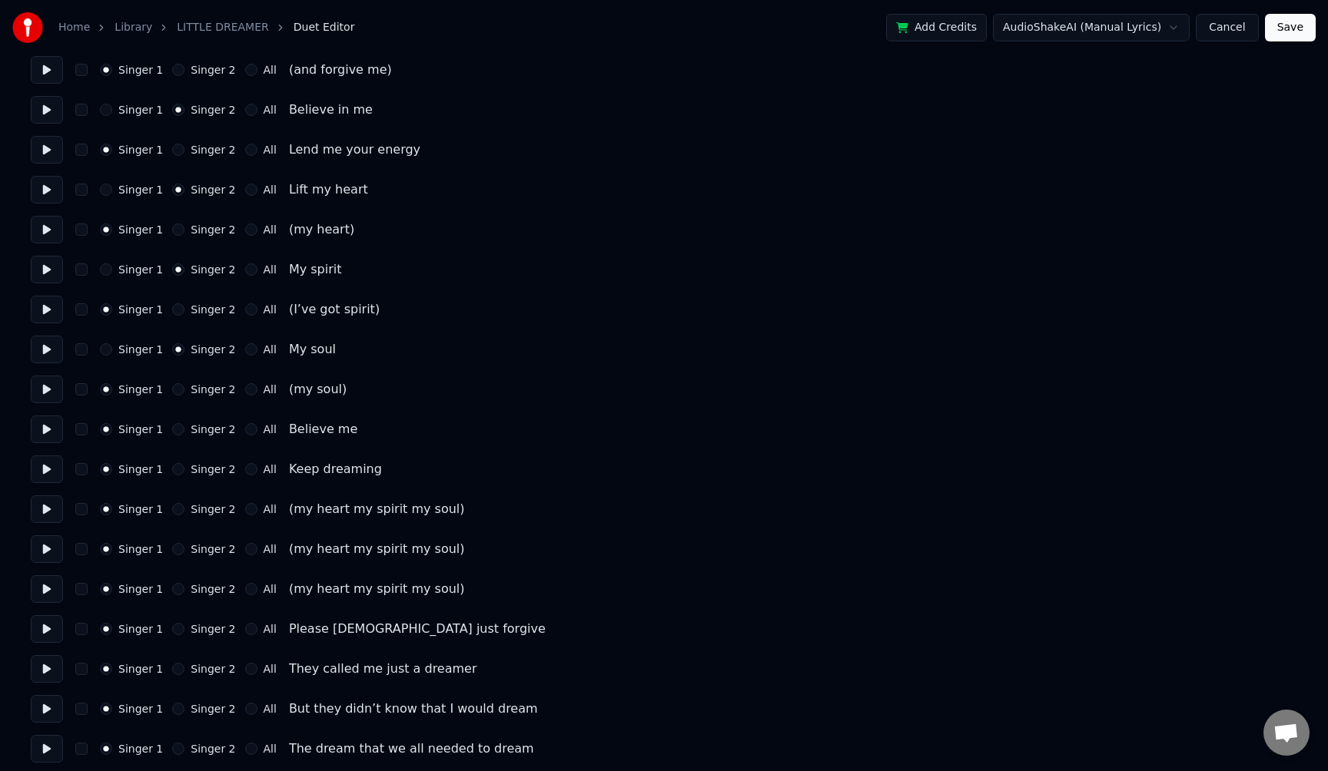
scroll to position [1061, 0]
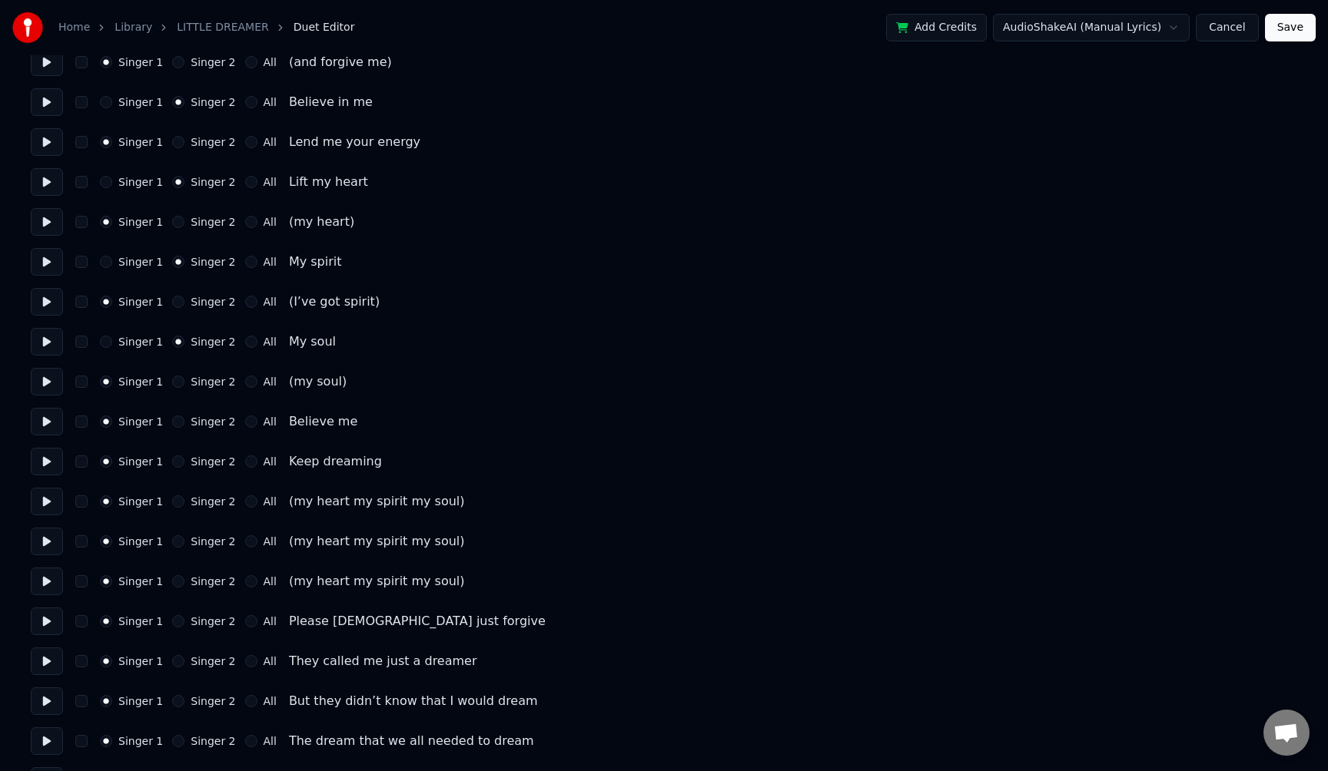
click at [177, 420] on button "Singer 2" at bounding box center [178, 422] width 12 height 12
click at [175, 466] on button "Singer 2" at bounding box center [178, 462] width 12 height 12
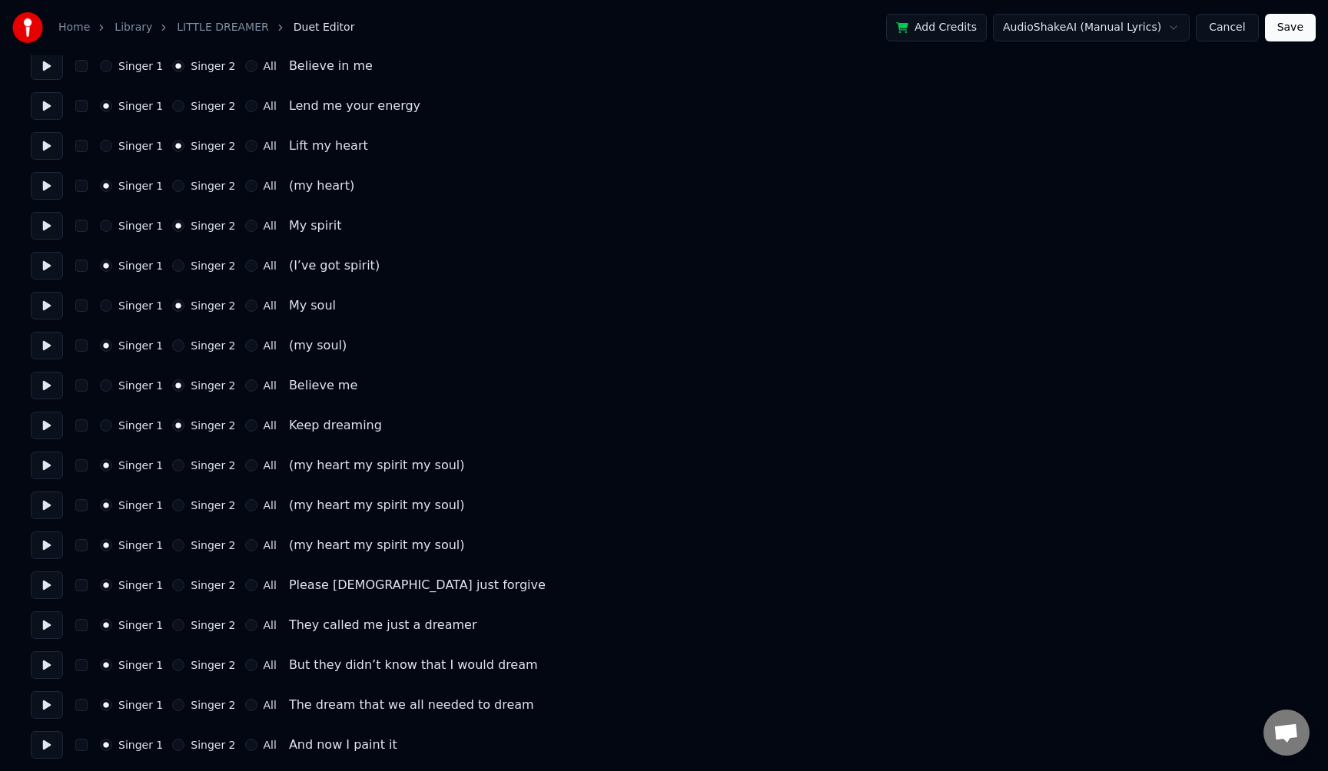
scroll to position [1101, 0]
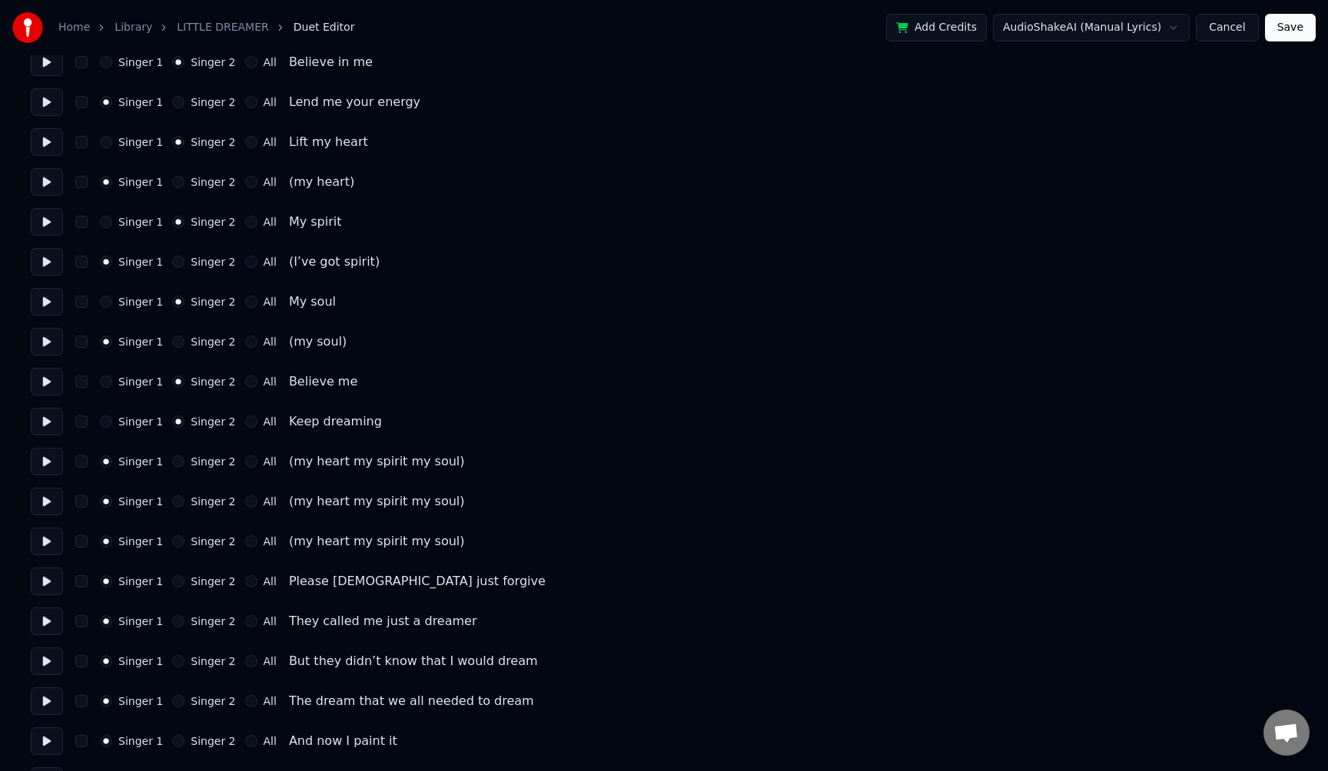
click at [245, 502] on button "All" at bounding box center [251, 502] width 12 height 12
click at [245, 542] on button "All" at bounding box center [251, 542] width 12 height 12
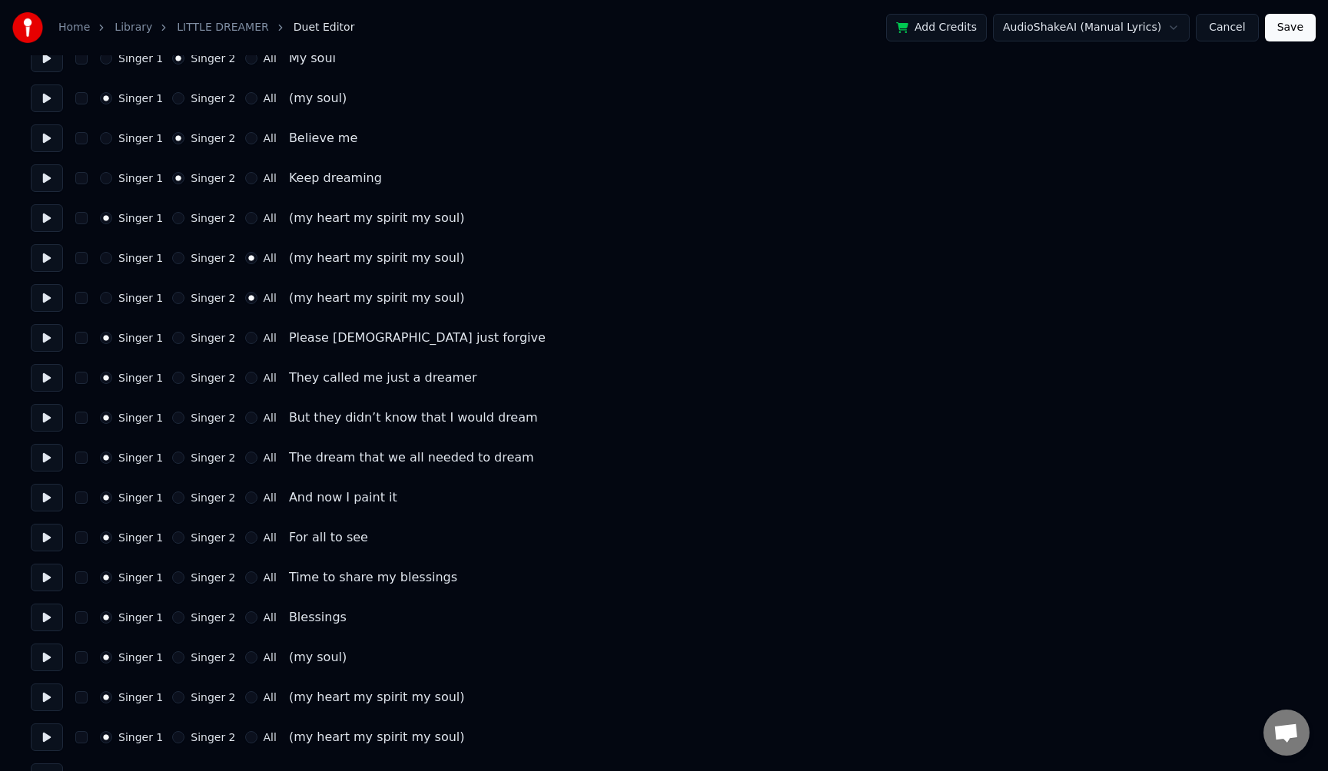
scroll to position [1380, 0]
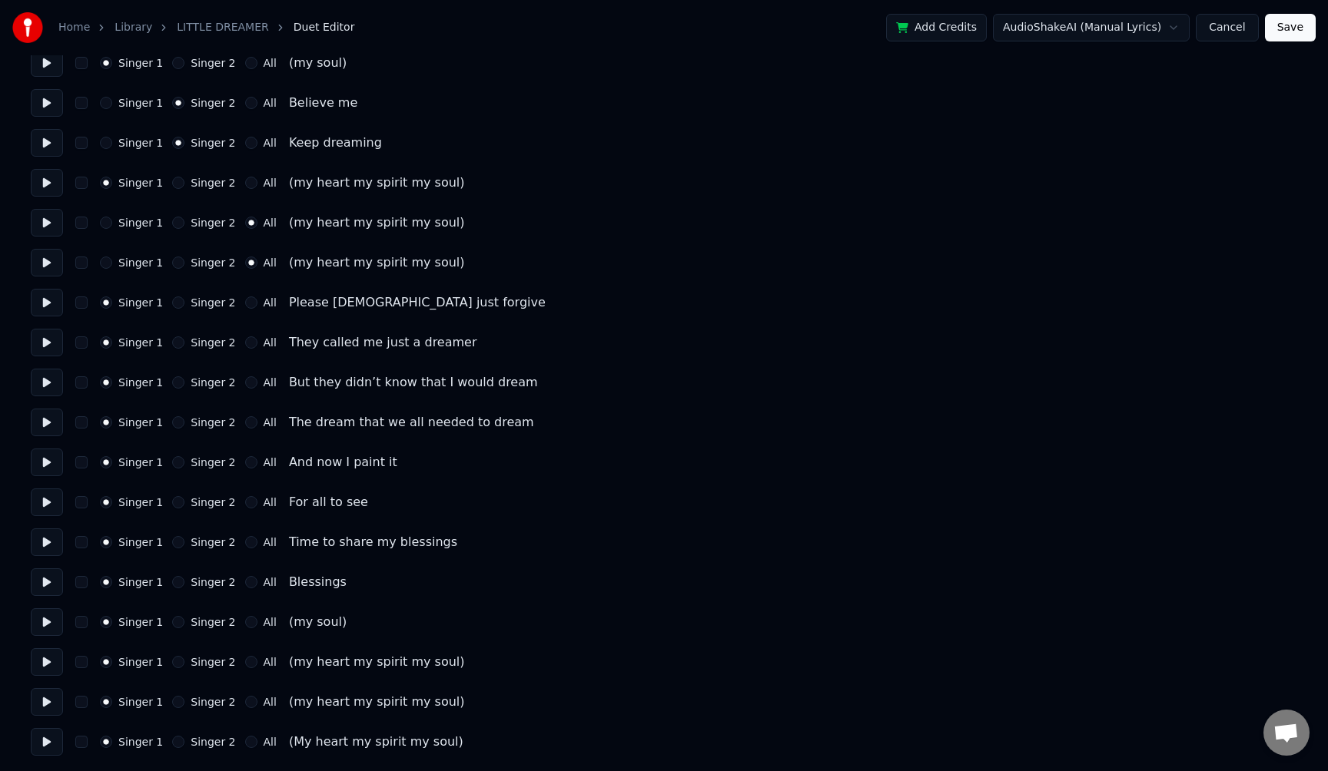
click at [1292, 32] on button "Save" at bounding box center [1290, 28] width 51 height 28
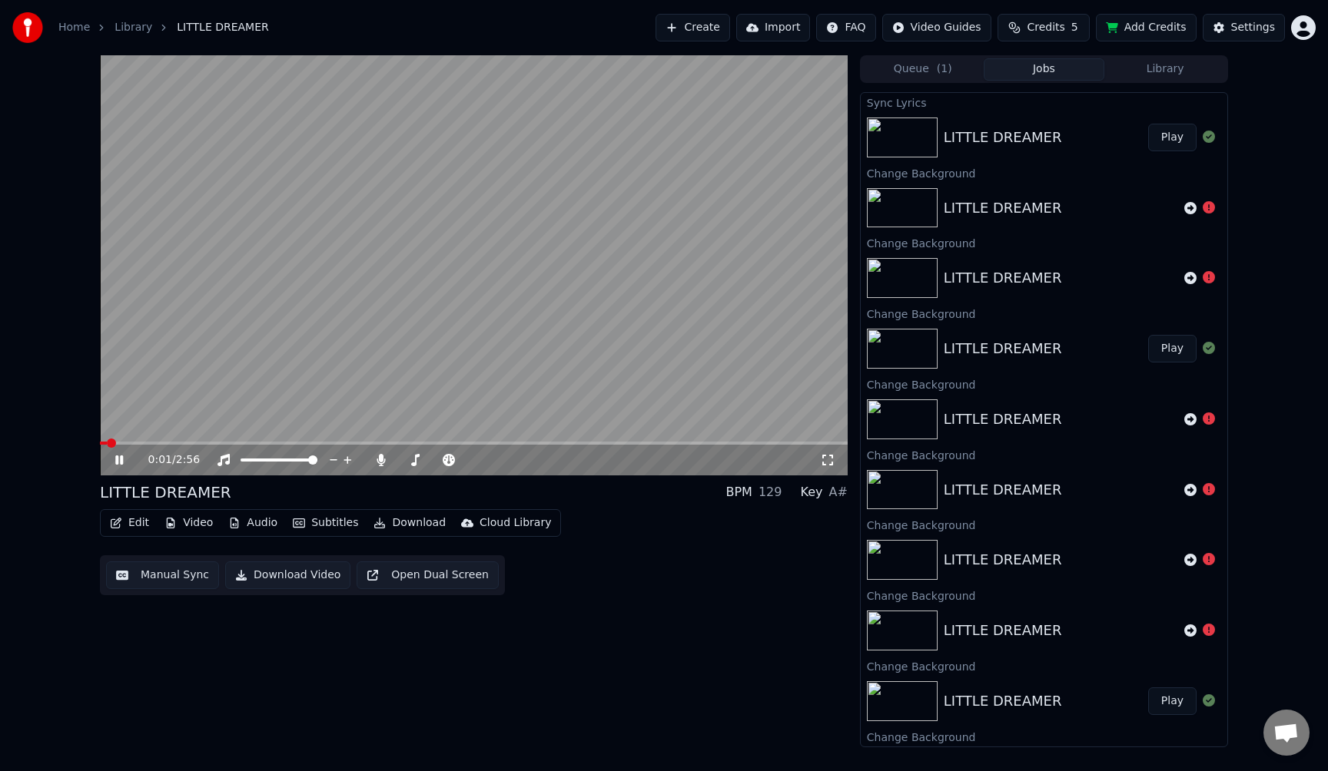
click at [130, 524] on button "Edit" at bounding box center [129, 523] width 51 height 22
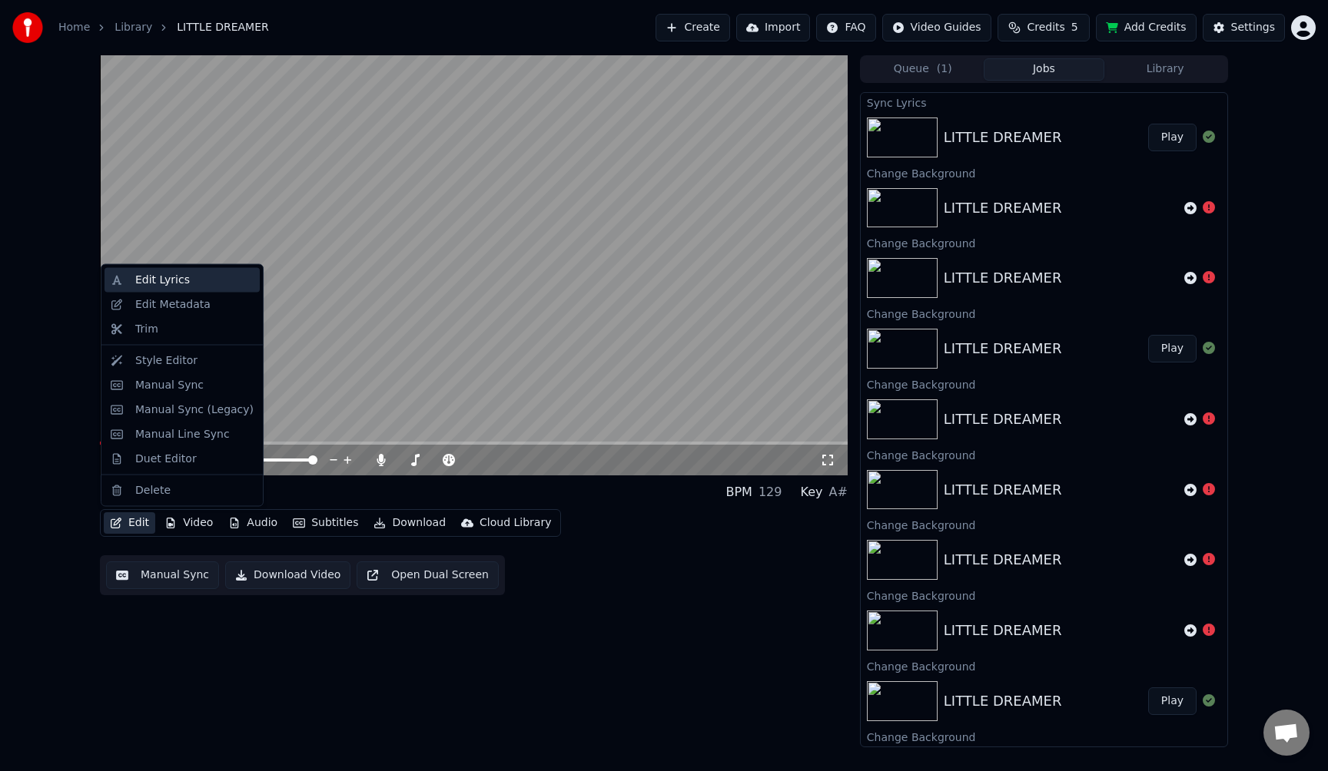
click at [170, 277] on div "Edit Lyrics" at bounding box center [162, 280] width 55 height 15
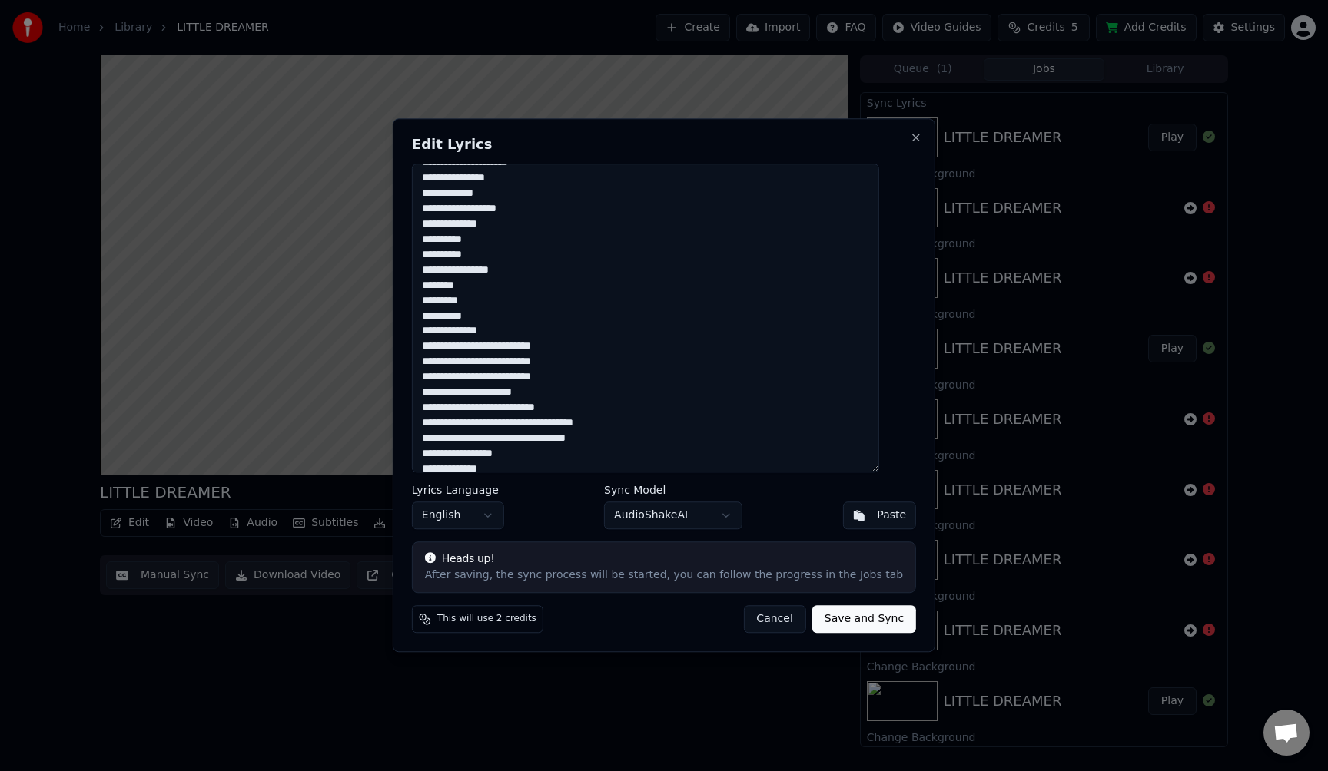
scroll to position [357, 0]
drag, startPoint x: 568, startPoint y: 390, endPoint x: 441, endPoint y: 390, distance: 126.8
click at [441, 390] on textarea "**********" at bounding box center [645, 318] width 467 height 309
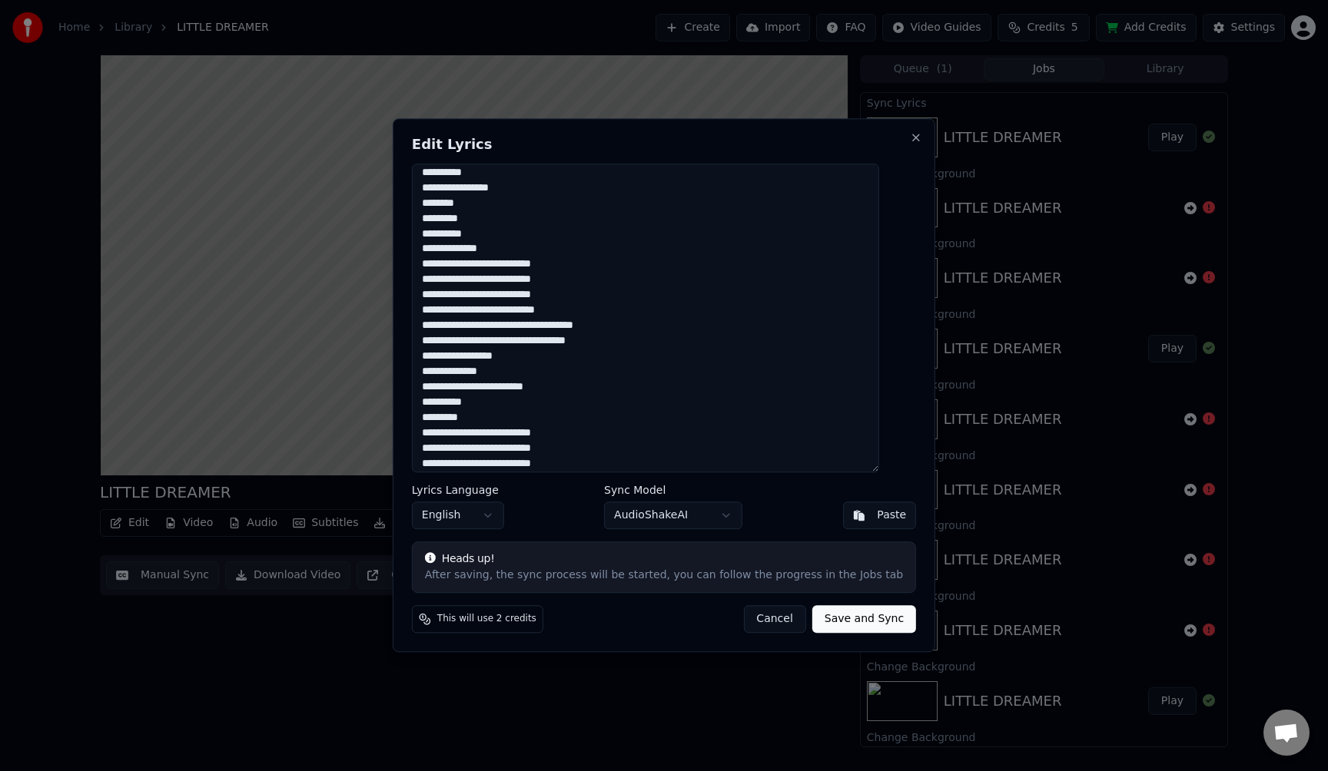
scroll to position [443, 0]
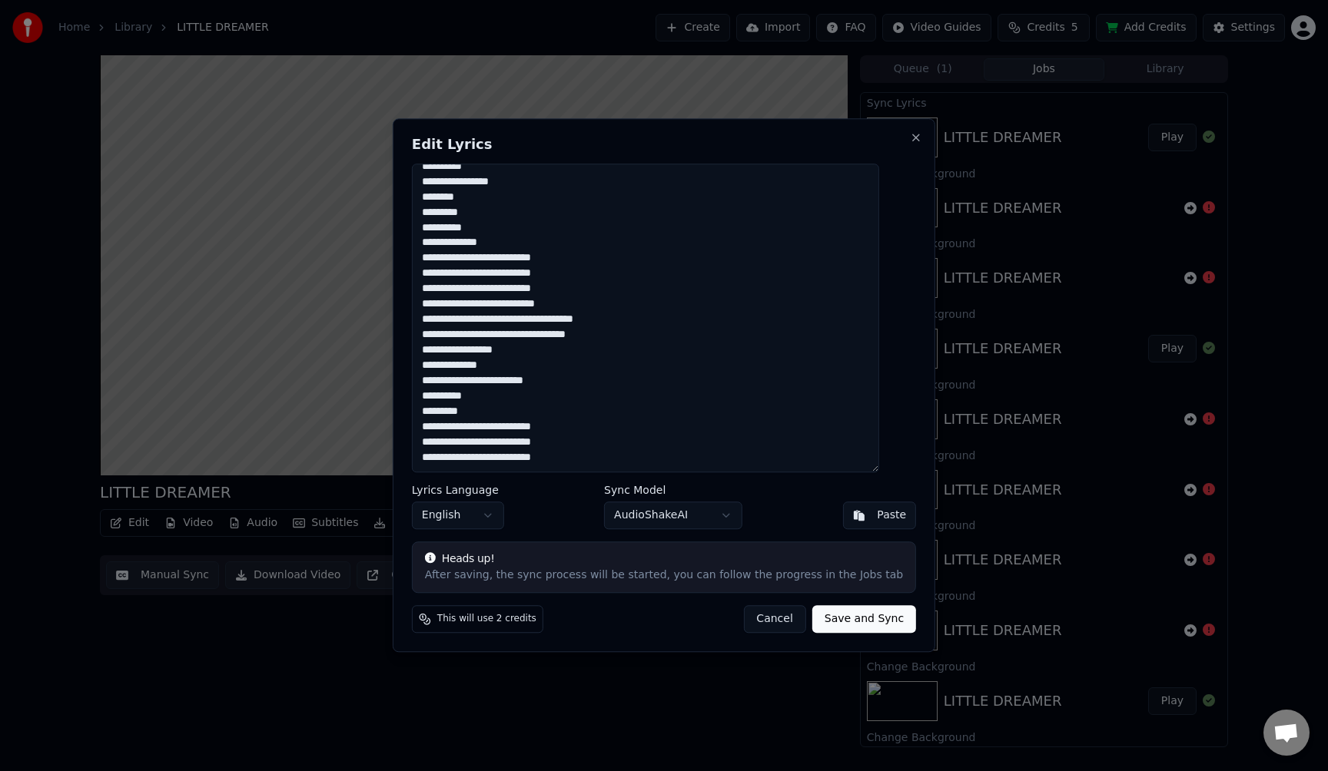
type textarea "**********"
click at [841, 621] on button "Save and Sync" at bounding box center [864, 620] width 104 height 28
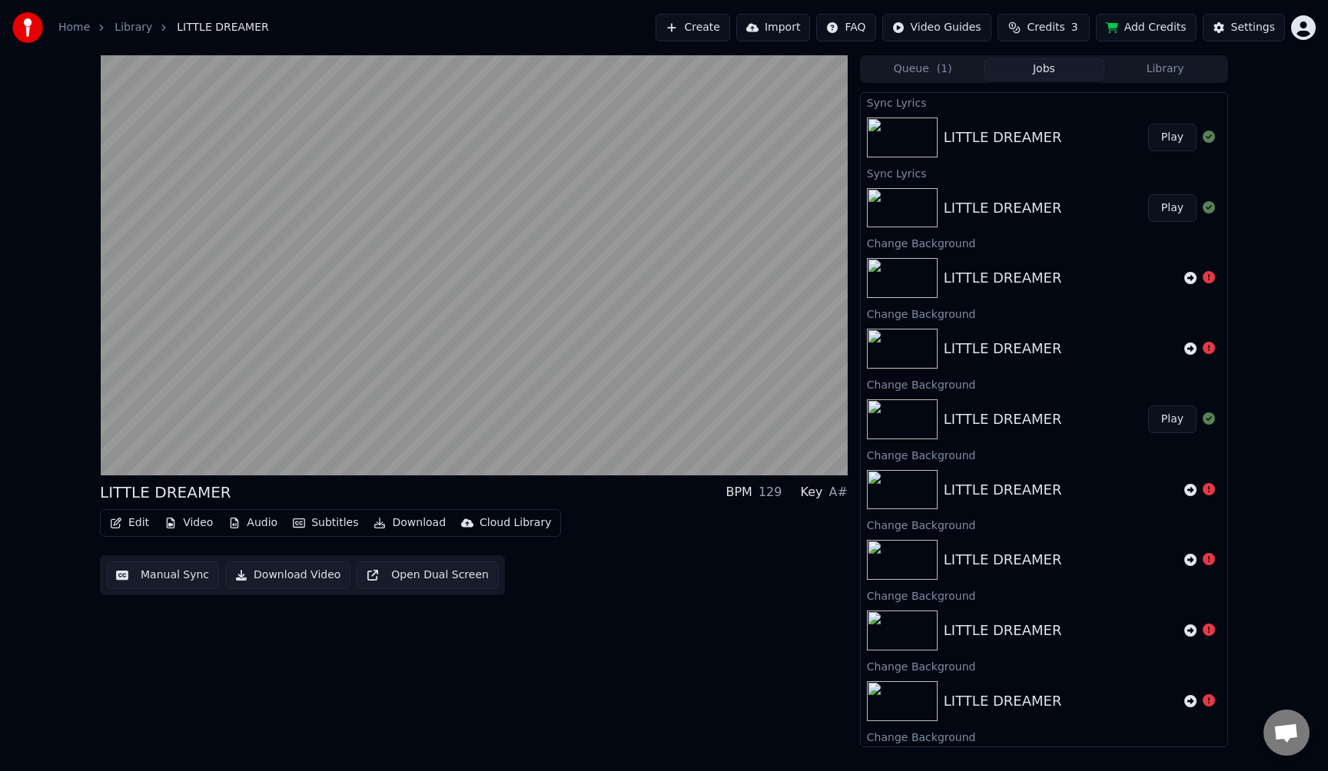
click at [131, 526] on button "Edit" at bounding box center [129, 523] width 51 height 22
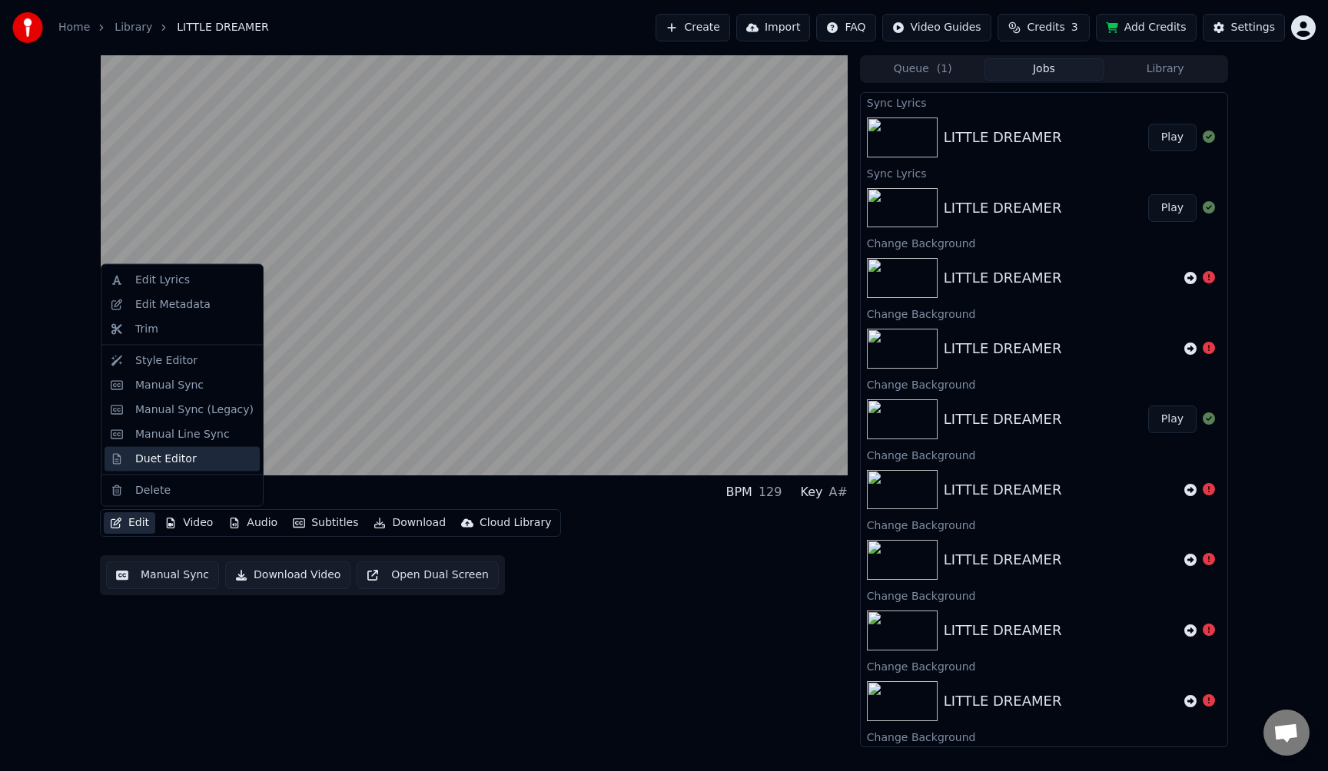
click at [173, 453] on div "Duet Editor" at bounding box center [165, 458] width 61 height 15
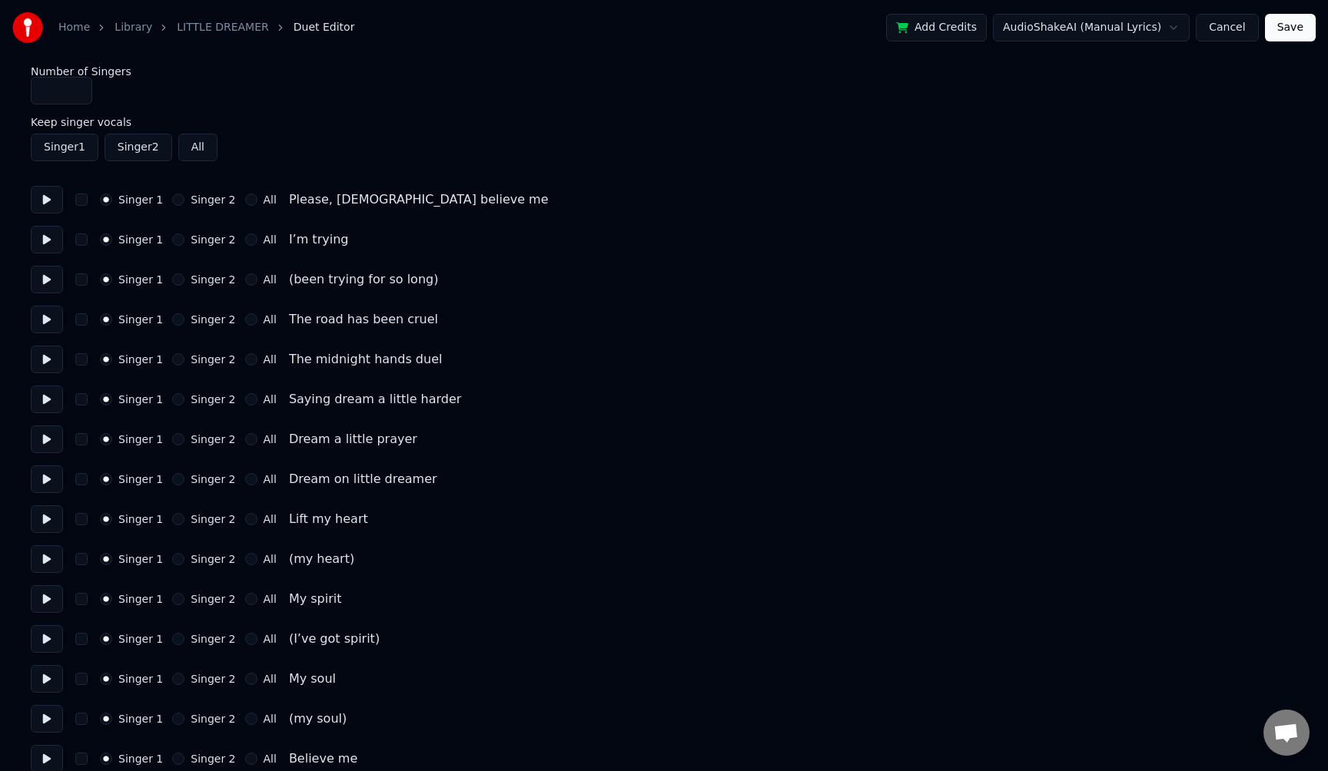
scroll to position [5, 0]
click at [179, 280] on button "Singer 2" at bounding box center [178, 279] width 12 height 12
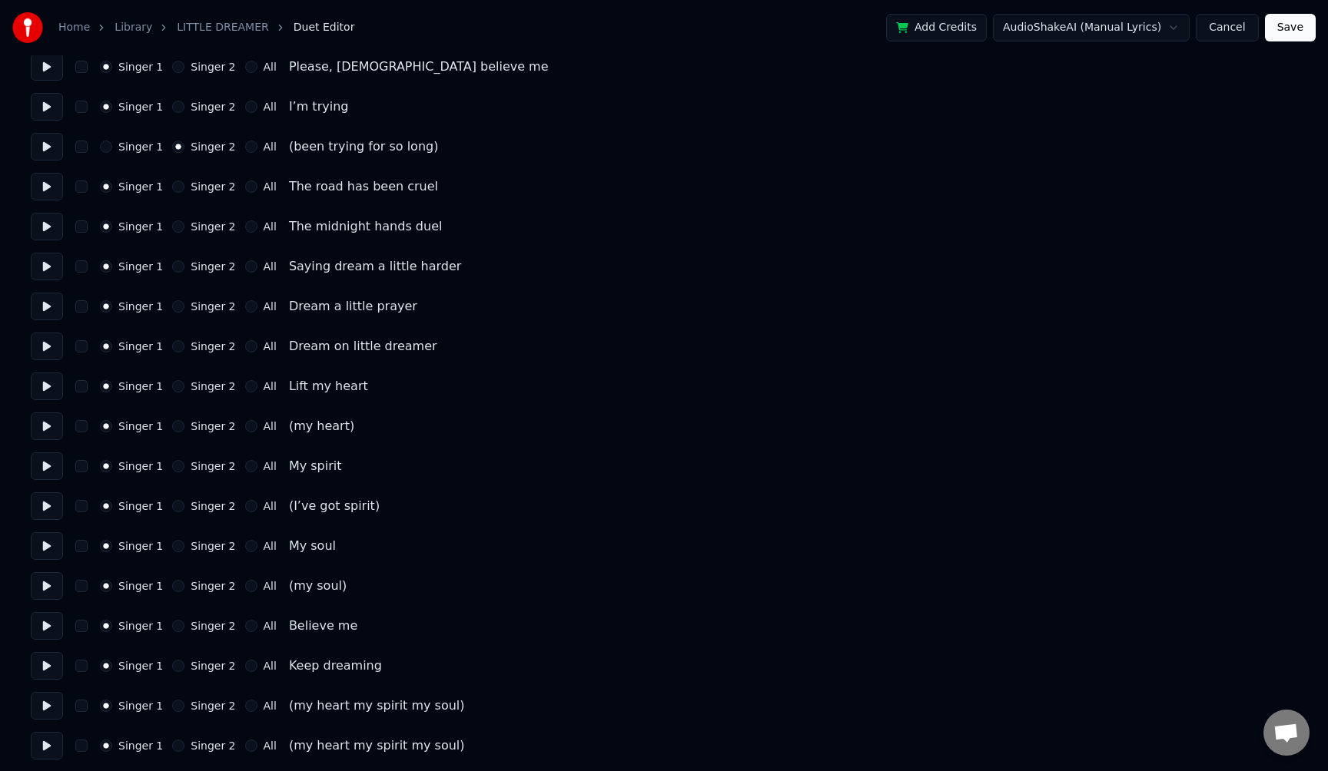
scroll to position [140, 0]
click at [172, 428] on div "Singer 2" at bounding box center [203, 424] width 63 height 12
click at [177, 428] on button "Singer 2" at bounding box center [178, 424] width 12 height 12
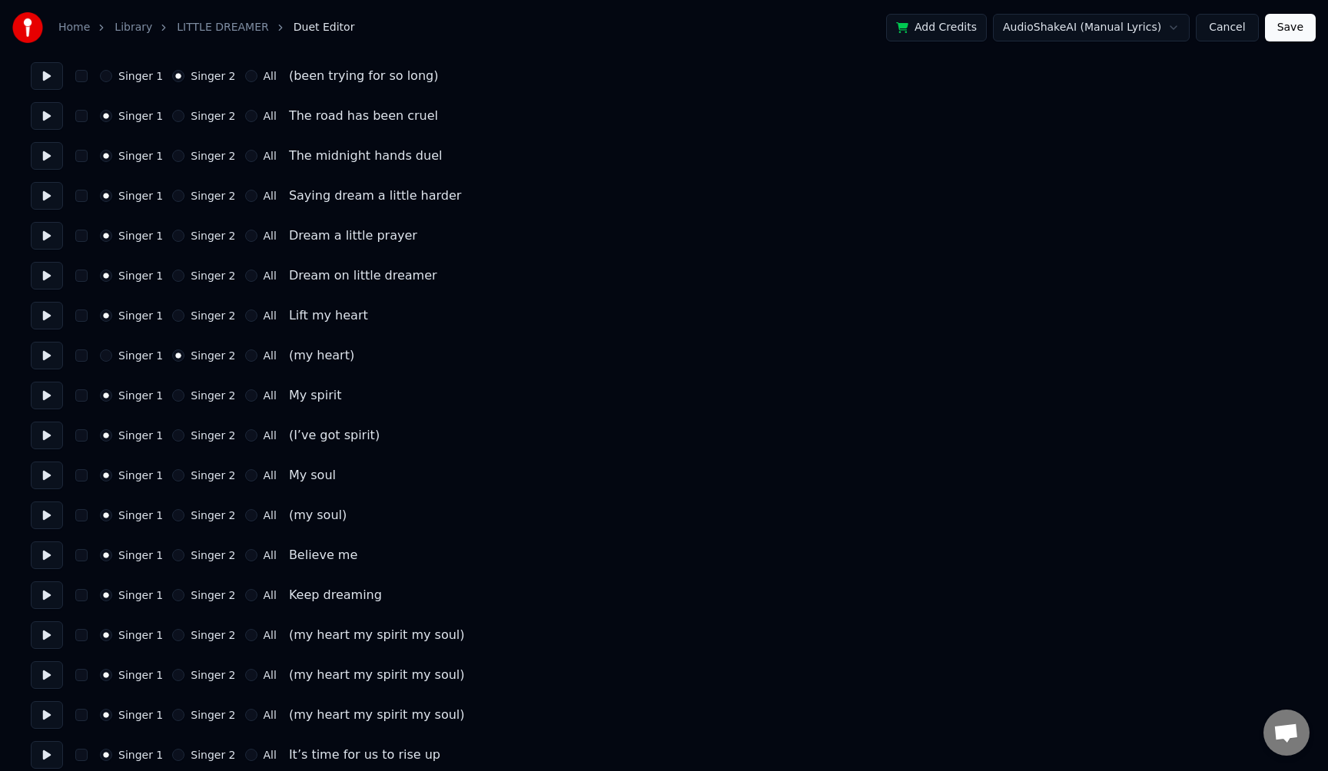
scroll to position [209, 0]
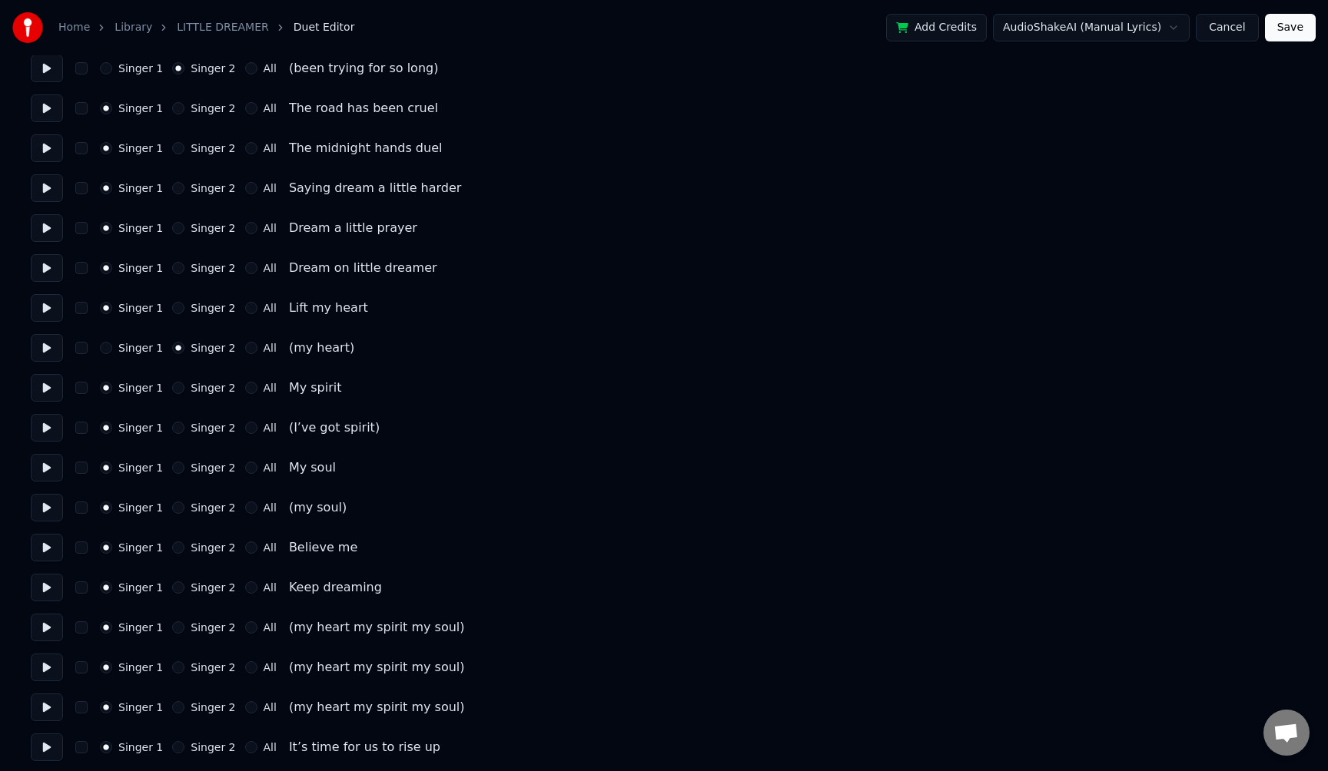
click at [177, 428] on button "Singer 2" at bounding box center [178, 428] width 12 height 12
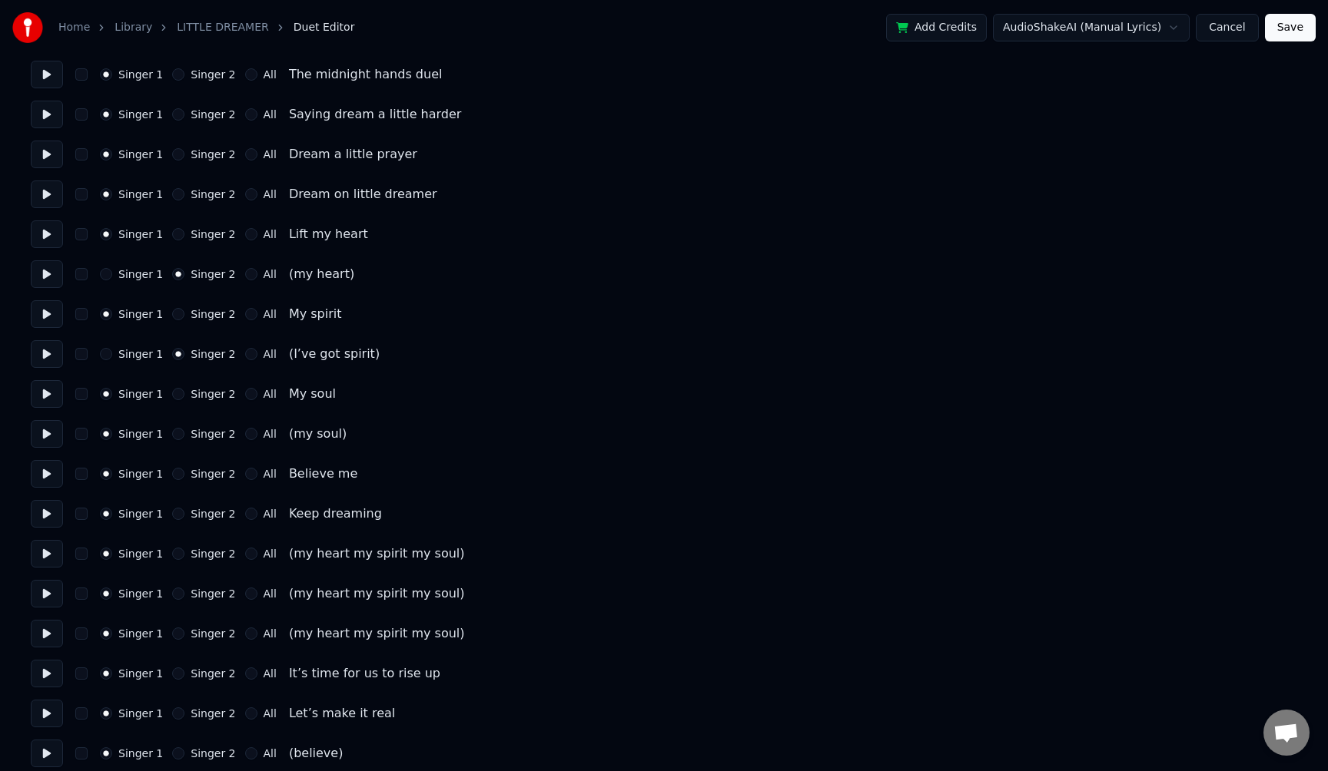
click at [177, 434] on button "Singer 2" at bounding box center [178, 434] width 12 height 12
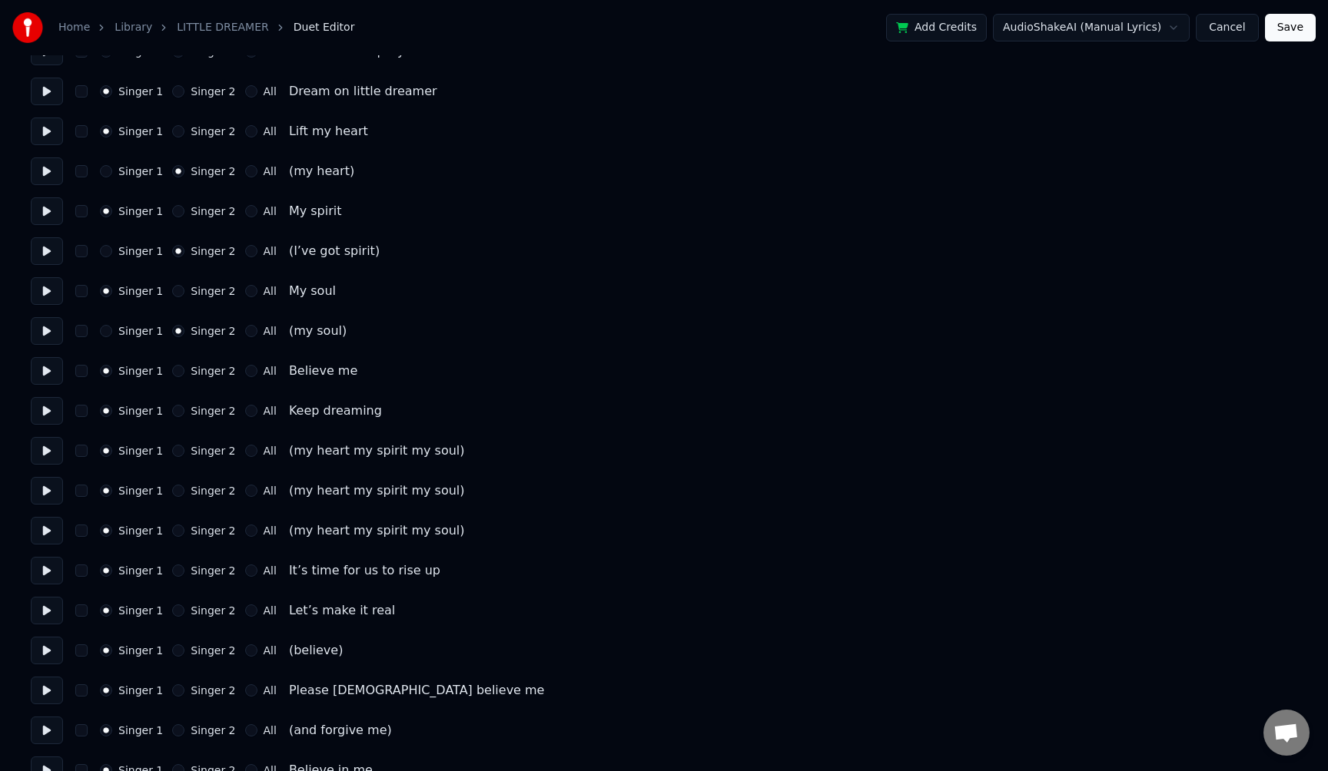
scroll to position [393, 0]
click at [177, 460] on div "Singer 1 Singer 2 All (my heart my spirit my soul)" at bounding box center [664, 450] width 1266 height 28
click at [177, 453] on button "Singer 2" at bounding box center [178, 450] width 12 height 12
click at [245, 495] on button "All" at bounding box center [251, 490] width 12 height 12
click at [245, 526] on button "All" at bounding box center [251, 530] width 12 height 12
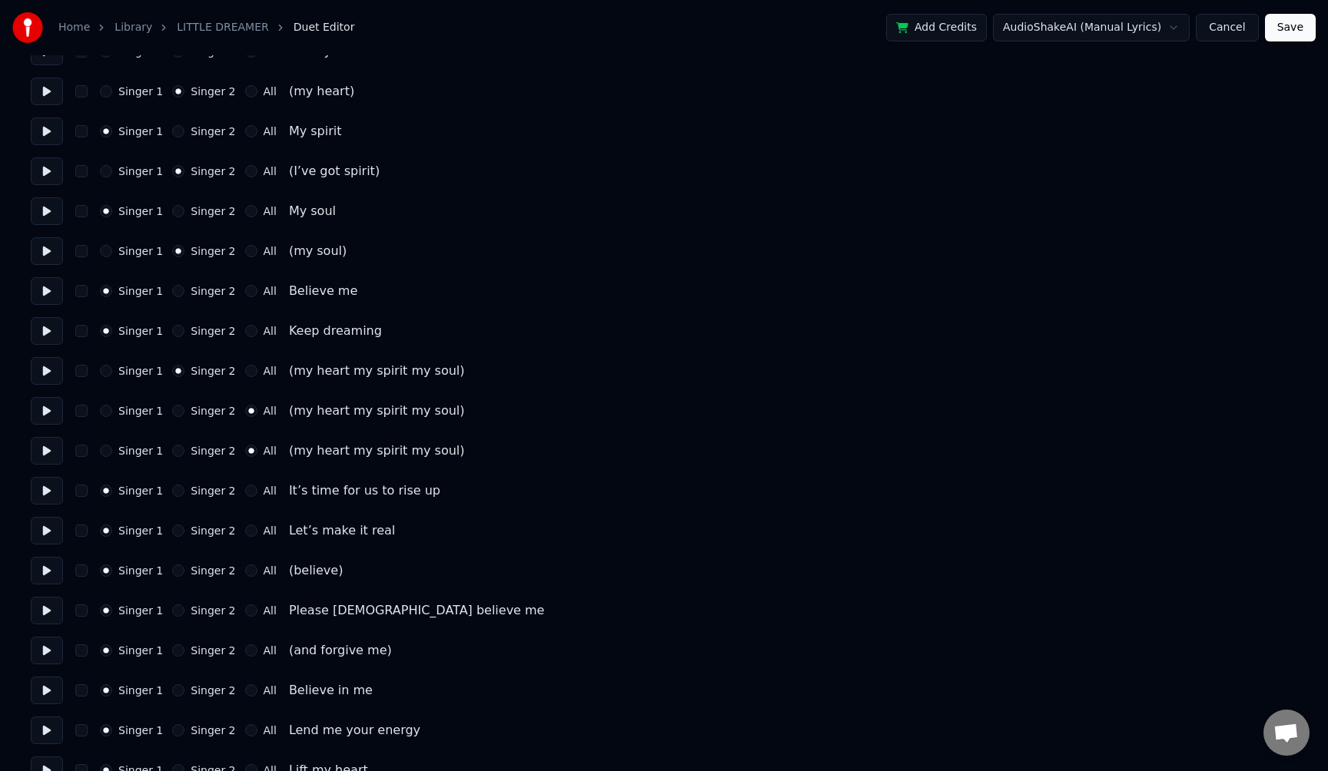
scroll to position [479, 0]
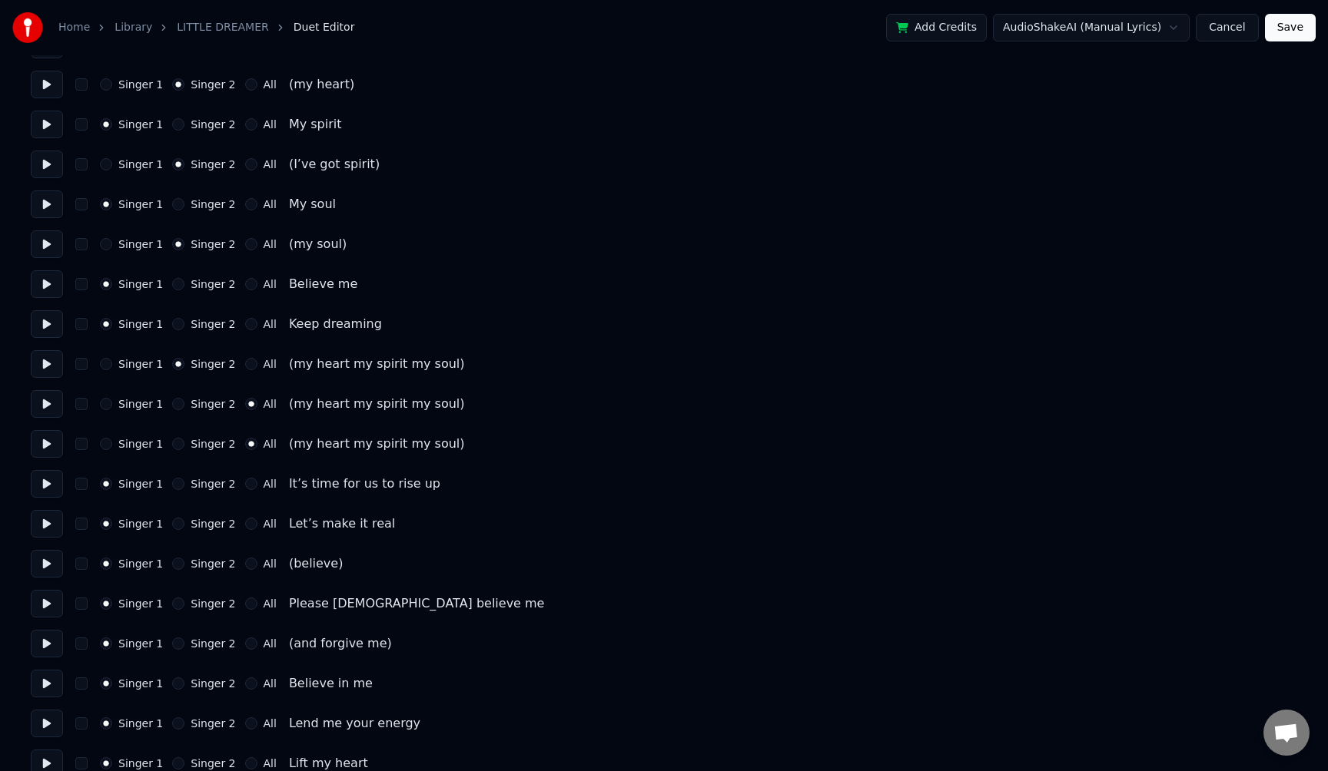
click at [176, 487] on button "Singer 2" at bounding box center [178, 484] width 12 height 12
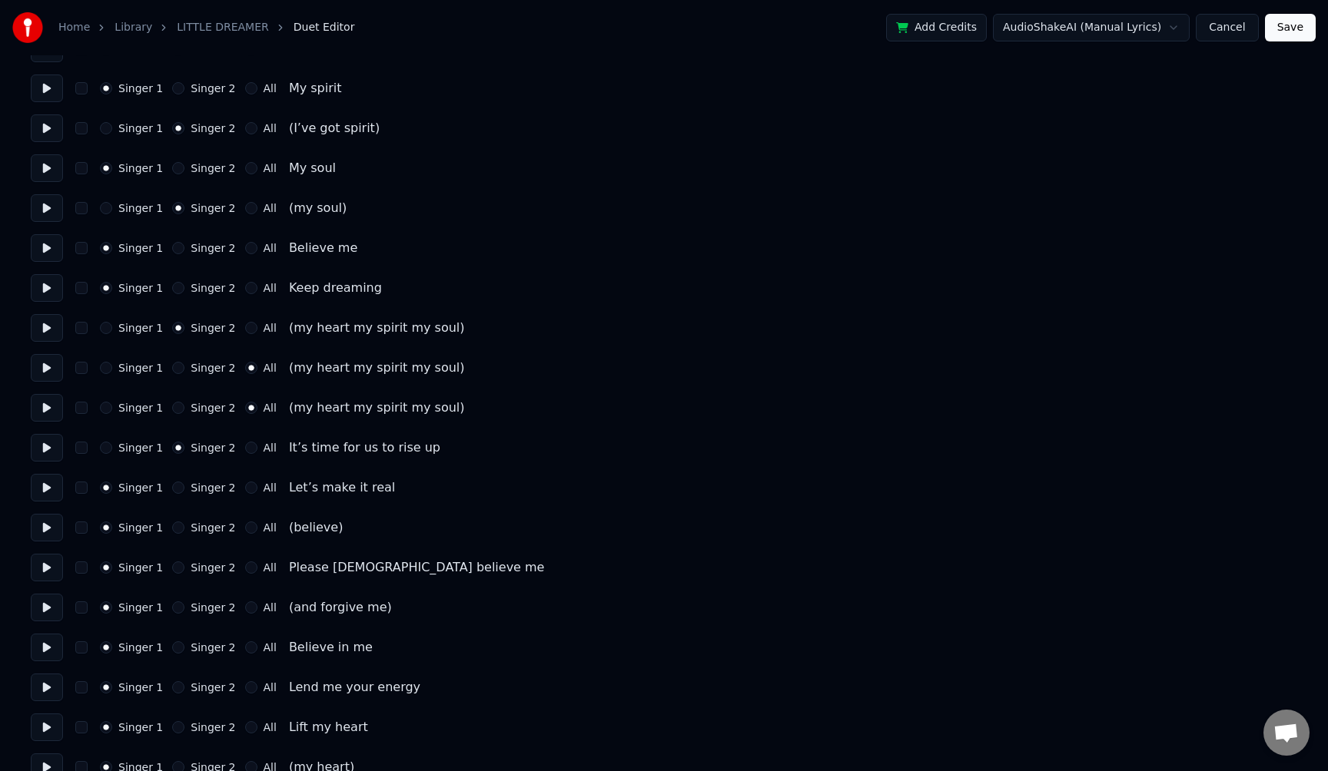
scroll to position [521, 0]
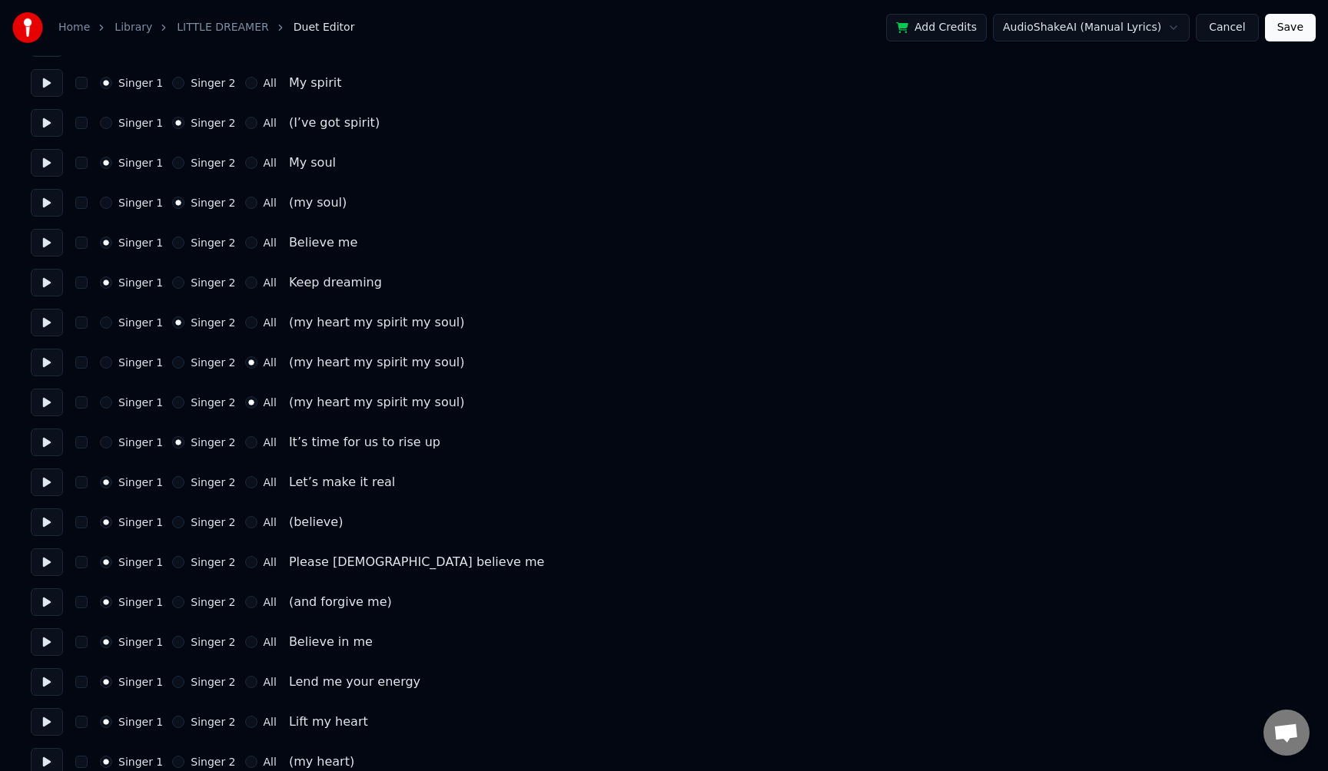
click at [181, 525] on div "Singer 2" at bounding box center [203, 522] width 63 height 12
click at [175, 482] on button "Singer 2" at bounding box center [178, 482] width 12 height 12
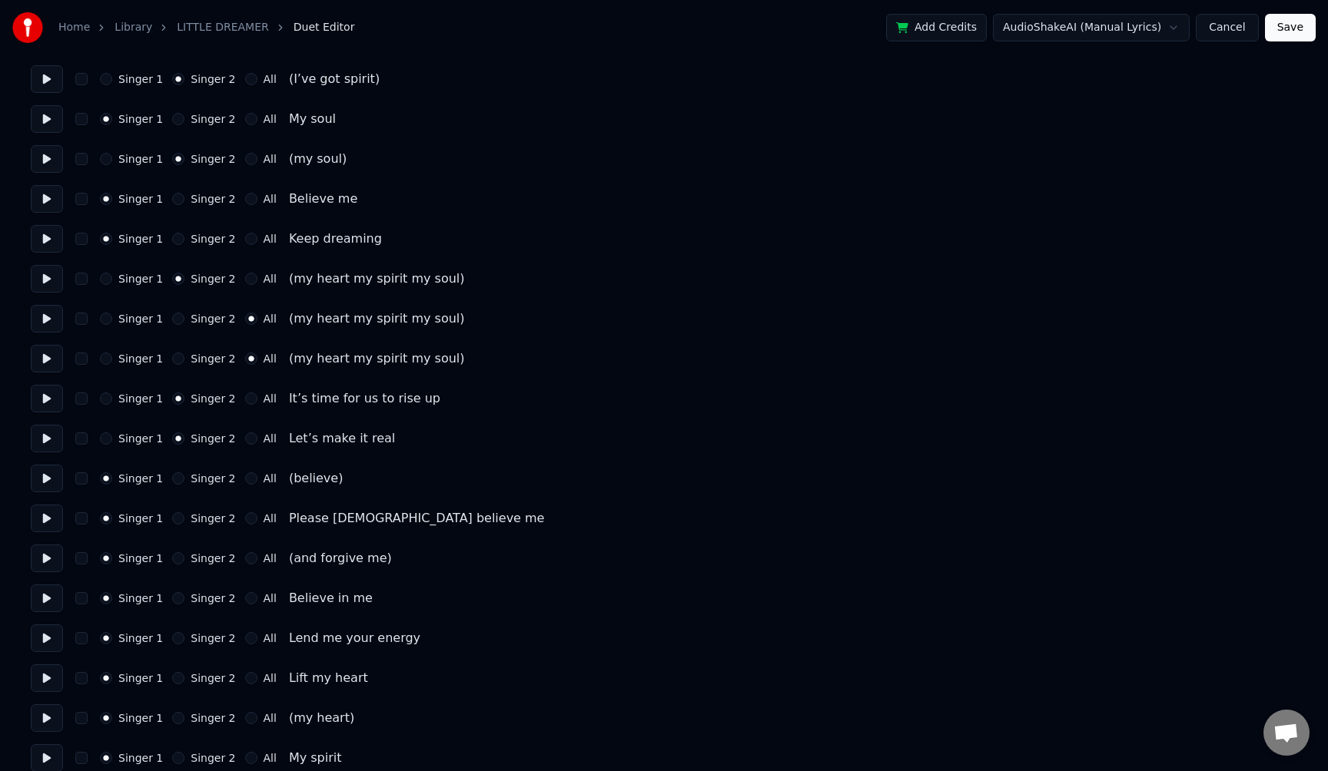
scroll to position [569, 0]
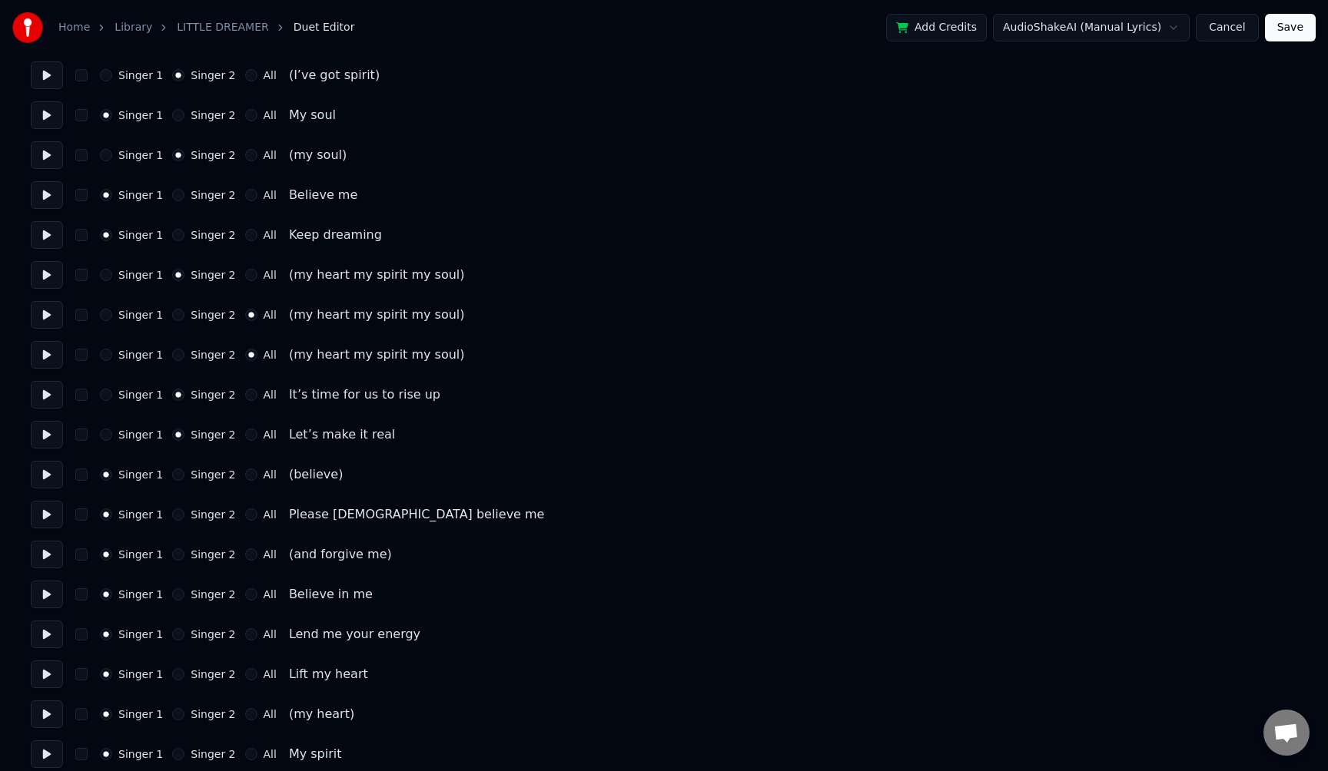
click at [175, 517] on button "Singer 2" at bounding box center [178, 515] width 12 height 12
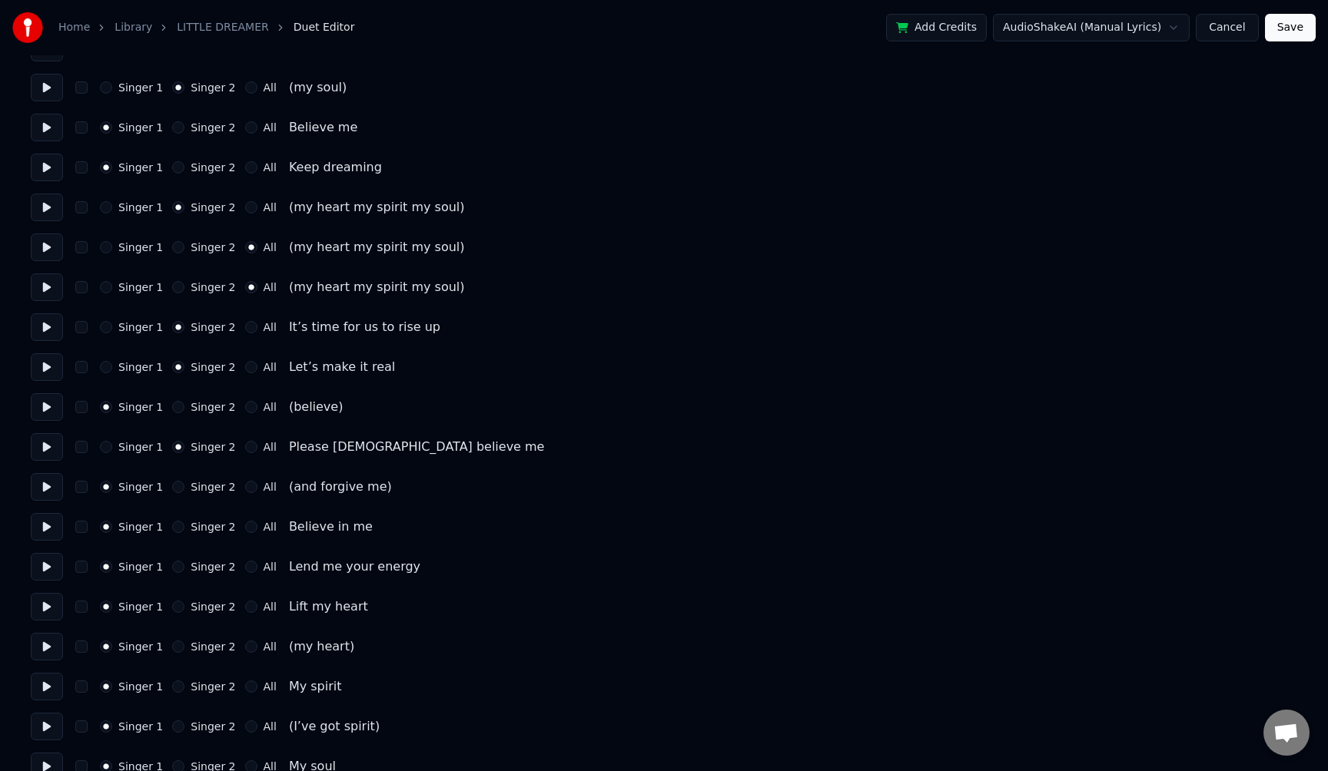
scroll to position [648, 0]
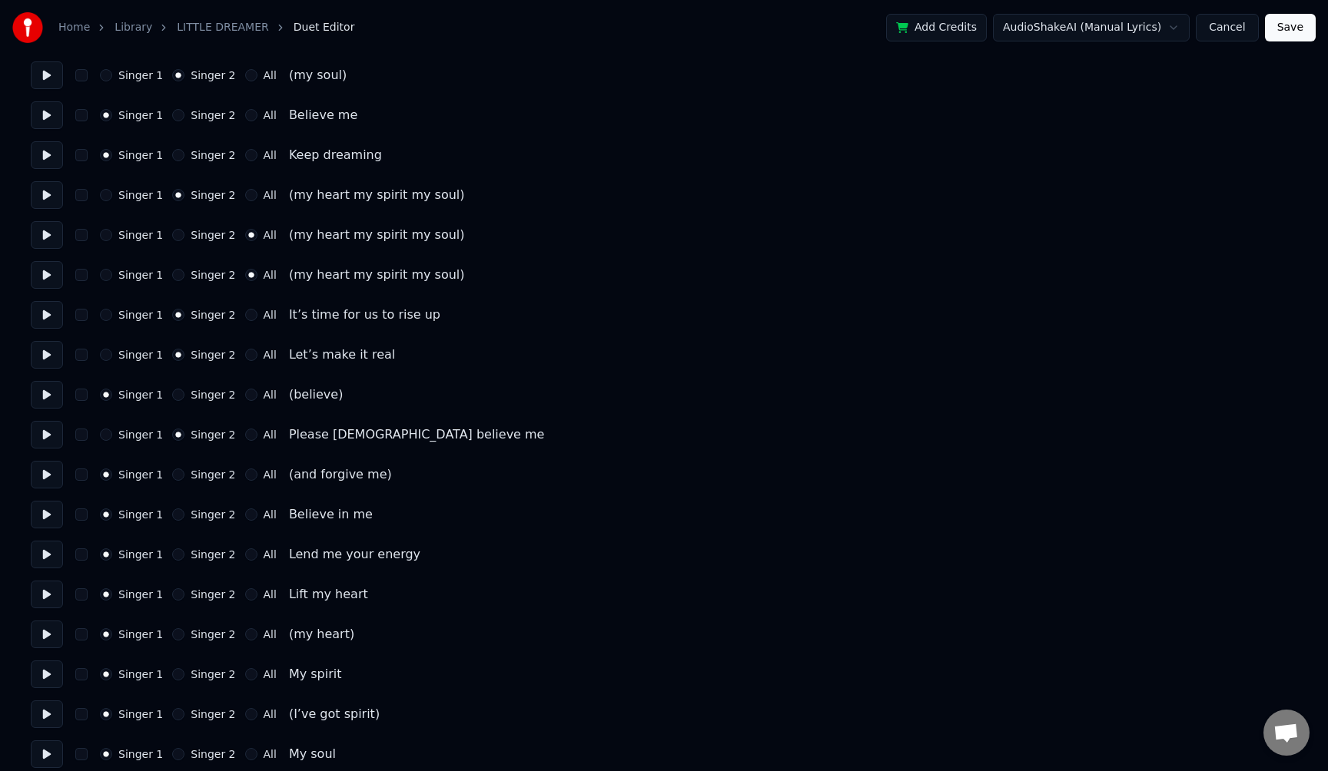
click at [172, 515] on button "Singer 2" at bounding box center [178, 515] width 12 height 12
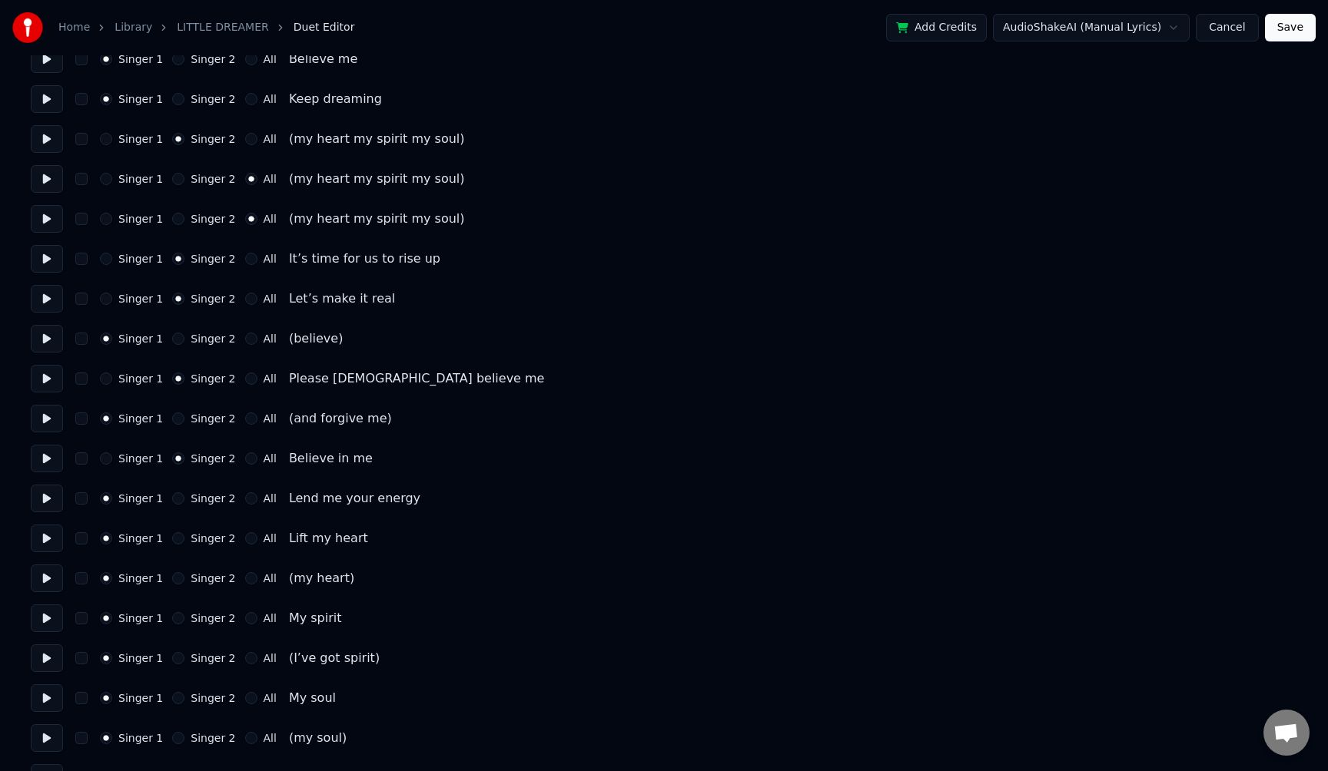
scroll to position [708, 0]
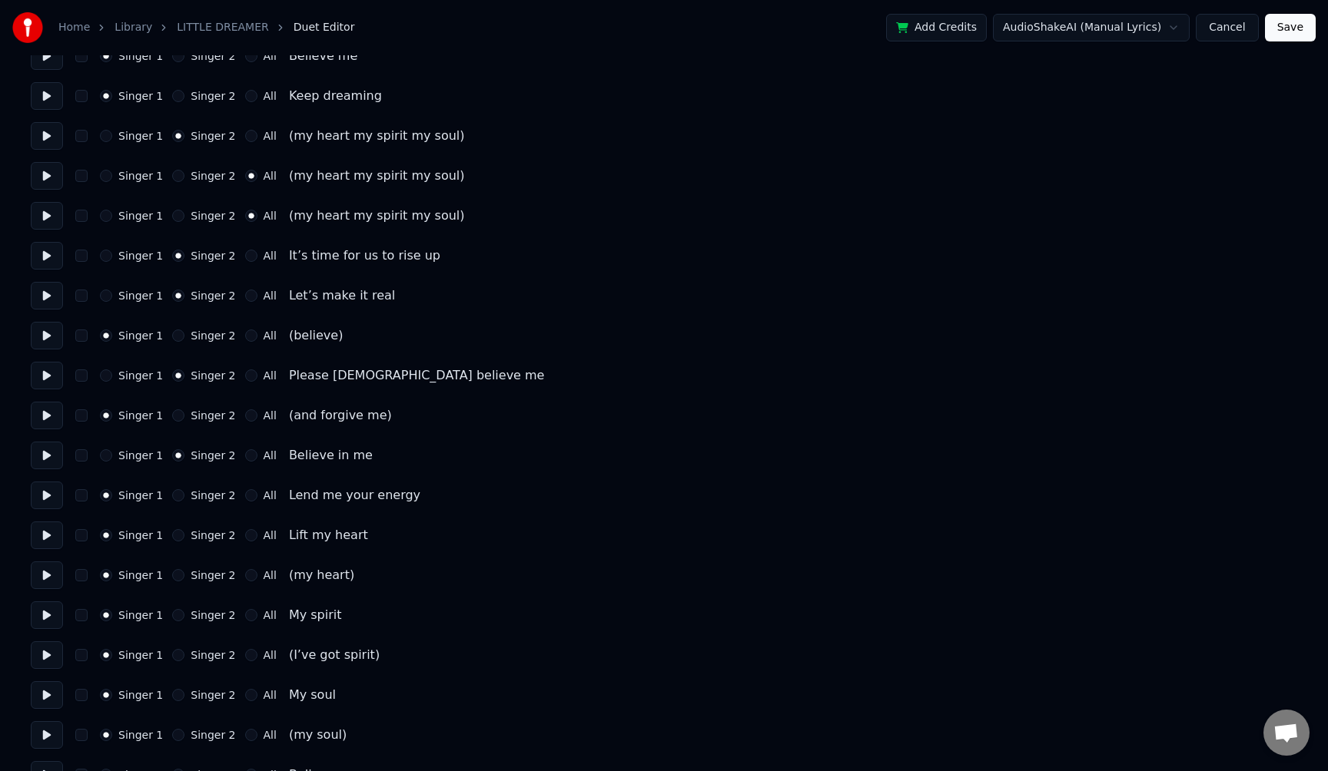
click at [176, 538] on button "Singer 2" at bounding box center [178, 535] width 12 height 12
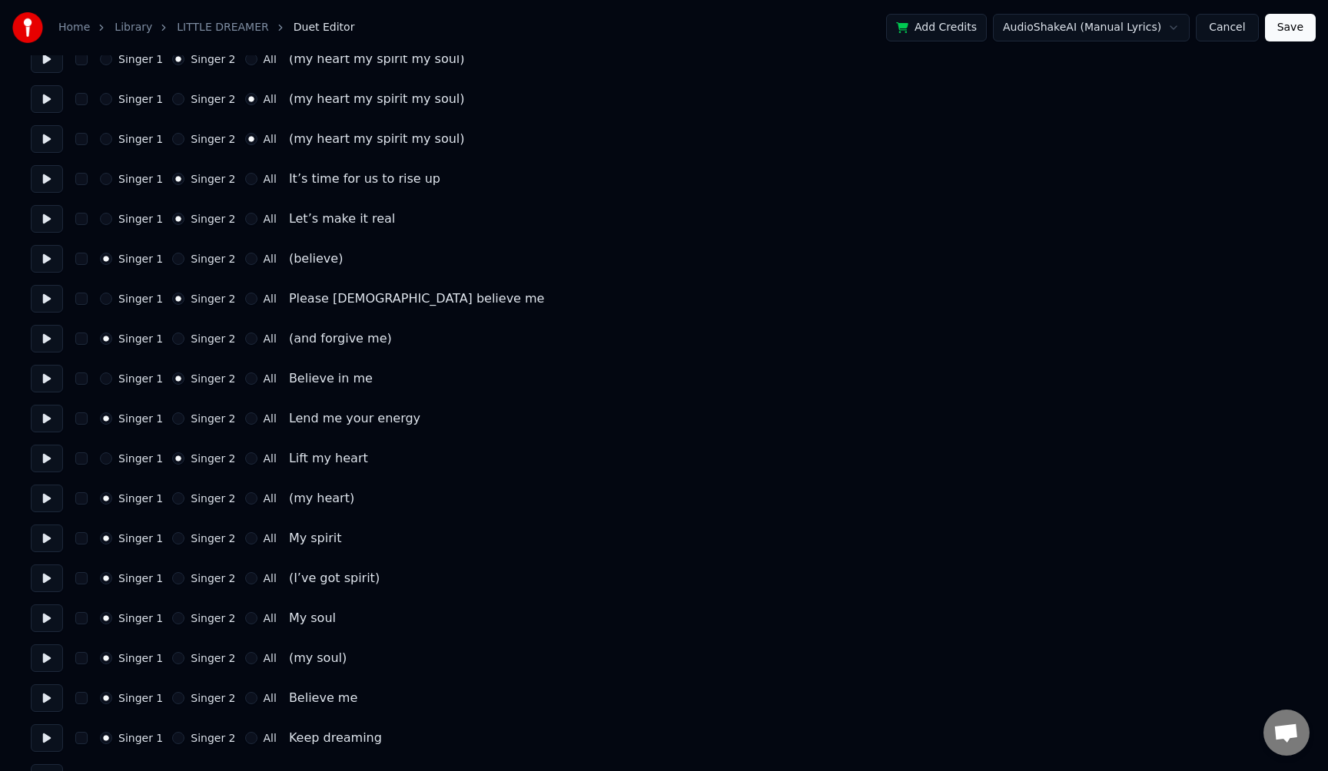
scroll to position [791, 0]
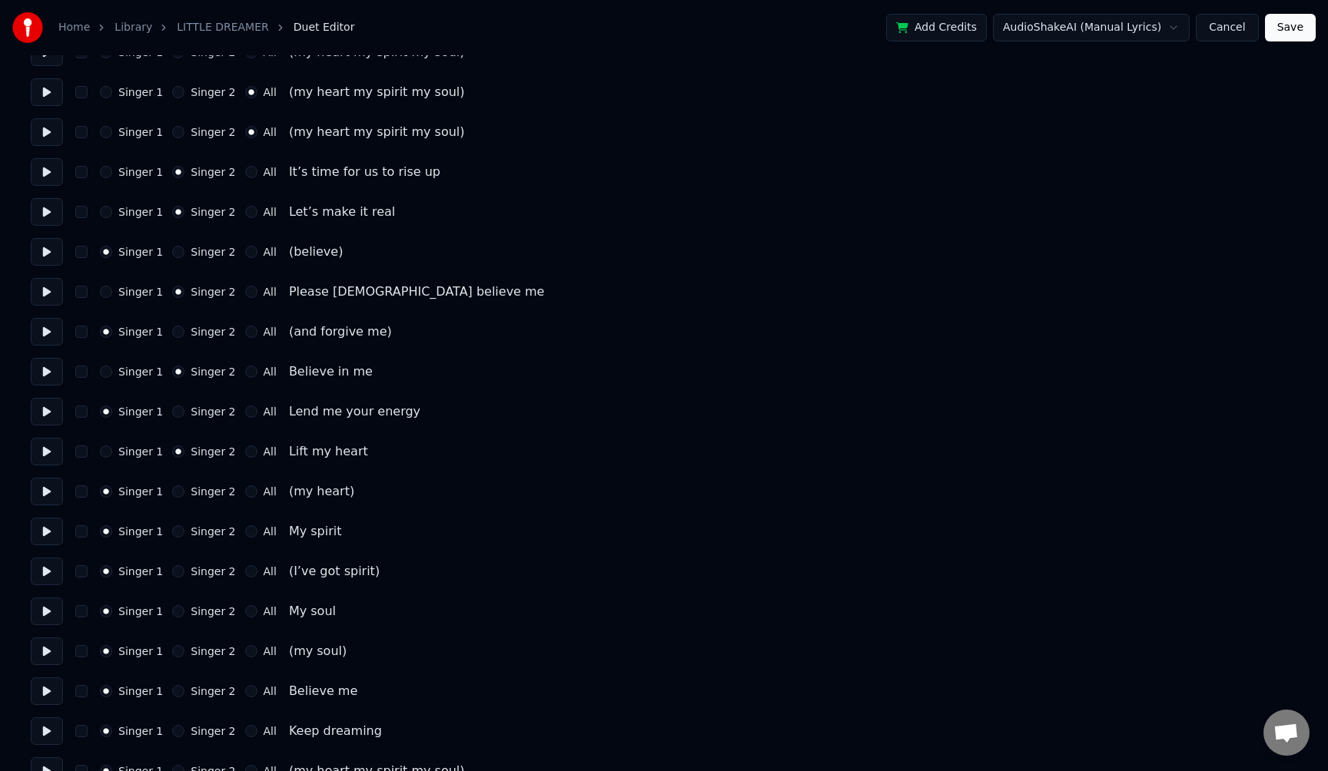
click at [174, 532] on button "Singer 2" at bounding box center [178, 532] width 12 height 12
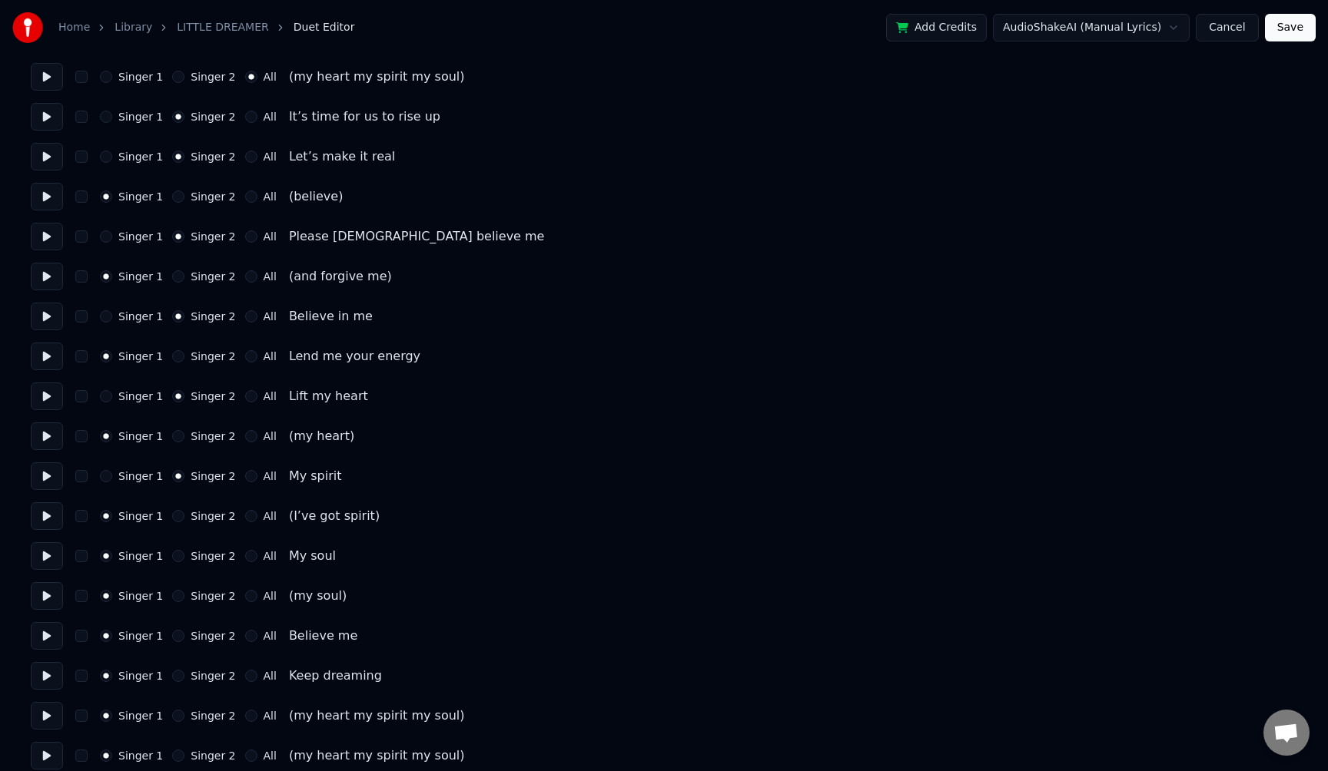
scroll to position [876, 0]
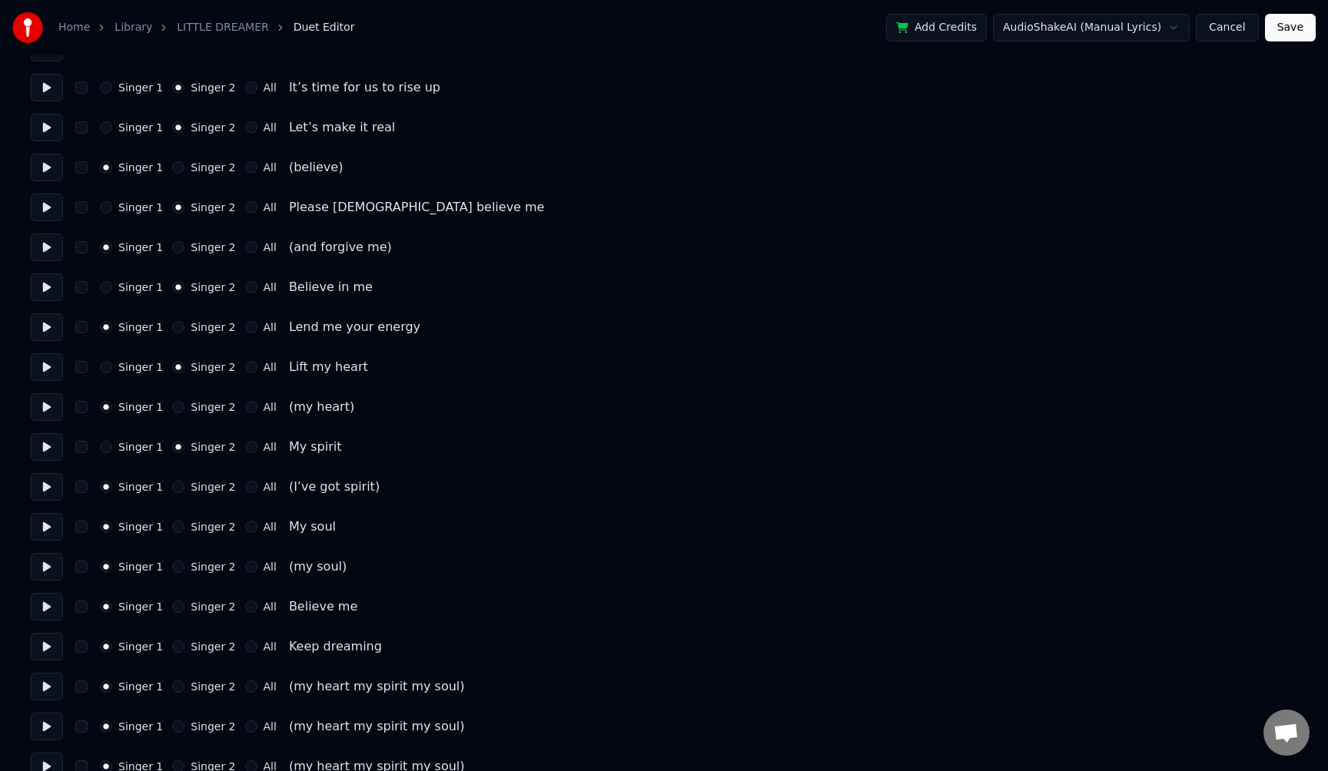
click at [176, 528] on button "Singer 2" at bounding box center [178, 527] width 12 height 12
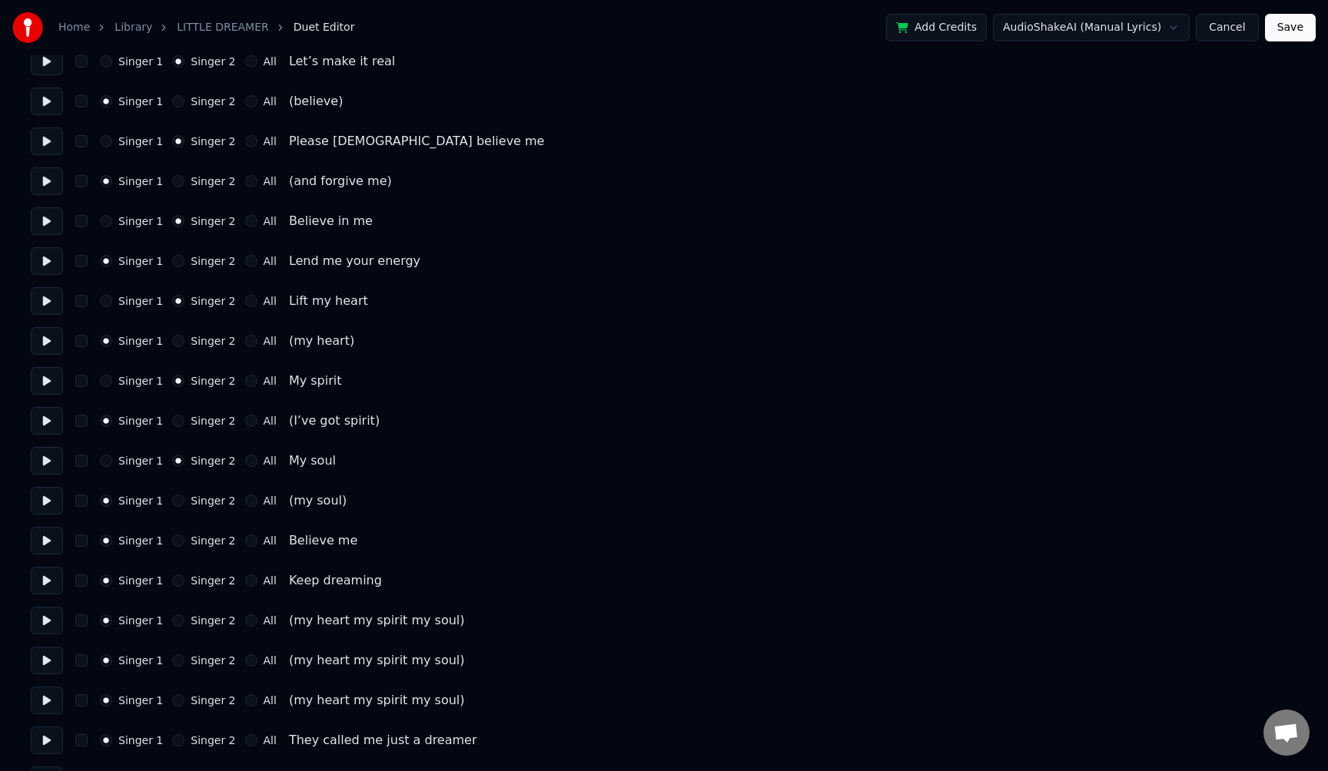
scroll to position [943, 0]
click at [173, 541] on button "Singer 2" at bounding box center [178, 540] width 12 height 12
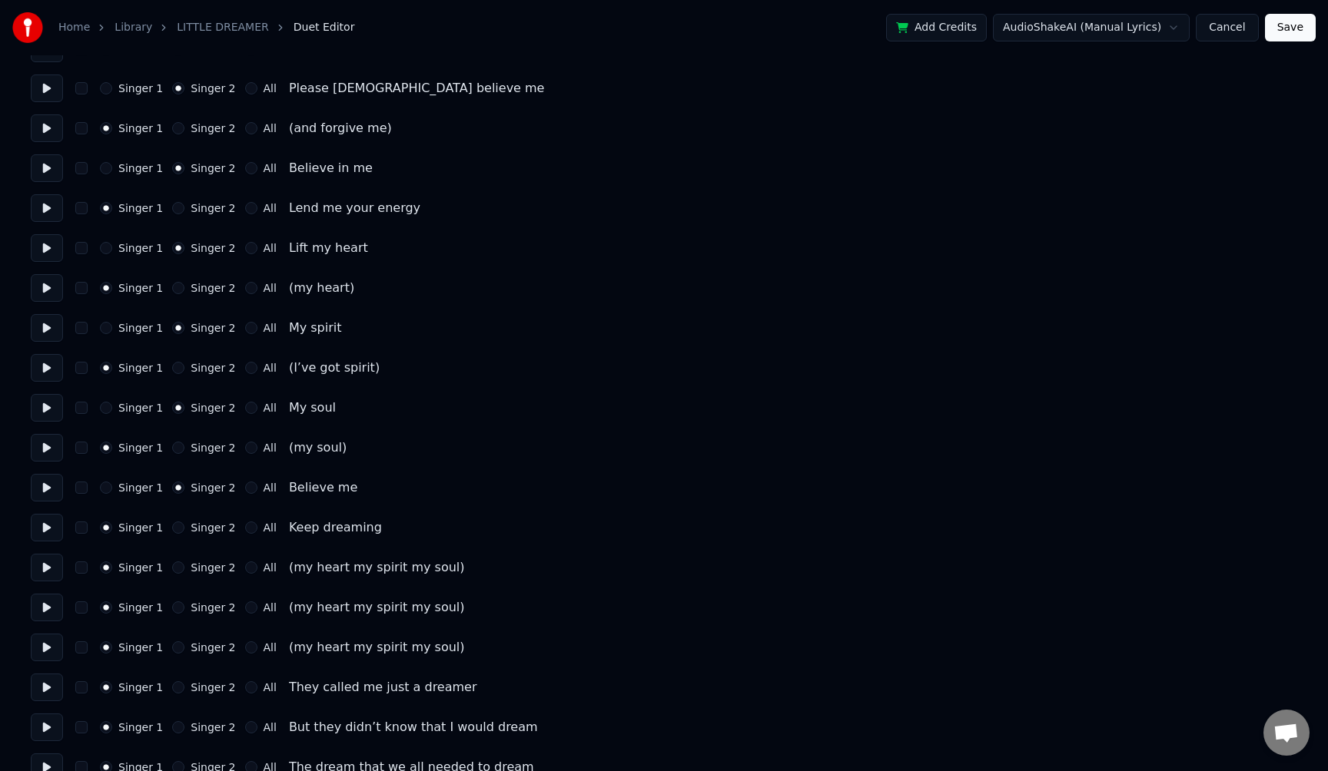
scroll to position [997, 0]
click at [172, 524] on button "Singer 2" at bounding box center [178, 525] width 12 height 12
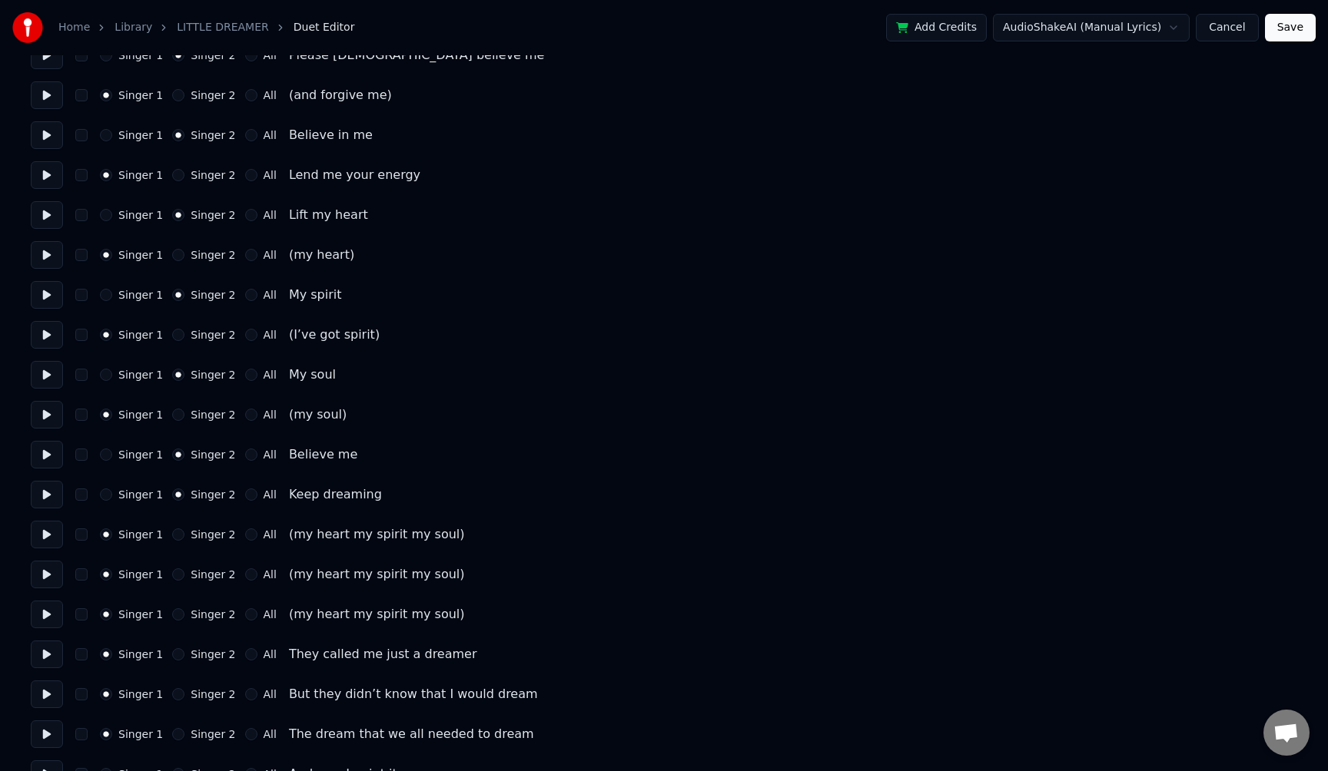
scroll to position [1030, 0]
click at [245, 577] on button "All" at bounding box center [251, 573] width 12 height 12
click at [246, 615] on button "All" at bounding box center [251, 613] width 12 height 12
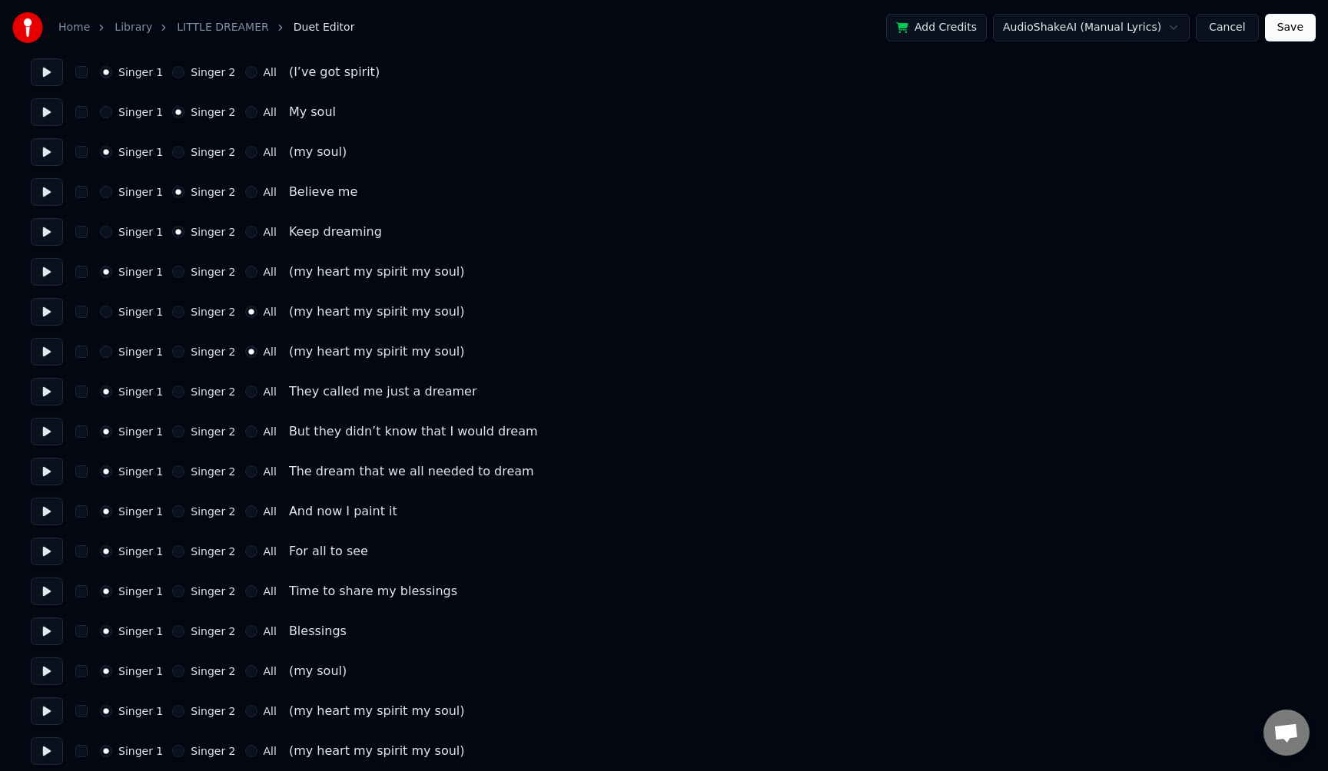
scroll to position [1299, 0]
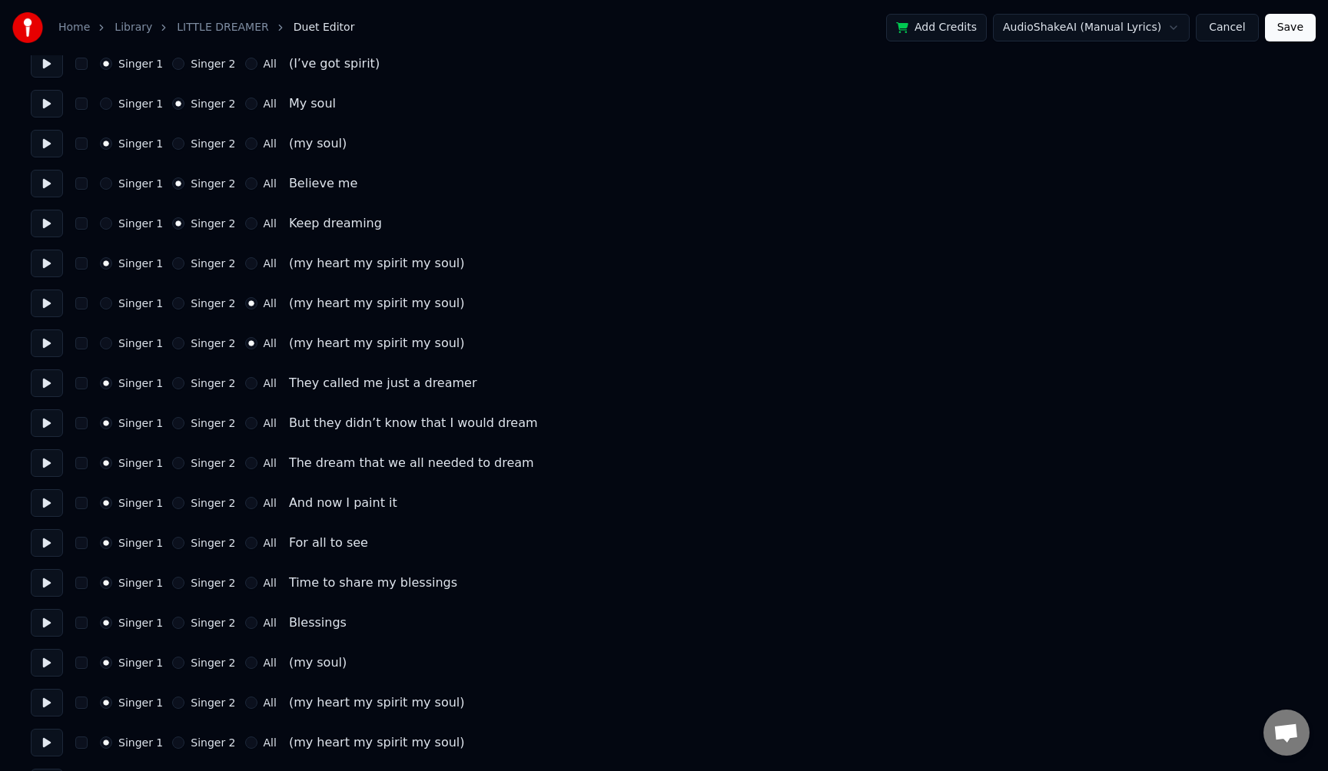
click at [245, 585] on button "All" at bounding box center [251, 583] width 12 height 12
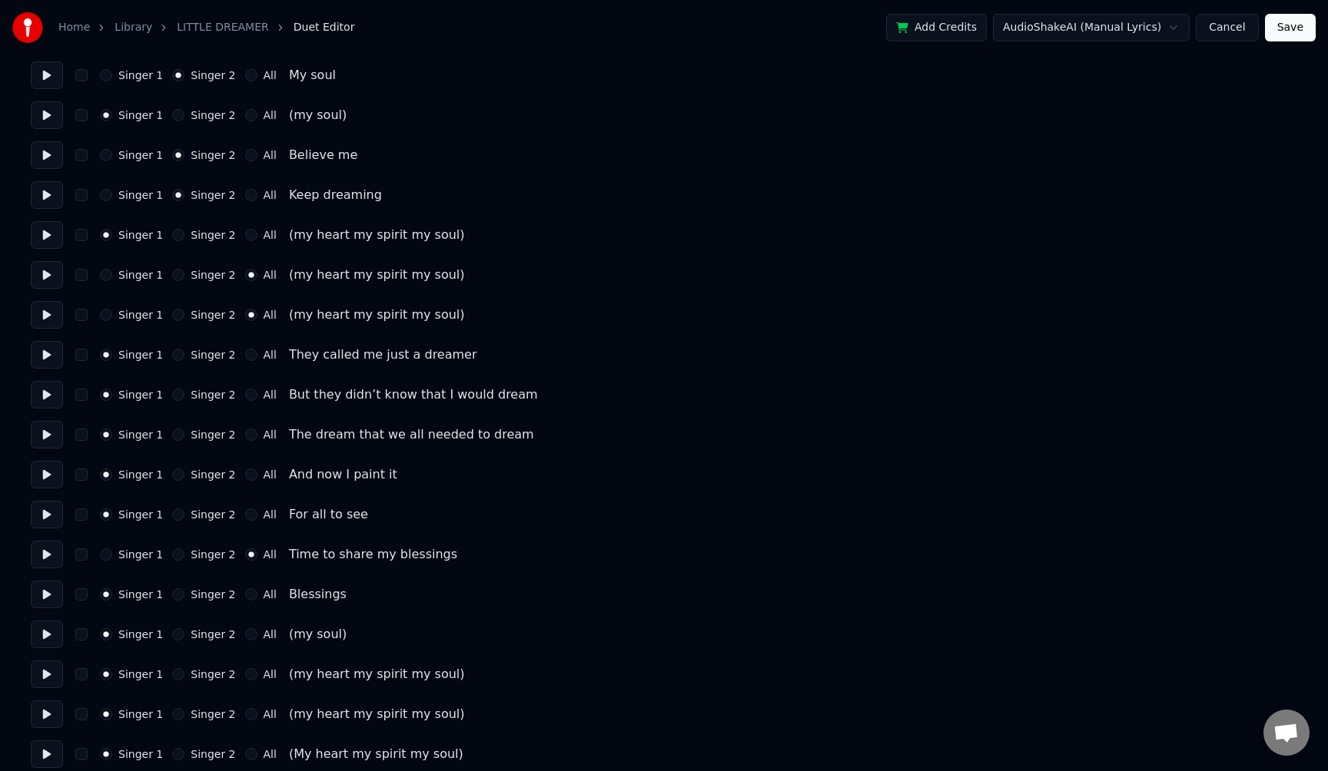
scroll to position [1340, 0]
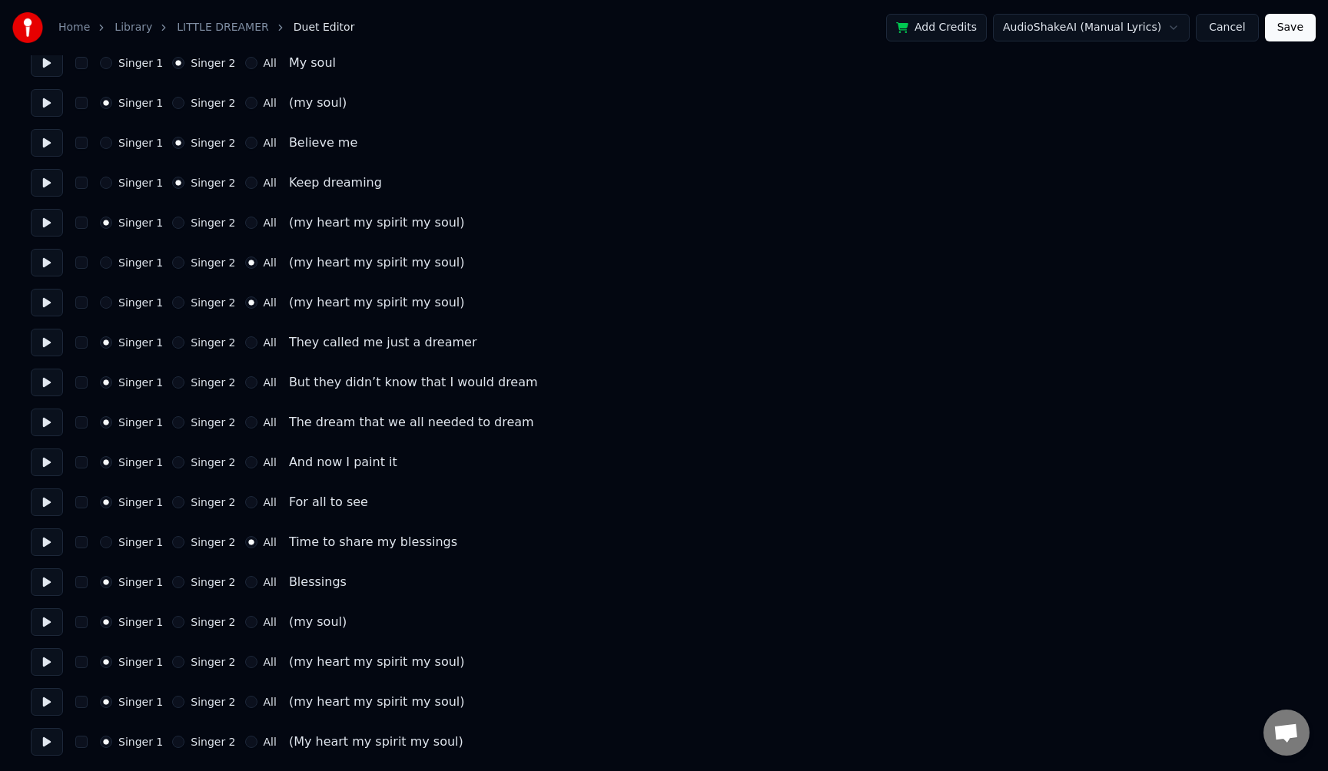
click at [173, 622] on button "Singer 2" at bounding box center [178, 622] width 12 height 12
click at [246, 662] on button "All" at bounding box center [251, 662] width 12 height 12
click at [245, 707] on button "All" at bounding box center [251, 702] width 12 height 12
click at [246, 738] on button "All" at bounding box center [251, 742] width 12 height 12
click at [1298, 27] on button "Save" at bounding box center [1290, 28] width 51 height 28
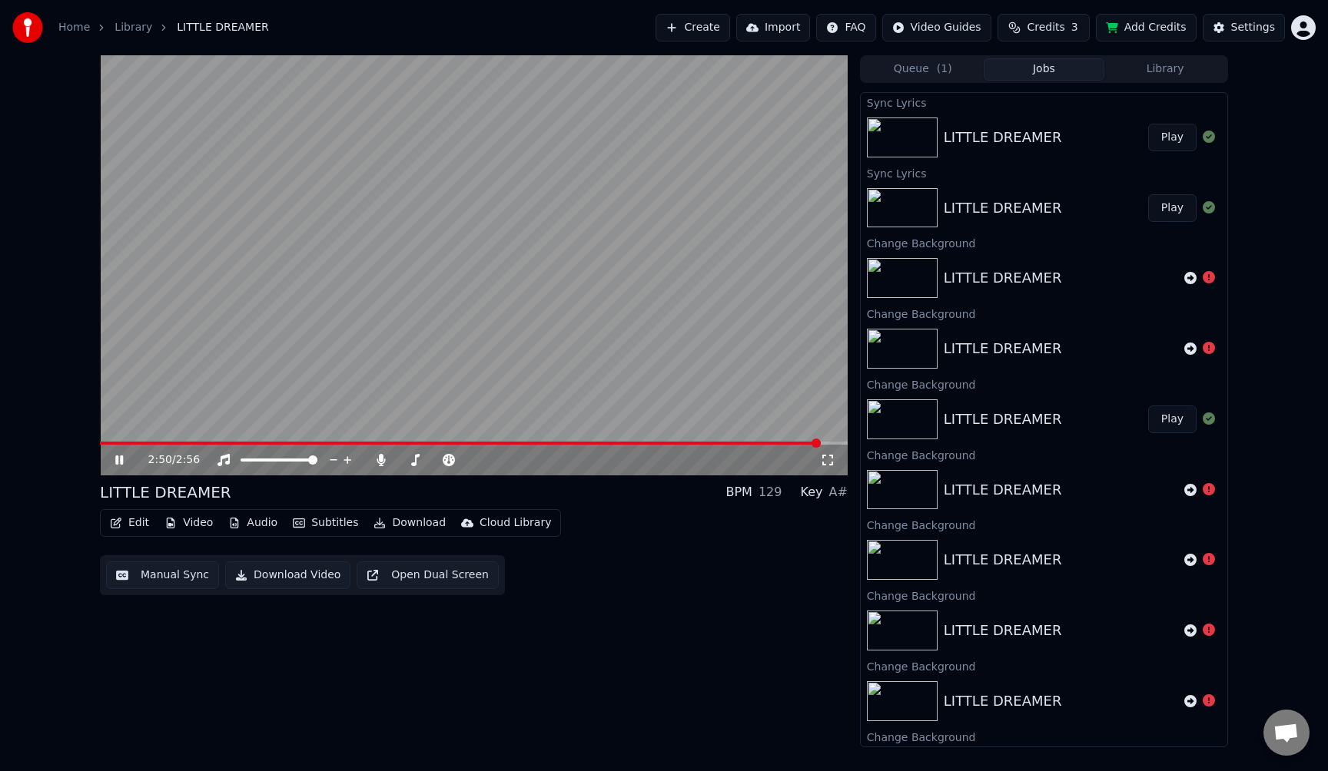
click at [136, 520] on button "Edit" at bounding box center [129, 523] width 51 height 22
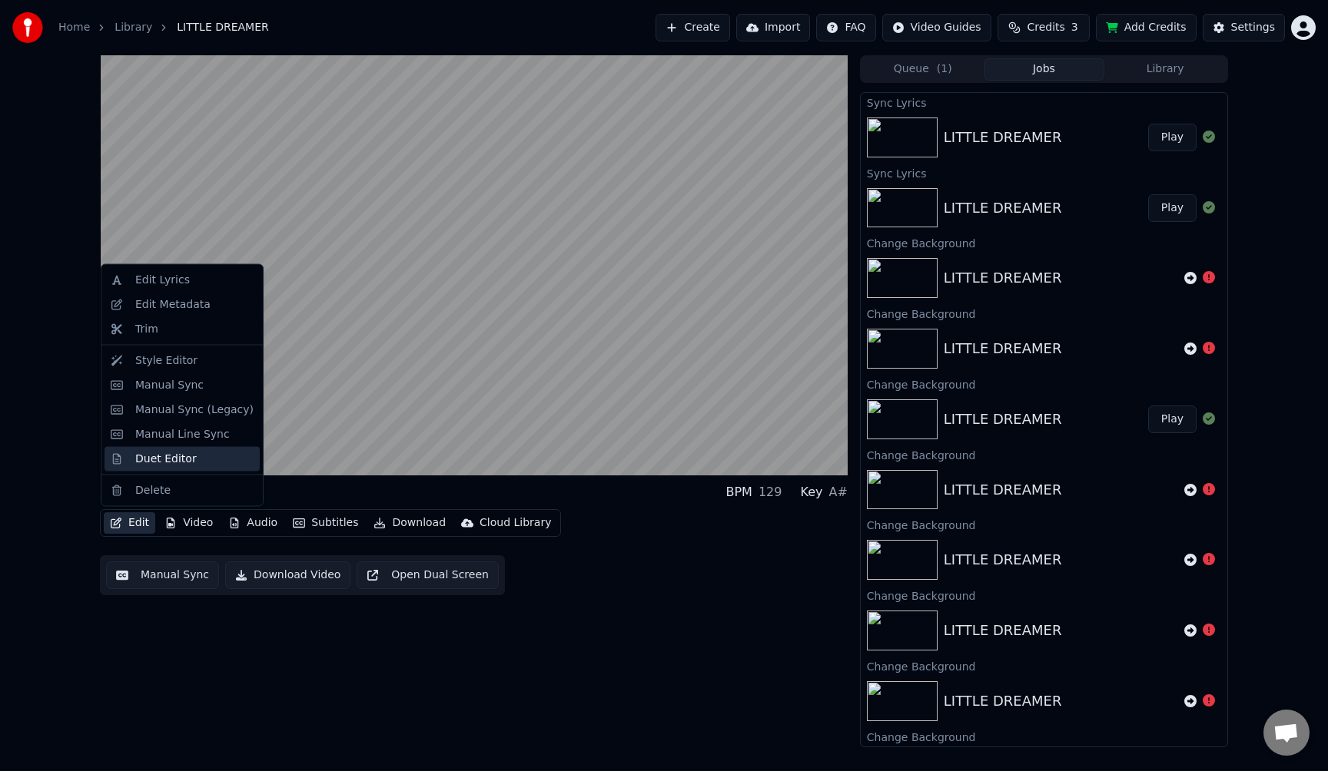
click at [158, 456] on div "Duet Editor" at bounding box center [165, 458] width 61 height 15
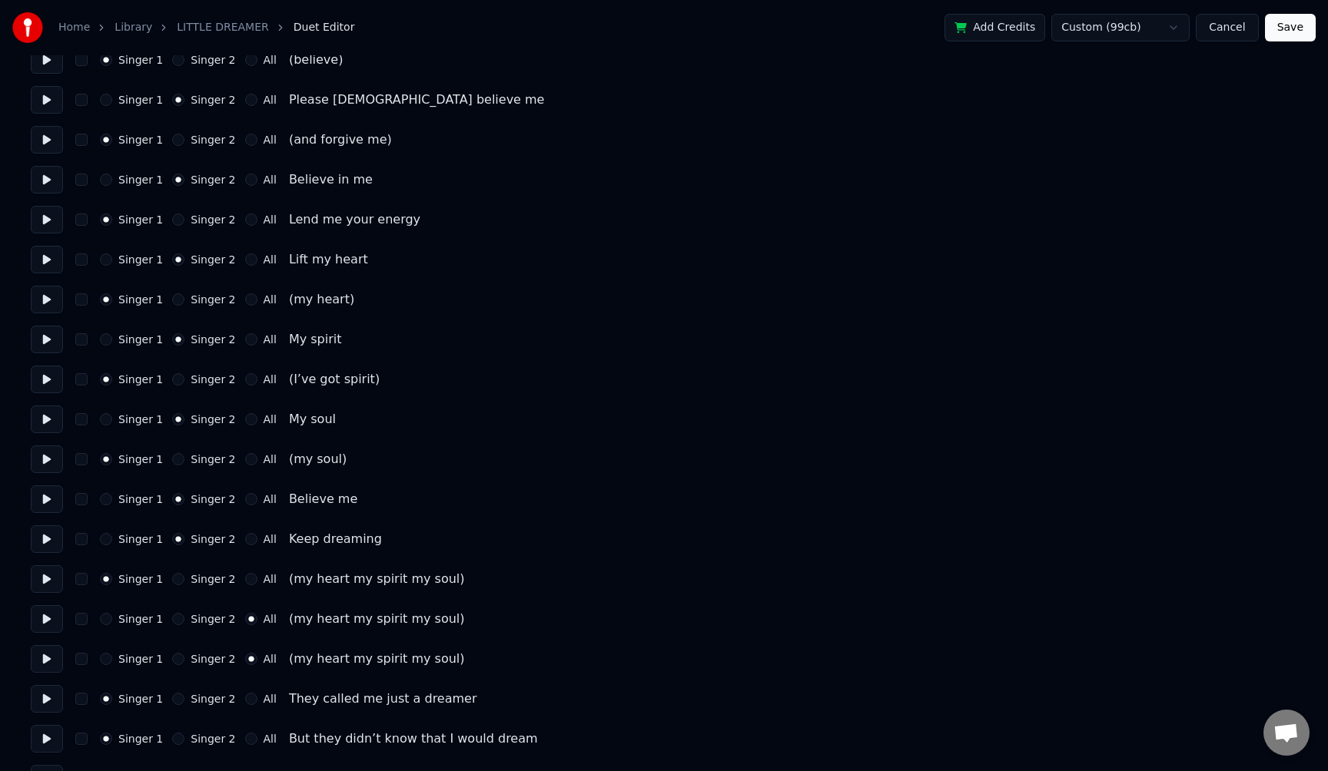
scroll to position [985, 0]
click at [1288, 27] on button "Save" at bounding box center [1290, 28] width 51 height 28
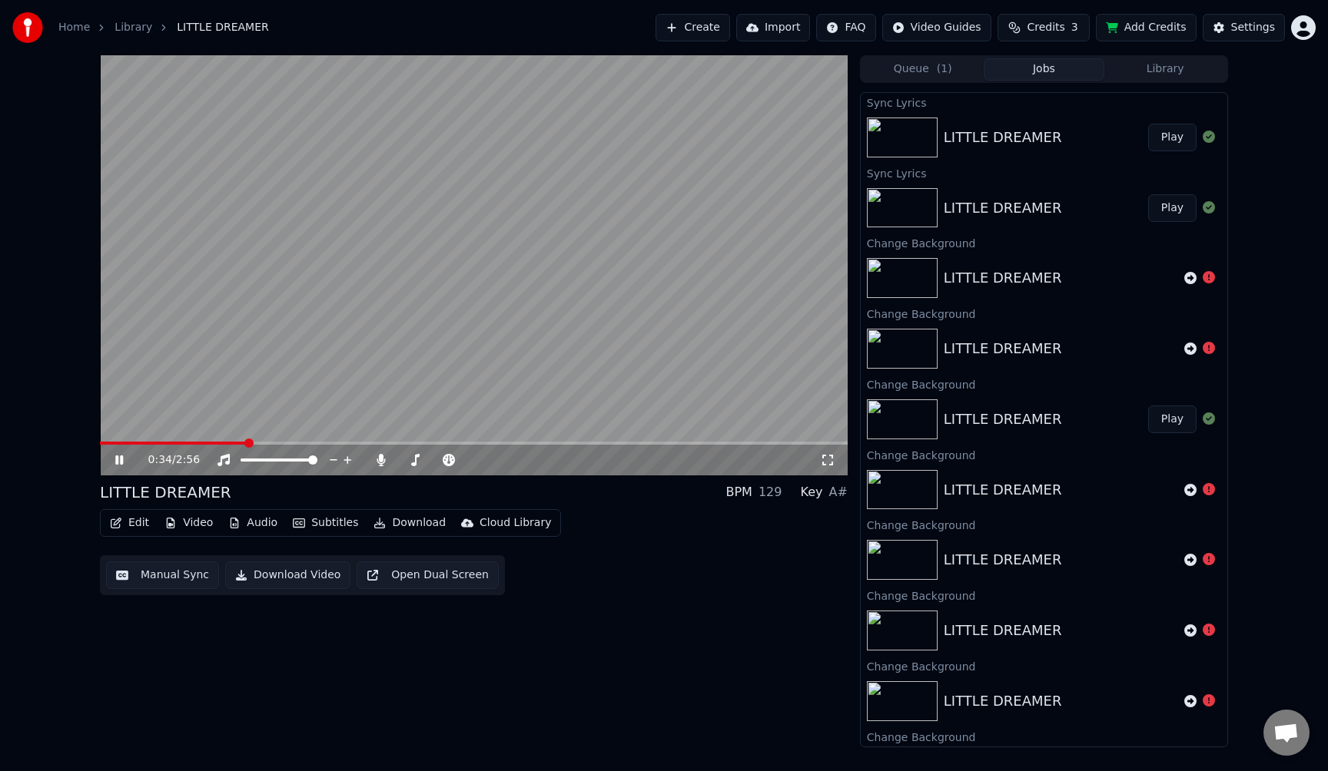
click at [116, 459] on icon at bounding box center [119, 460] width 8 height 9
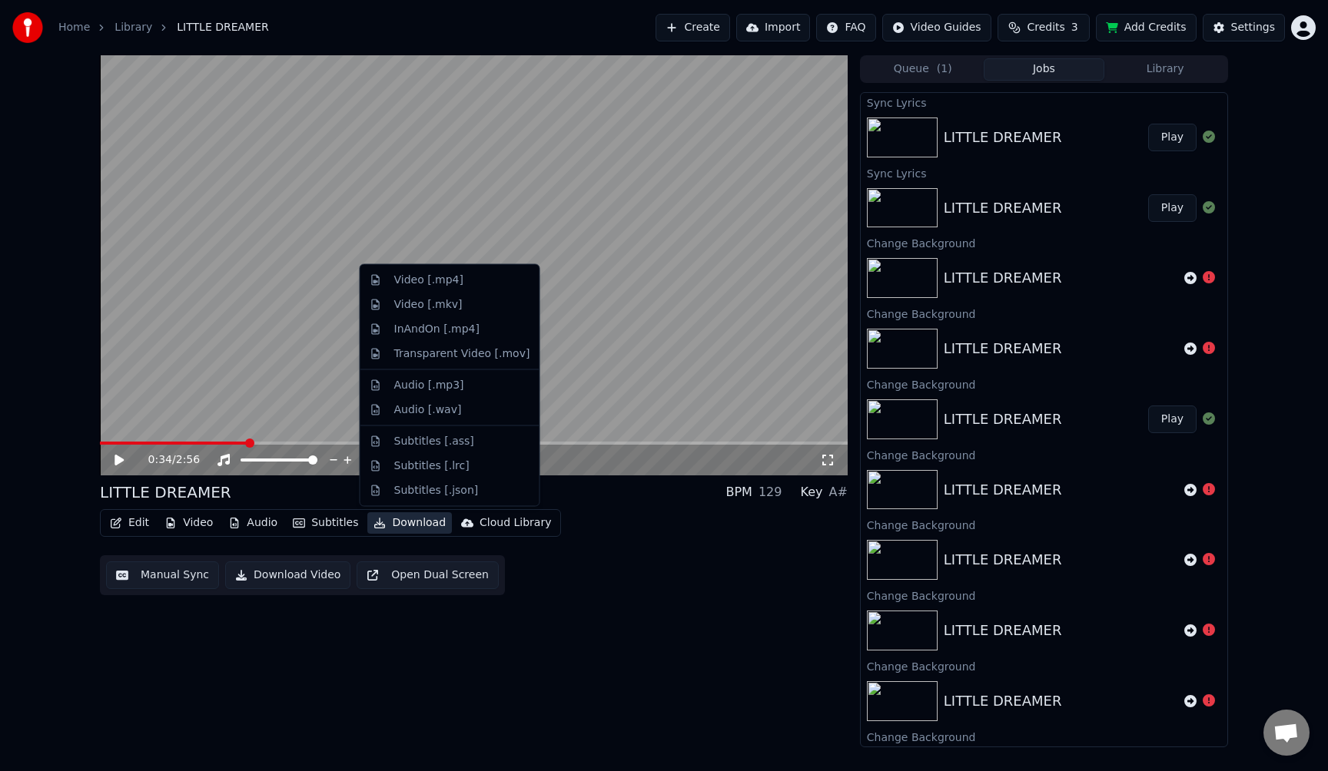
click at [395, 527] on button "Download" at bounding box center [409, 523] width 85 height 22
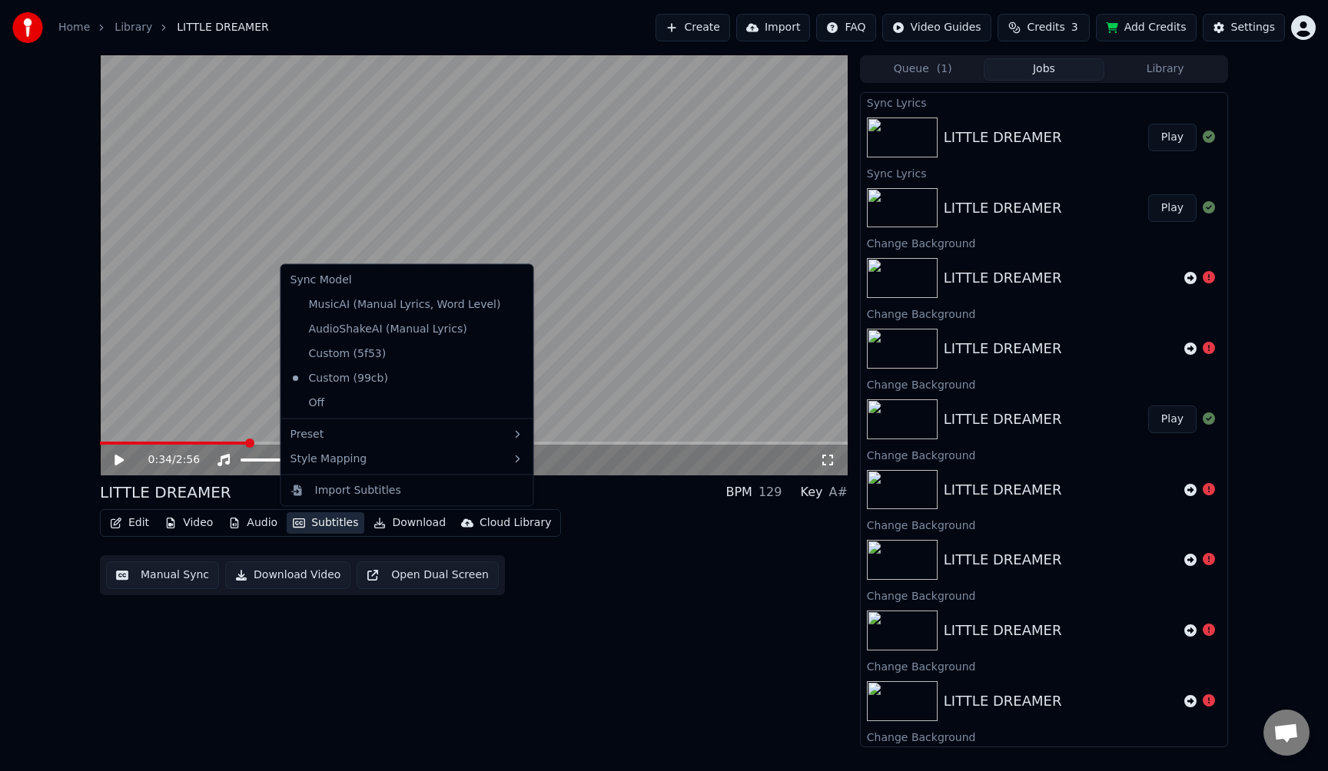
click at [453, 625] on div "0:34 / 2:56 LITTLE DREAMER BPM 129 Key A# Edit Video Audio Subtitles Download C…" at bounding box center [474, 401] width 748 height 692
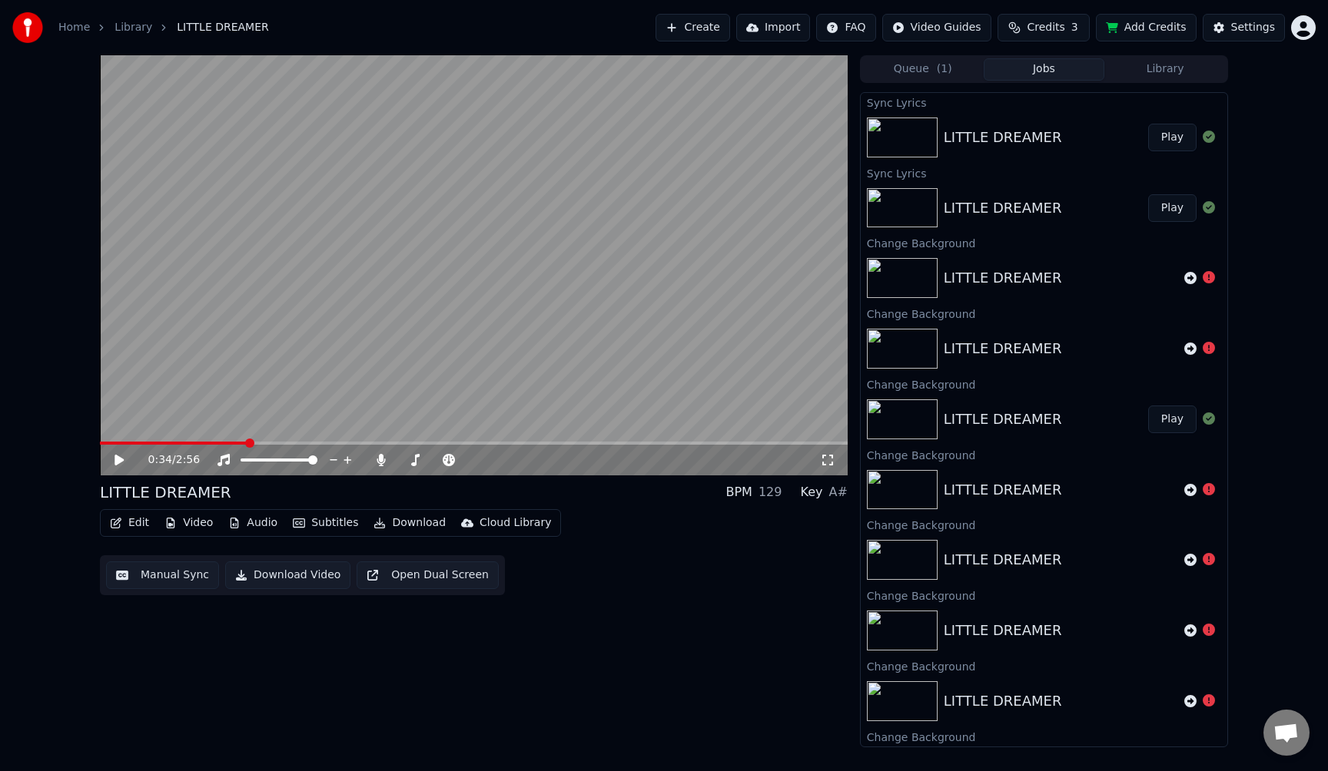
click at [266, 576] on button "Download Video" at bounding box center [287, 576] width 125 height 28
click at [158, 448] on span at bounding box center [162, 443] width 9 height 9
click at [409, 579] on button "Open Dual Screen" at bounding box center [428, 576] width 142 height 28
click at [472, 280] on video at bounding box center [474, 265] width 748 height 420
